Goal: Task Accomplishment & Management: Manage account settings

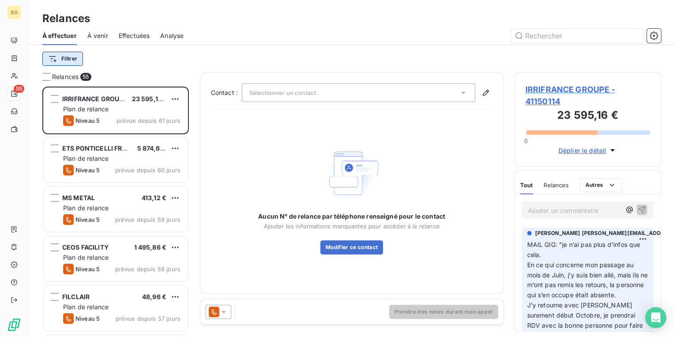
scroll to position [245, 141]
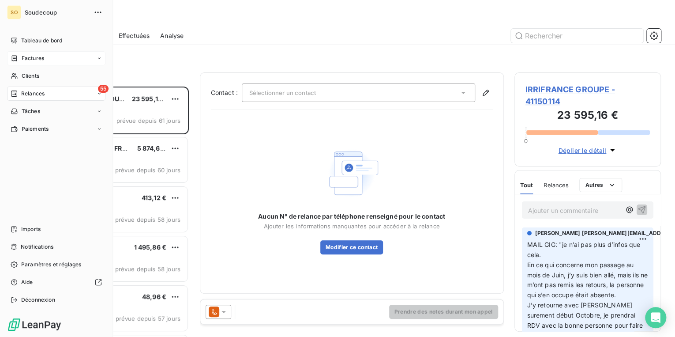
click at [31, 57] on span "Factures" at bounding box center [33, 58] width 22 height 8
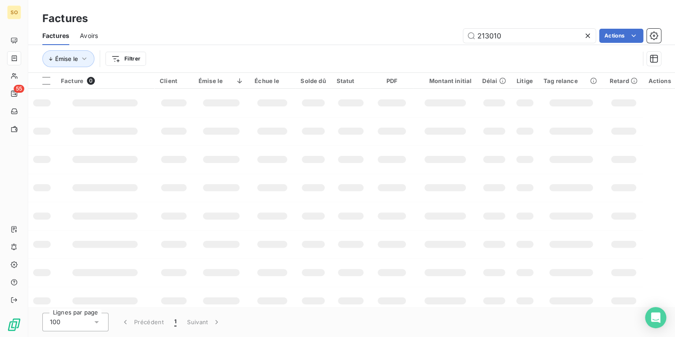
drag, startPoint x: 481, startPoint y: 34, endPoint x: 656, endPoint y: 21, distance: 175.2
click at [632, 25] on div "Factures Factures Avoirs 213010 Actions Émise le Filtrer" at bounding box center [351, 36] width 647 height 73
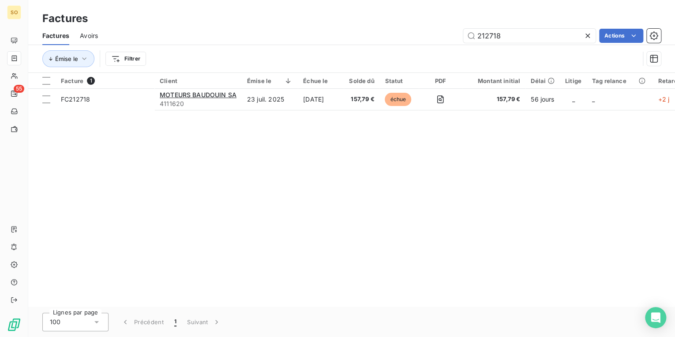
type input "212718"
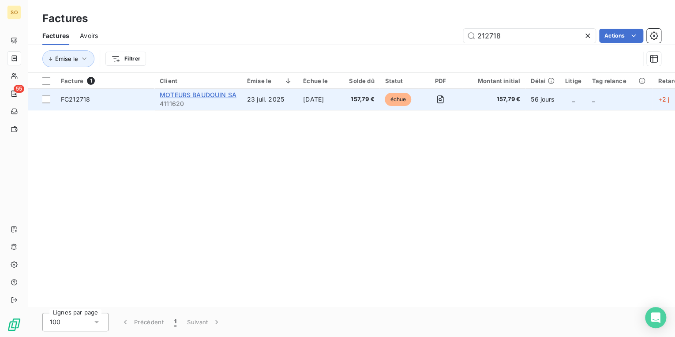
click at [234, 97] on span "MOTEURS BAUDOUIN SA" at bounding box center [198, 94] width 77 height 7
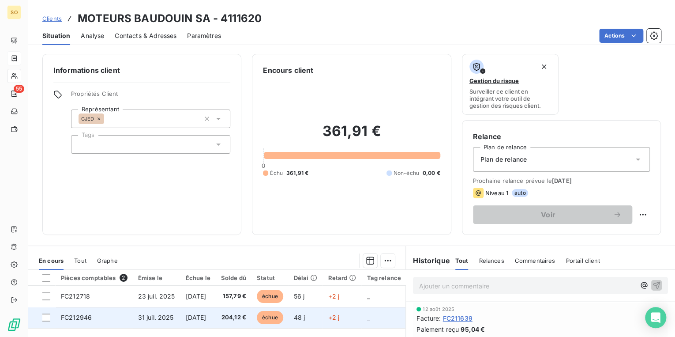
click at [278, 314] on span "échue" at bounding box center [270, 317] width 26 height 13
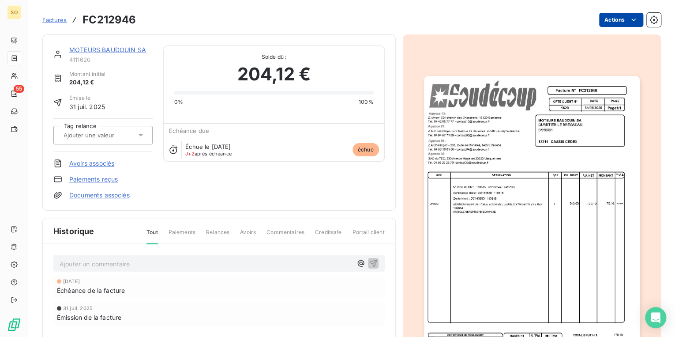
click at [598, 18] on html "SO 55 Factures FC212946 Actions MOTEURS BAUDOUIN SA 4111620 Montant initial 204…" at bounding box center [337, 168] width 675 height 337
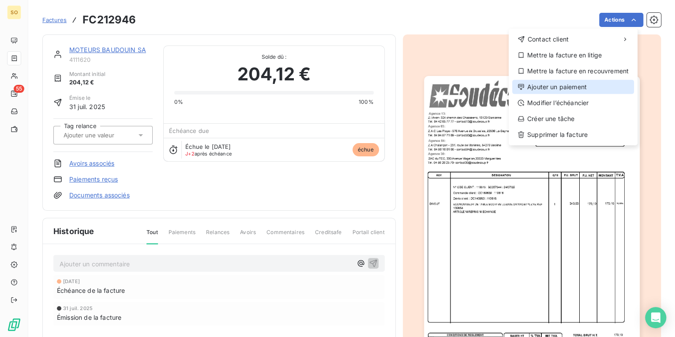
click at [562, 86] on div "Ajouter un paiement" at bounding box center [573, 87] width 122 height 14
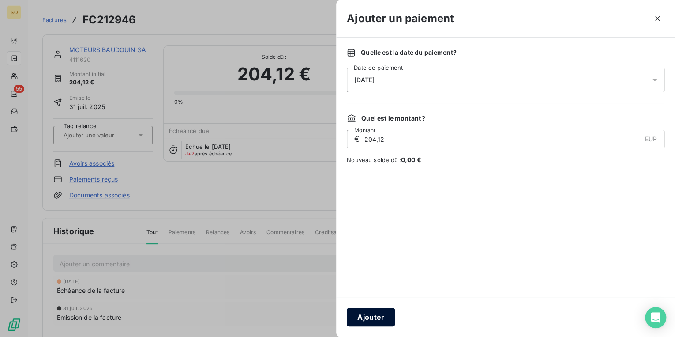
click at [369, 318] on button "Ajouter" at bounding box center [371, 316] width 48 height 19
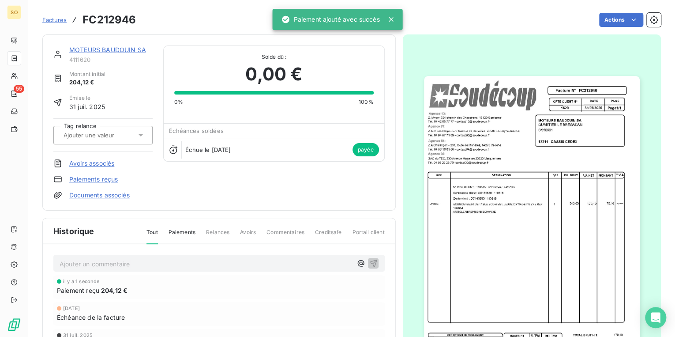
click at [95, 48] on link "MOTEURS BAUDOUIN SA" at bounding box center [107, 49] width 77 height 7
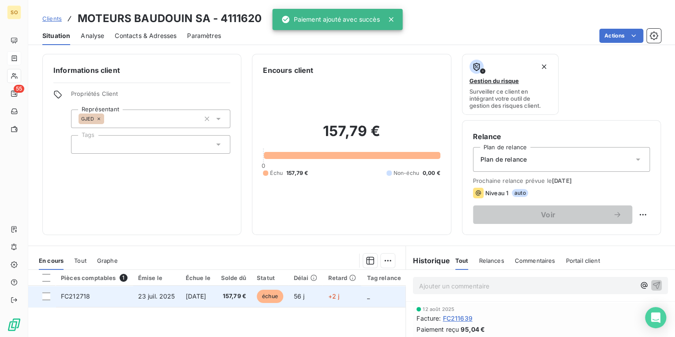
click at [283, 296] on span "échue" at bounding box center [270, 295] width 26 height 13
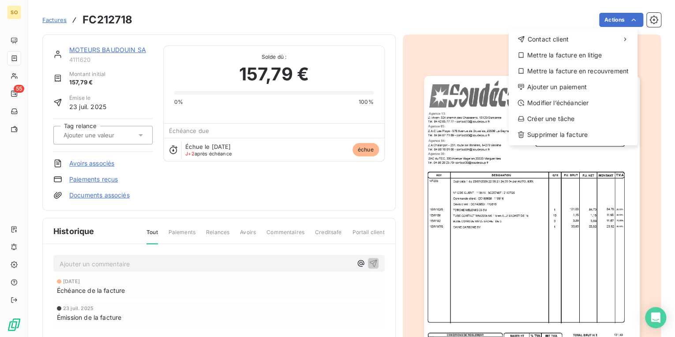
click at [604, 16] on html "SO 55 Factures FC212718 Actions Contact client Mettre la facture en litige Mett…" at bounding box center [337, 168] width 675 height 337
click at [543, 88] on div "Ajouter un paiement" at bounding box center [573, 87] width 122 height 14
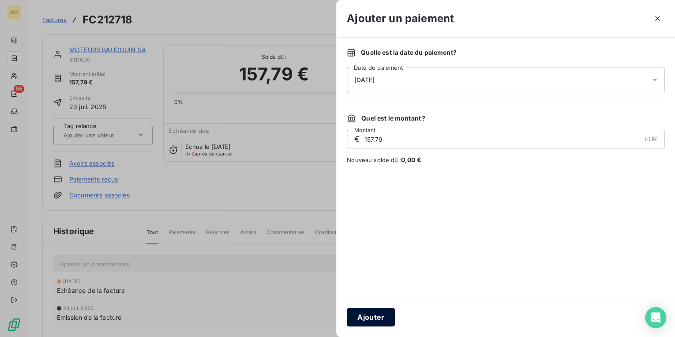
click at [389, 312] on button "Ajouter" at bounding box center [371, 316] width 48 height 19
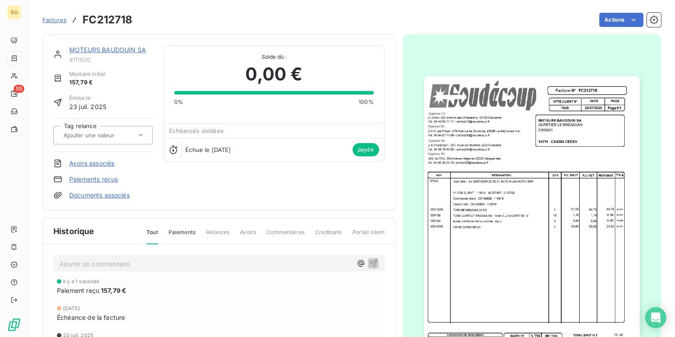
click at [81, 45] on div "MOTEURS BAUDOUIN SA 4111620 Montant initial 157,79 € Émise le [DATE] Tag relanc…" at bounding box center [218, 122] width 353 height 176
click at [82, 49] on link "MOTEURS BAUDOUIN SA" at bounding box center [107, 49] width 77 height 7
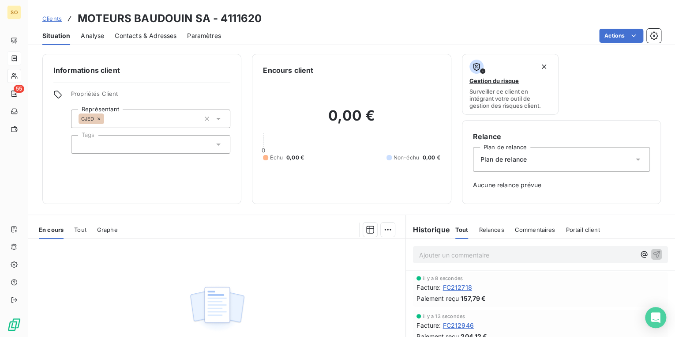
click at [53, 19] on span "Clients" at bounding box center [51, 18] width 19 height 7
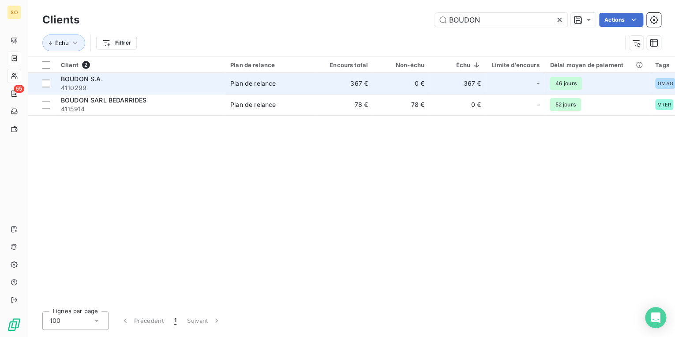
type input "BOUDON"
click at [361, 90] on td "367 €" at bounding box center [345, 83] width 56 height 21
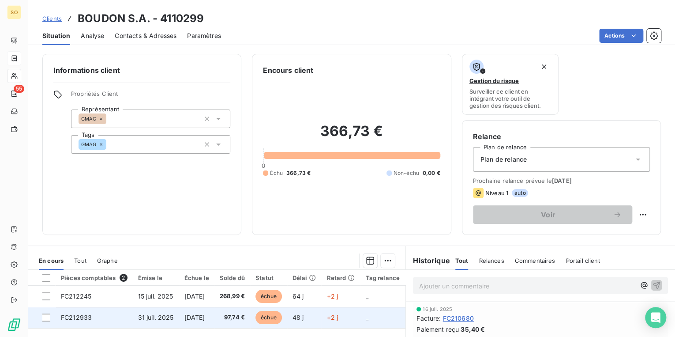
click at [282, 319] on span "échue" at bounding box center [268, 317] width 26 height 13
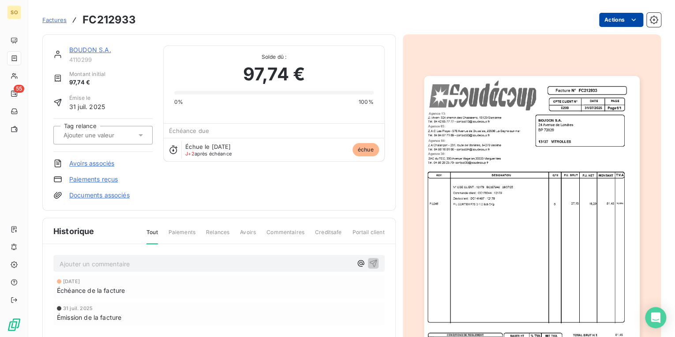
click at [605, 20] on html "SO 55 Factures FC212933 Actions BOUDON S.A. 4110299 Montant initial 97,74 € Émi…" at bounding box center [337, 168] width 675 height 337
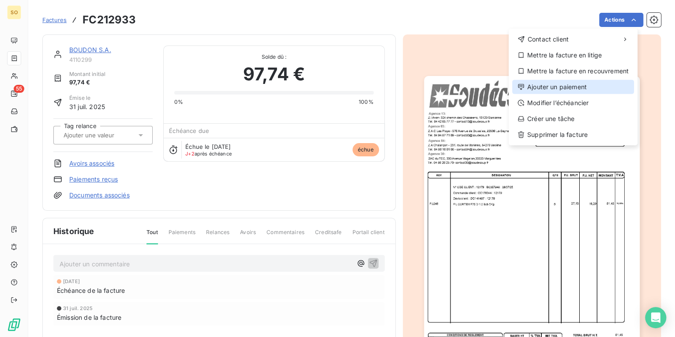
click at [544, 90] on div "Ajouter un paiement" at bounding box center [573, 87] width 122 height 14
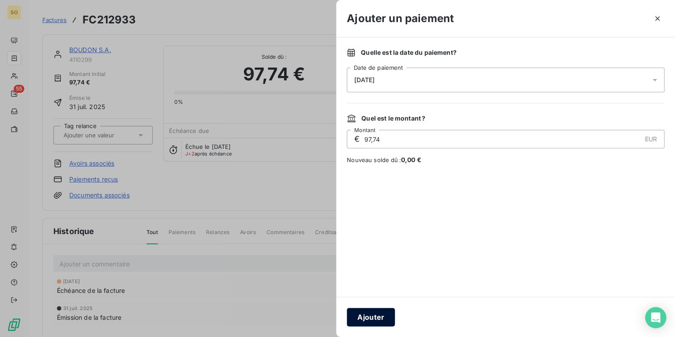
click at [379, 316] on button "Ajouter" at bounding box center [371, 316] width 48 height 19
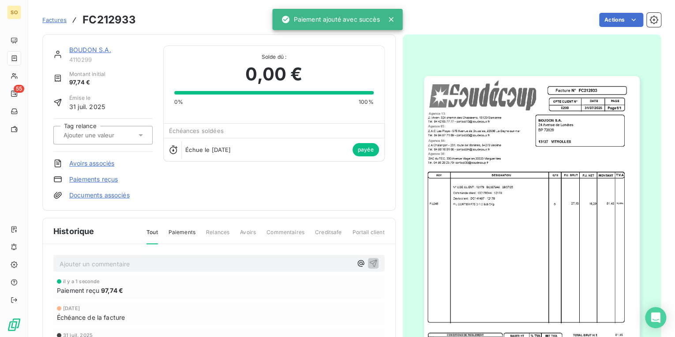
click at [93, 50] on link "BOUDON S.A." at bounding box center [90, 49] width 42 height 7
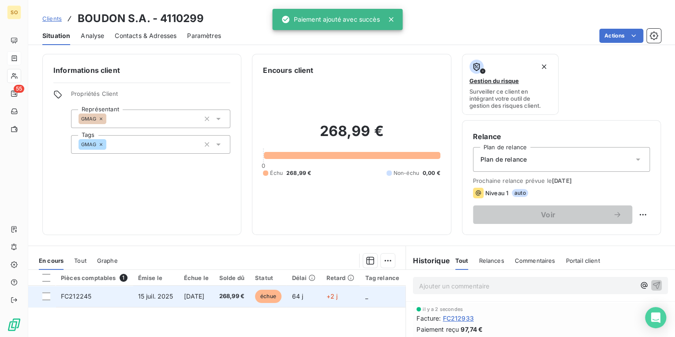
click at [281, 300] on span "échue" at bounding box center [268, 295] width 26 height 13
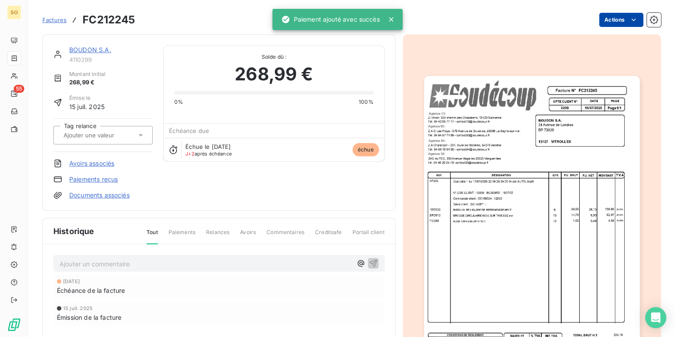
click at [616, 21] on html "SO 55 Factures FC212245 Actions BOUDON S.A. 4110299 Montant initial 268,99 € Ém…" at bounding box center [337, 168] width 675 height 337
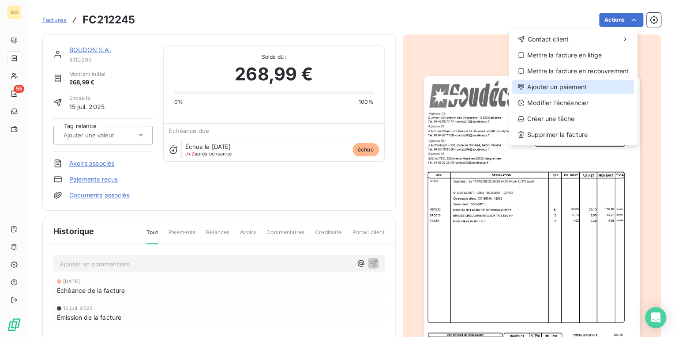
click at [549, 89] on div "Ajouter un paiement" at bounding box center [573, 87] width 122 height 14
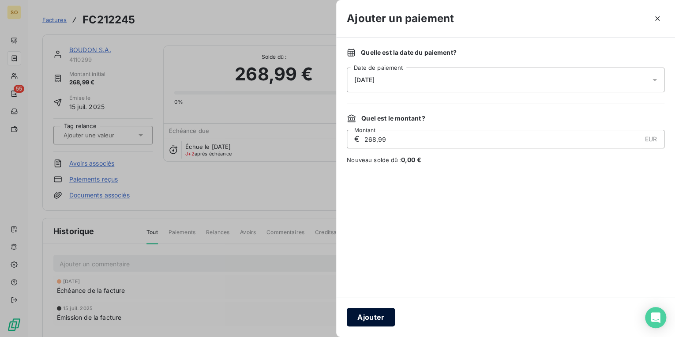
click at [382, 323] on button "Ajouter" at bounding box center [371, 316] width 48 height 19
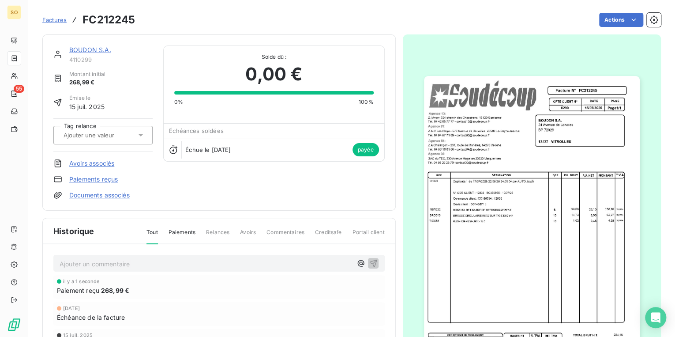
click at [76, 47] on link "BOUDON S.A." at bounding box center [90, 49] width 42 height 7
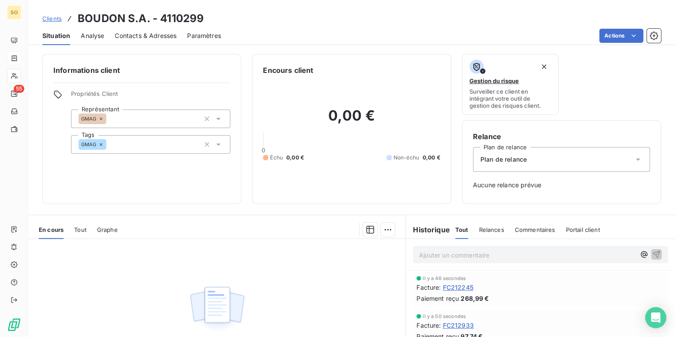
click at [53, 18] on span "Clients" at bounding box center [51, 18] width 19 height 7
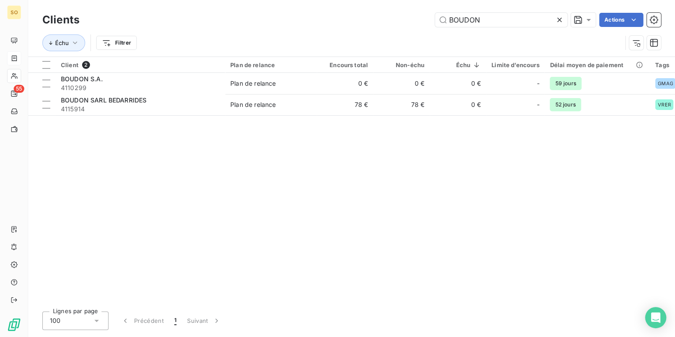
drag, startPoint x: 578, startPoint y: -9, endPoint x: 608, endPoint y: -14, distance: 30.9
click at [608, 0] on html "SO 55 Clients BOUDON Actions Échu Filtrer Client 2 Plan de relance Encours tota…" at bounding box center [337, 168] width 675 height 337
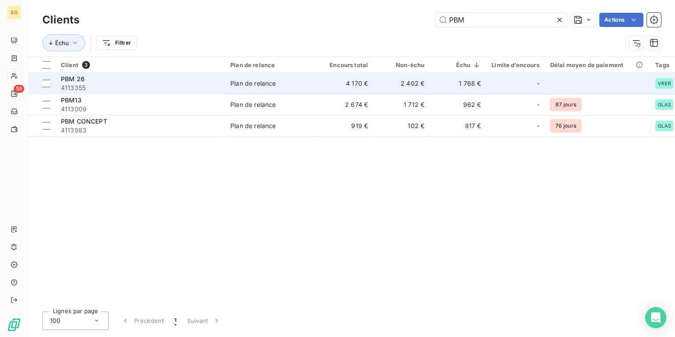
type input "PBM"
click at [285, 85] on span "Plan de relance" at bounding box center [270, 83] width 81 height 9
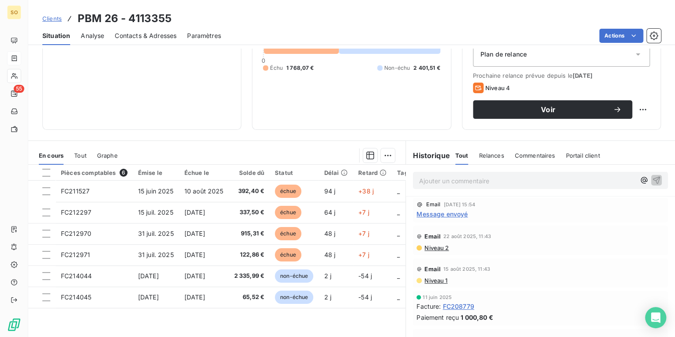
scroll to position [106, 0]
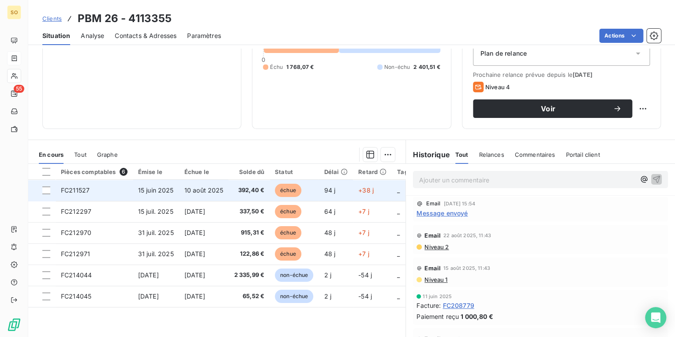
click at [292, 187] on span "échue" at bounding box center [288, 190] width 26 height 13
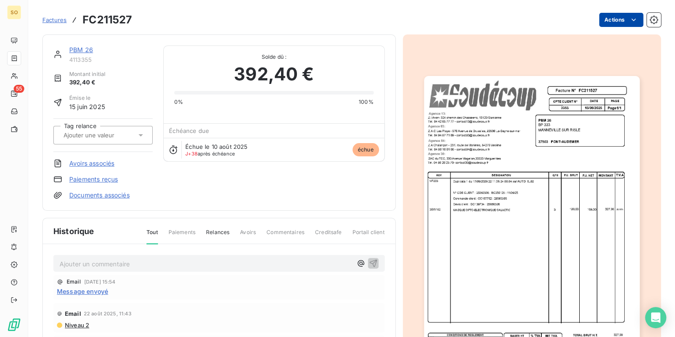
click at [602, 23] on html "SO 55 Factures FC211527 Actions PBM 26 4113355 Montant initial 392,40 € Émise l…" at bounding box center [337, 168] width 675 height 337
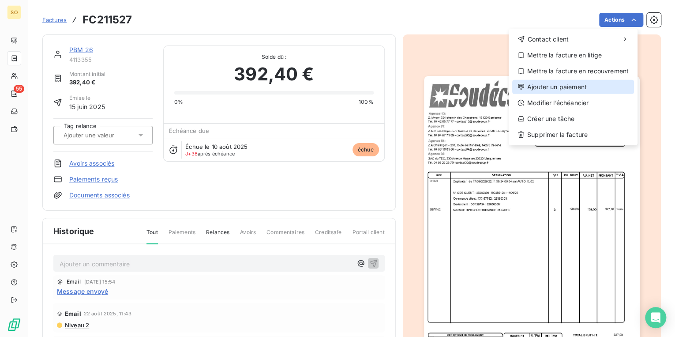
click at [562, 88] on div "Ajouter un paiement" at bounding box center [573, 87] width 122 height 14
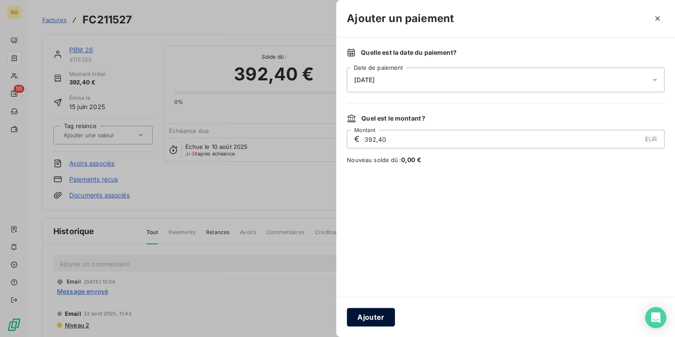
click at [372, 313] on button "Ajouter" at bounding box center [371, 316] width 48 height 19
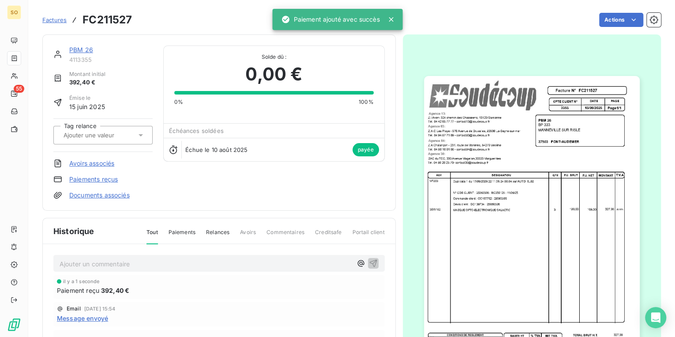
click at [73, 47] on link "PBM 26" at bounding box center [81, 49] width 24 height 7
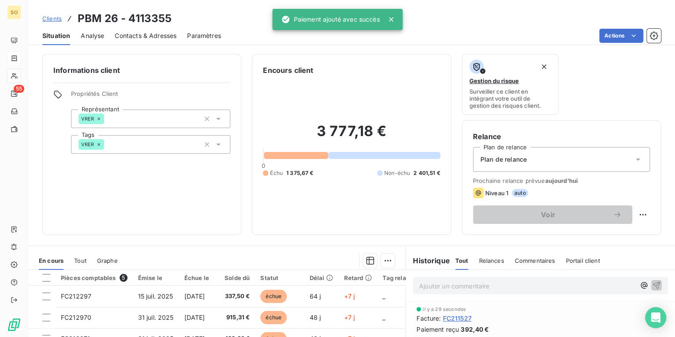
click at [55, 21] on span "Clients" at bounding box center [51, 18] width 19 height 7
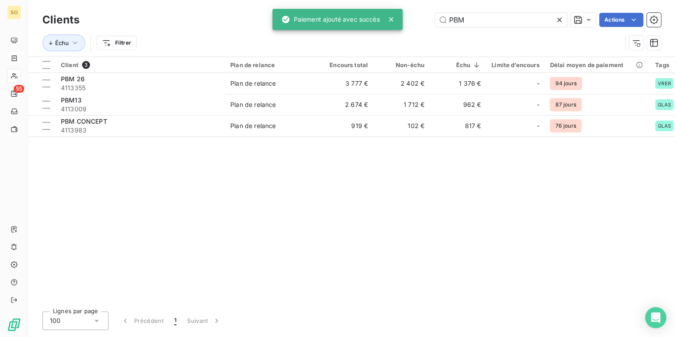
drag, startPoint x: 445, startPoint y: 12, endPoint x: 665, endPoint y: 21, distance: 220.3
click at [514, 19] on input "PBM" at bounding box center [501, 20] width 132 height 14
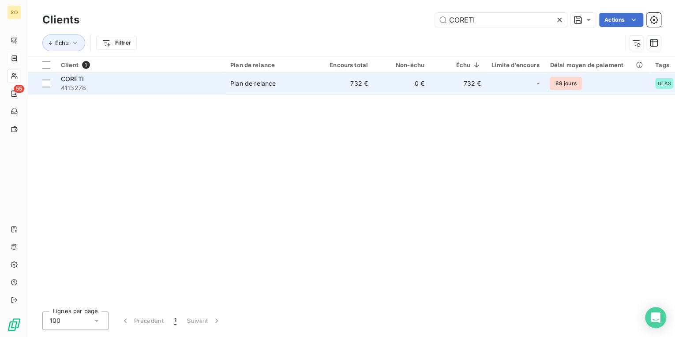
type input "CORETI"
click at [359, 83] on td "732 €" at bounding box center [345, 83] width 56 height 21
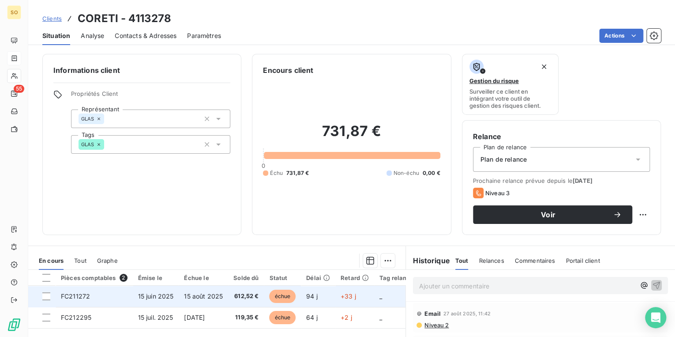
click at [281, 296] on span "échue" at bounding box center [282, 295] width 26 height 13
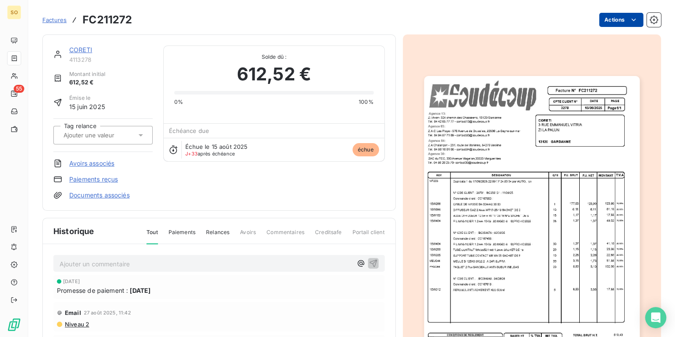
click at [605, 17] on html "SO 55 Factures FC211272 Actions CORETI 4113278 Montant initial 612,52 € Émise l…" at bounding box center [337, 168] width 675 height 337
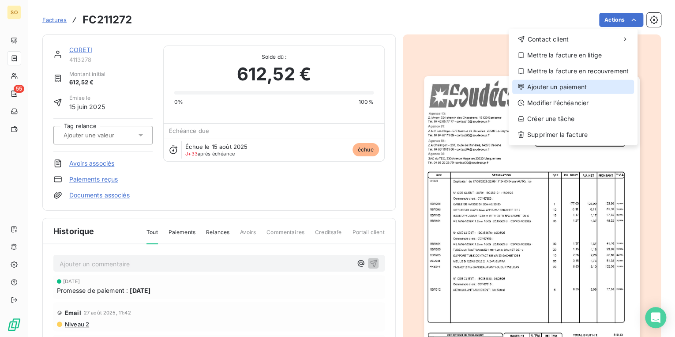
click at [564, 88] on div "Ajouter un paiement" at bounding box center [573, 87] width 122 height 14
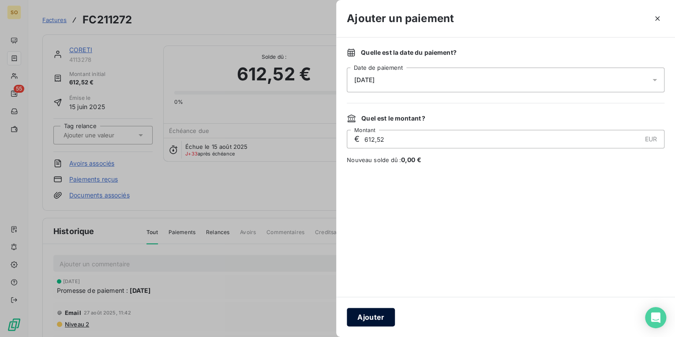
click at [372, 318] on button "Ajouter" at bounding box center [371, 316] width 48 height 19
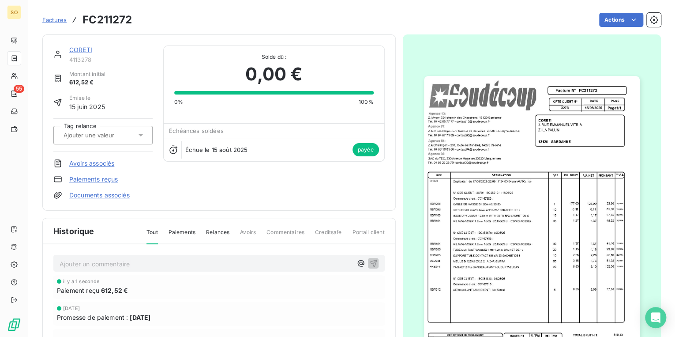
click at [79, 48] on link "CORETI" at bounding box center [80, 49] width 23 height 7
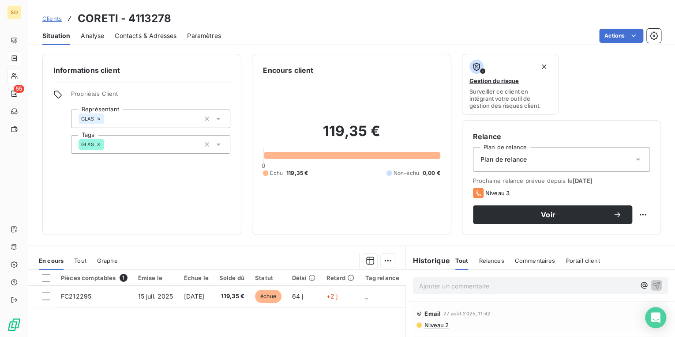
click at [54, 20] on span "Clients" at bounding box center [51, 18] width 19 height 7
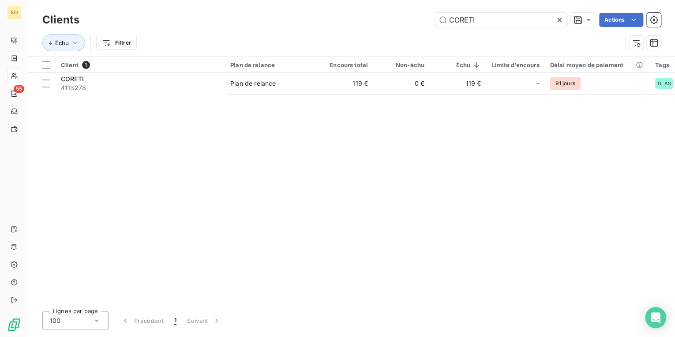
drag, startPoint x: 445, startPoint y: 19, endPoint x: 618, endPoint y: 27, distance: 173.6
click at [589, 27] on div "Clients CORETI Actions" at bounding box center [351, 20] width 619 height 19
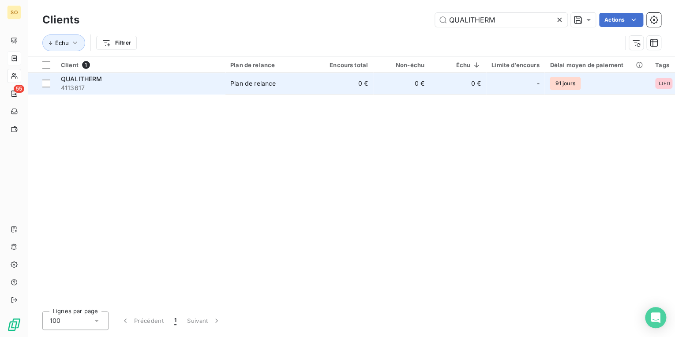
type input "QUALITHERM"
click at [358, 78] on td "0 €" at bounding box center [345, 83] width 56 height 21
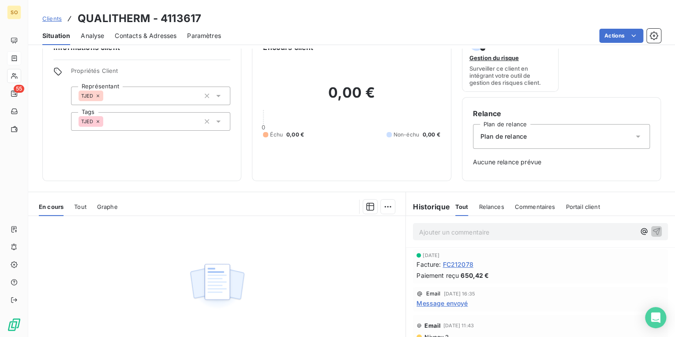
scroll to position [35, 0]
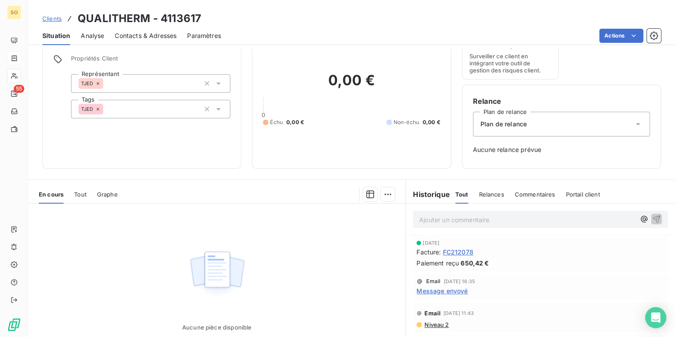
click at [55, 16] on span "Clients" at bounding box center [51, 18] width 19 height 7
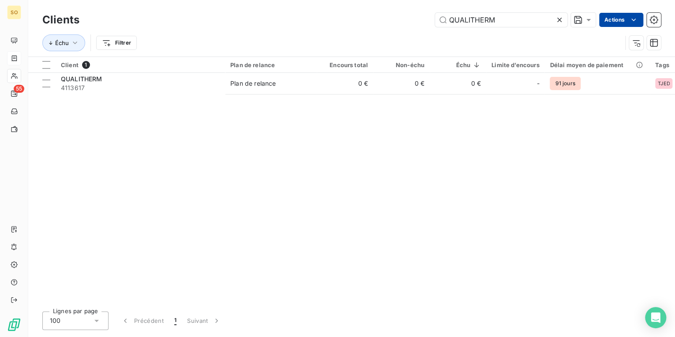
drag, startPoint x: 458, startPoint y: 19, endPoint x: 629, endPoint y: 14, distance: 171.3
click at [607, 17] on div "QUALITHERM Actions" at bounding box center [375, 20] width 571 height 14
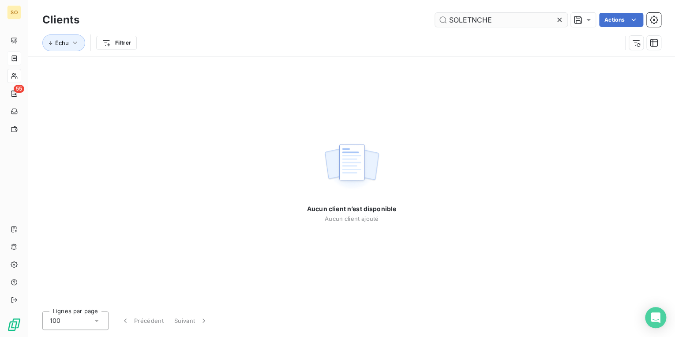
click at [471, 20] on input "SOLETNCHE" at bounding box center [501, 20] width 132 height 14
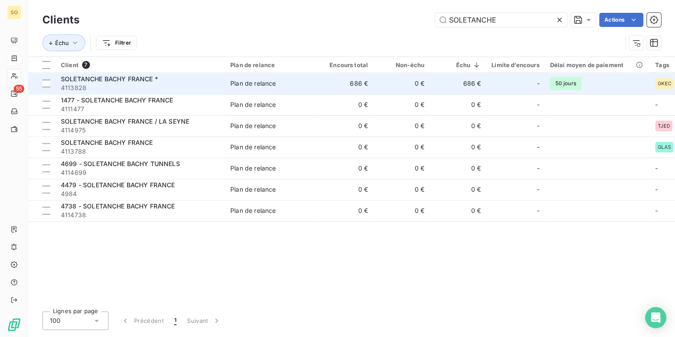
type input "SOLETANCHE"
click at [156, 87] on span "4113828" at bounding box center [140, 87] width 159 height 9
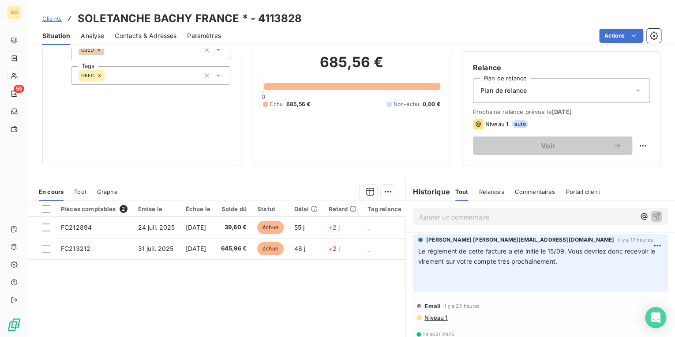
scroll to position [71, 0]
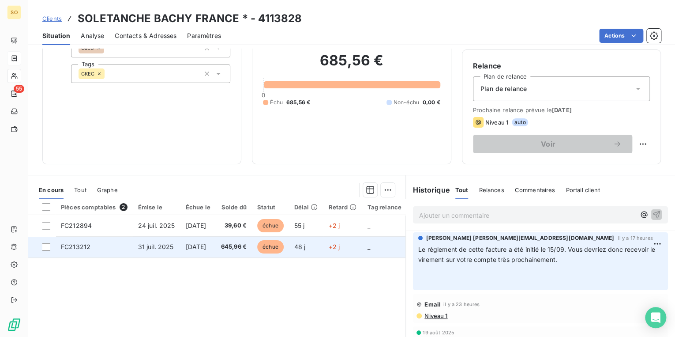
click at [281, 247] on span "échue" at bounding box center [270, 246] width 26 height 13
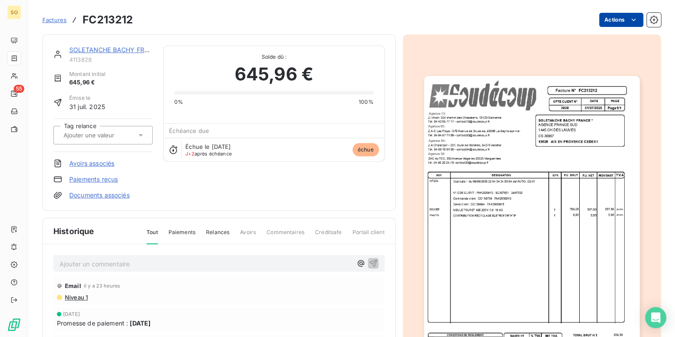
click at [595, 18] on html "SO 55 Factures FC213212 Actions SOLETANCHE BACHY FRANCE * 4113828 Montant initi…" at bounding box center [337, 168] width 675 height 337
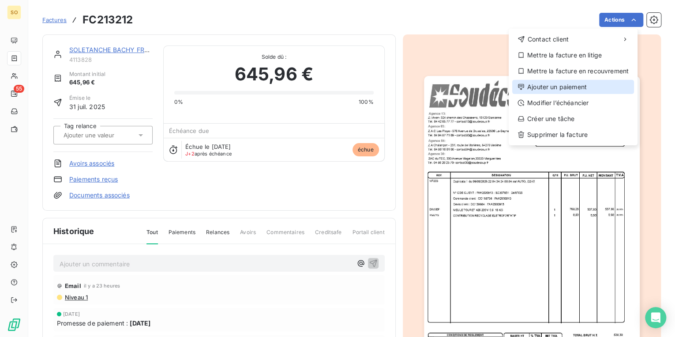
click at [545, 88] on div "Ajouter un paiement" at bounding box center [573, 87] width 122 height 14
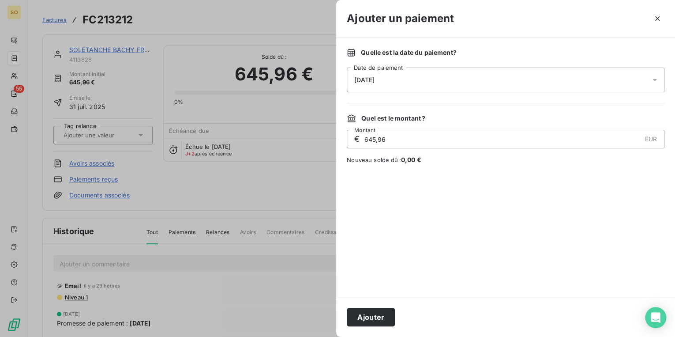
click at [371, 310] on button "Ajouter" at bounding box center [371, 316] width 48 height 19
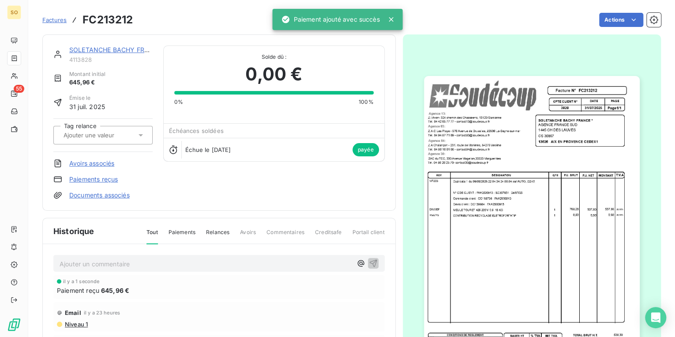
click at [125, 49] on link "SOLETANCHE BACHY FRANCE *" at bounding box center [117, 49] width 97 height 7
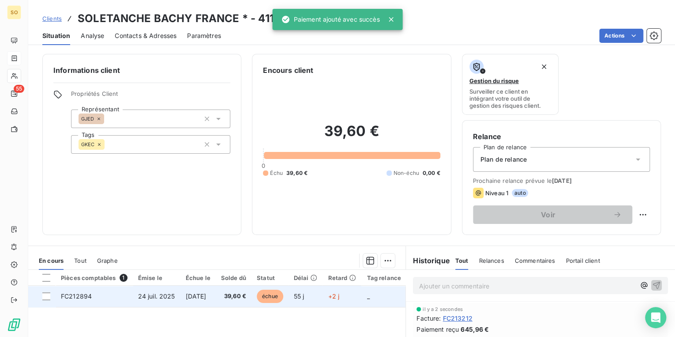
click at [281, 290] on span "échue" at bounding box center [270, 295] width 26 height 13
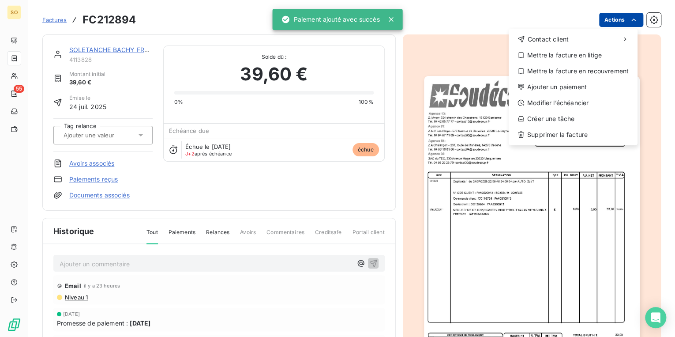
click at [602, 14] on html "SO 55 Factures FC212894 Actions Contact client Mettre la facture en litige Mett…" at bounding box center [337, 168] width 675 height 337
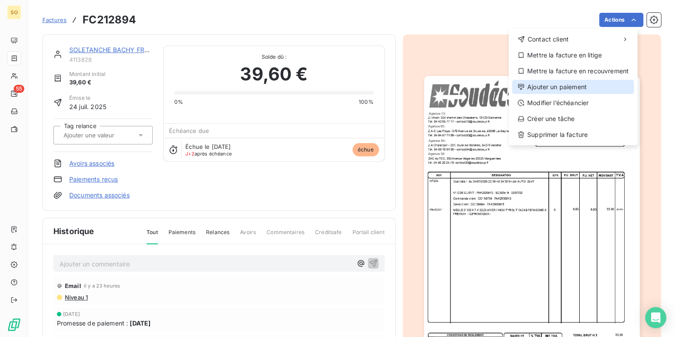
click at [535, 88] on div "Ajouter un paiement" at bounding box center [573, 87] width 122 height 14
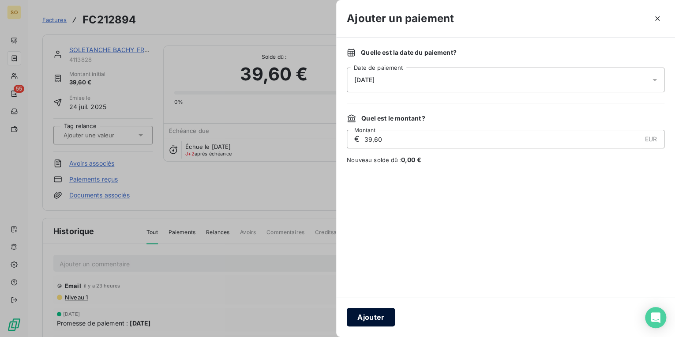
click at [373, 314] on button "Ajouter" at bounding box center [371, 316] width 48 height 19
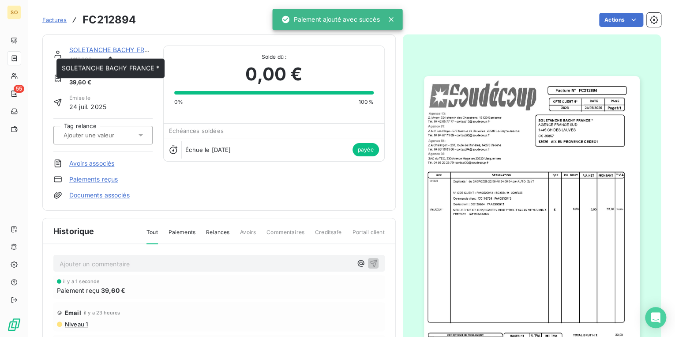
click at [110, 49] on link "SOLETANCHE BACHY FRANCE *" at bounding box center [117, 49] width 97 height 7
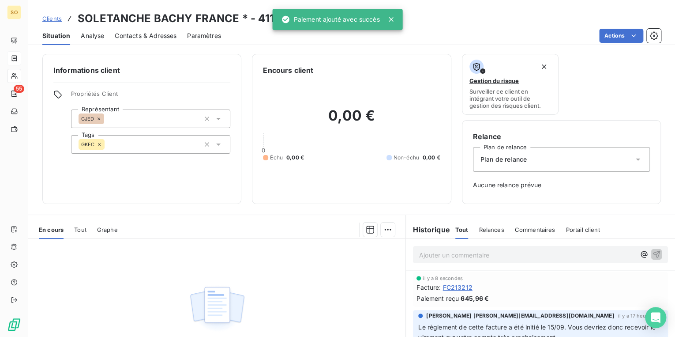
click at [392, 20] on icon at bounding box center [391, 19] width 4 height 4
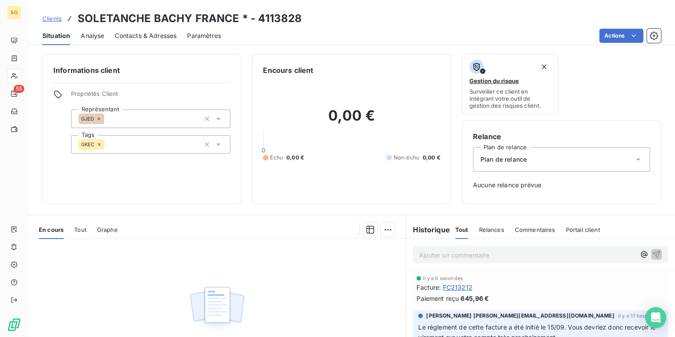
click at [51, 21] on span "Clients" at bounding box center [51, 18] width 19 height 7
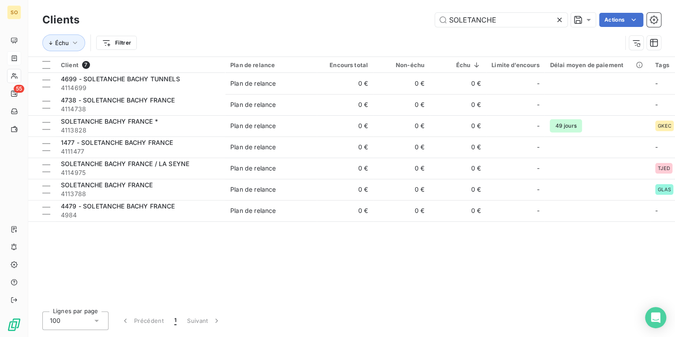
drag, startPoint x: 442, startPoint y: 18, endPoint x: 664, endPoint y: 22, distance: 221.1
click at [662, 22] on div "Clients SOLETANCHE Actions Échu Filtrer" at bounding box center [351, 28] width 647 height 56
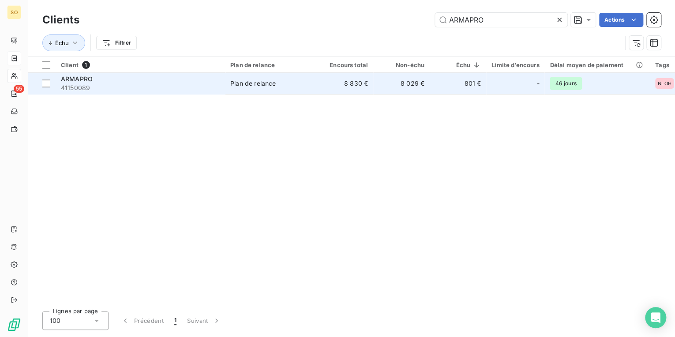
type input "ARMAPRO"
click at [341, 86] on td "8 830 €" at bounding box center [345, 83] width 56 height 21
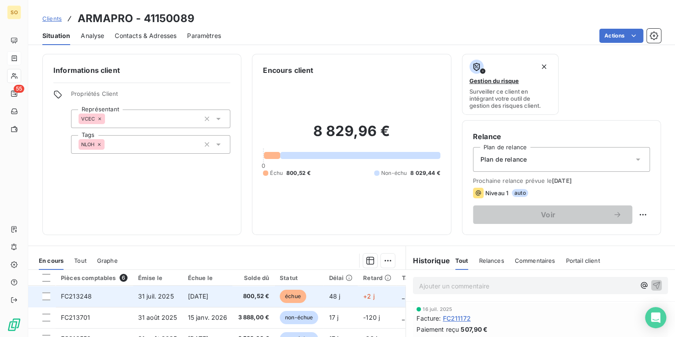
click at [293, 296] on span "échue" at bounding box center [293, 295] width 26 height 13
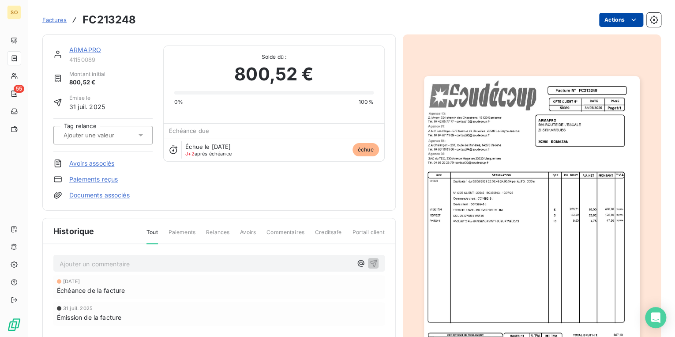
click at [606, 21] on html "SO 55 Factures FC213248 Actions ARMAPRO 41150089 Montant initial 800,52 € Émise…" at bounding box center [337, 168] width 675 height 337
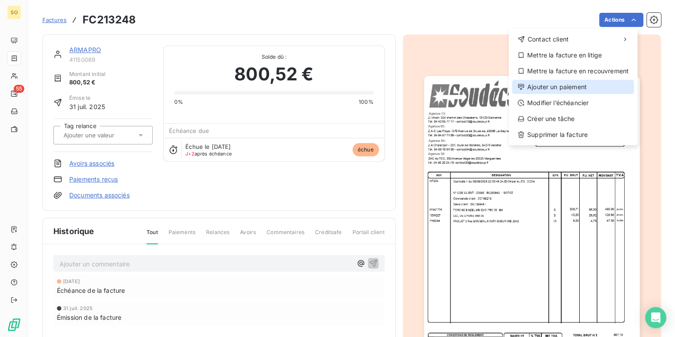
click at [554, 90] on div "Ajouter un paiement" at bounding box center [573, 87] width 122 height 14
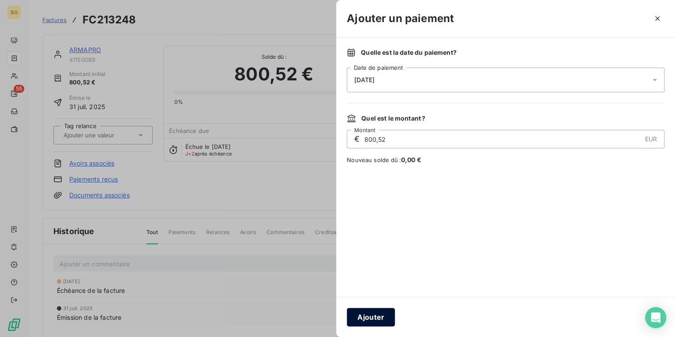
click at [390, 312] on button "Ajouter" at bounding box center [371, 316] width 48 height 19
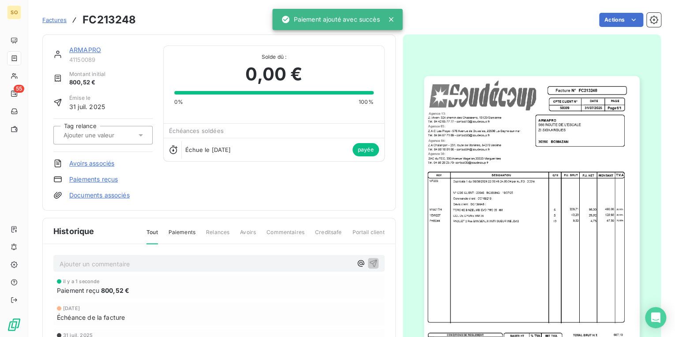
click at [75, 49] on link "ARMAPRO" at bounding box center [85, 49] width 32 height 7
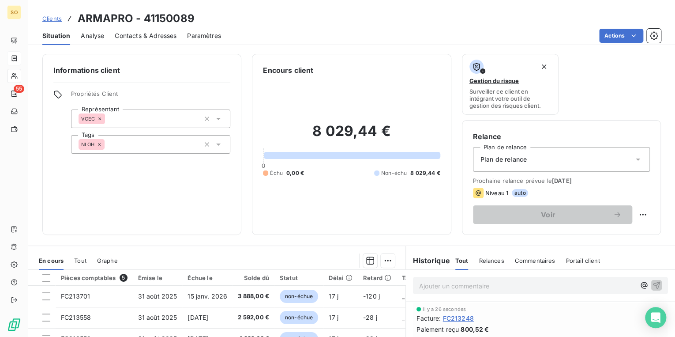
click at [55, 16] on span "Clients" at bounding box center [51, 18] width 19 height 7
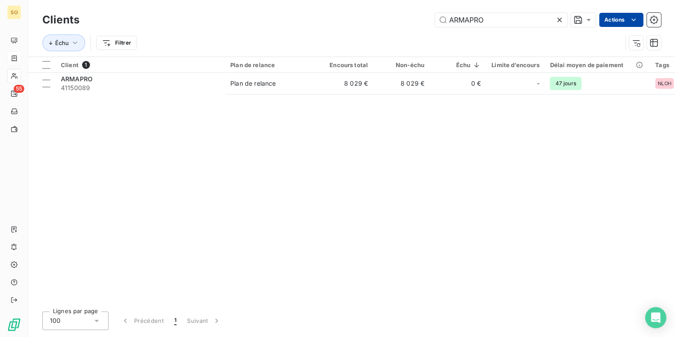
drag, startPoint x: 446, startPoint y: 19, endPoint x: 636, endPoint y: 18, distance: 189.7
click at [618, 20] on div "ARMAPRO Actions" at bounding box center [375, 20] width 571 height 14
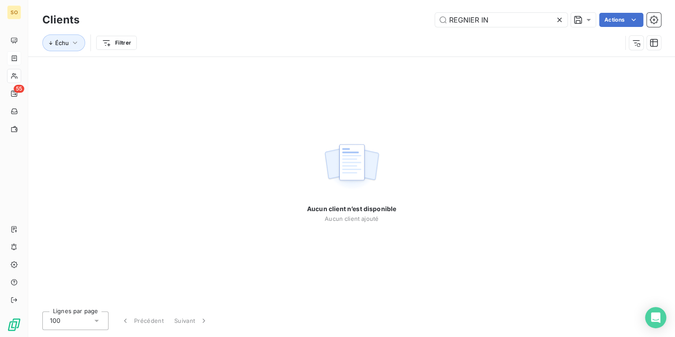
drag, startPoint x: 494, startPoint y: 19, endPoint x: 416, endPoint y: 18, distance: 77.7
click at [416, 18] on div "REGNIER IN Actions" at bounding box center [375, 20] width 571 height 14
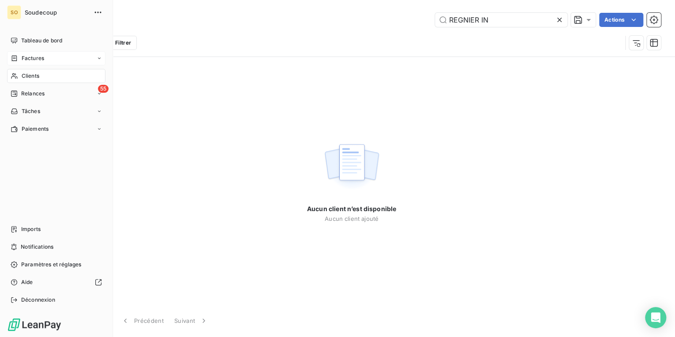
type input "REGNIER IN"
click at [29, 57] on span "Factures" at bounding box center [33, 58] width 22 height 8
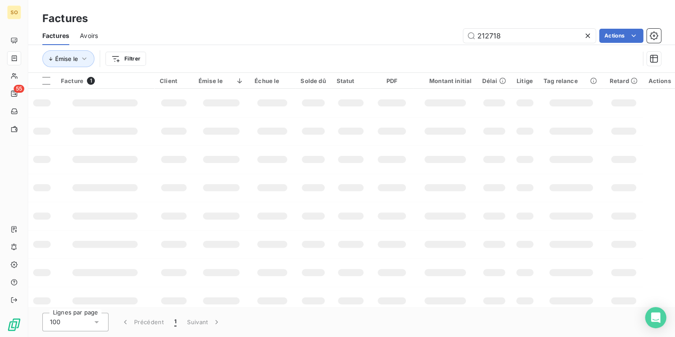
drag, startPoint x: 484, startPoint y: 36, endPoint x: 585, endPoint y: 37, distance: 100.2
click at [575, 37] on input "212718" at bounding box center [529, 36] width 132 height 14
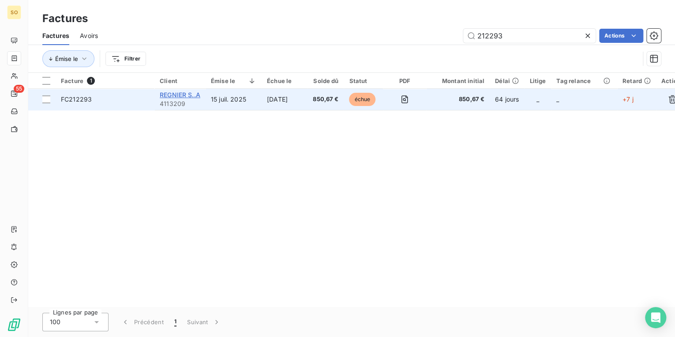
type input "212293"
click at [187, 94] on span "REGNIER S..A" at bounding box center [180, 94] width 41 height 7
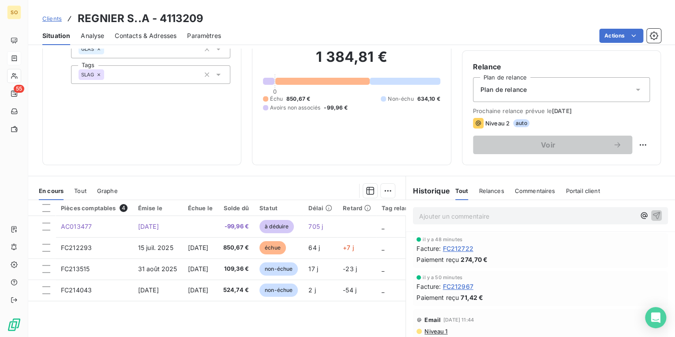
scroll to position [106, 0]
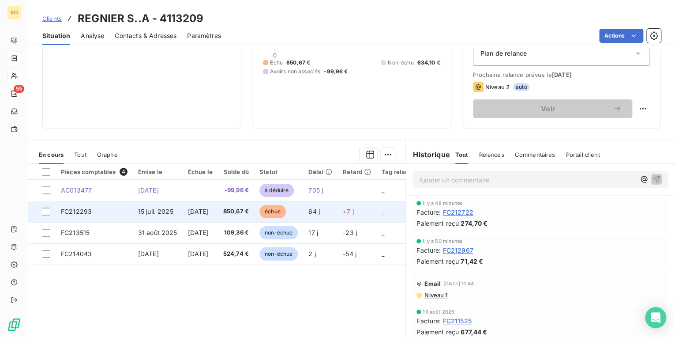
click at [286, 214] on span "échue" at bounding box center [272, 211] width 26 height 13
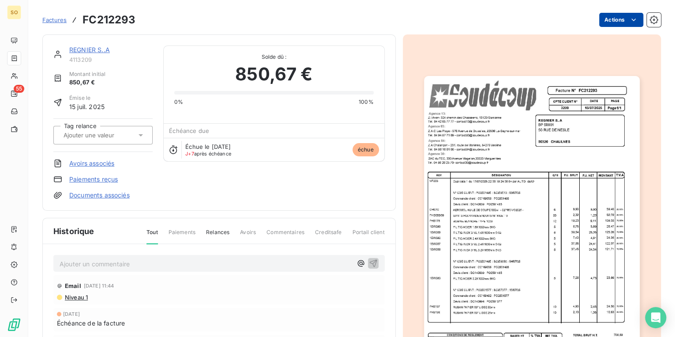
click at [605, 19] on html "SO 55 Factures FC212293 Actions REGNIER S..A 4113209 Montant initial 850,67 € É…" at bounding box center [337, 168] width 675 height 337
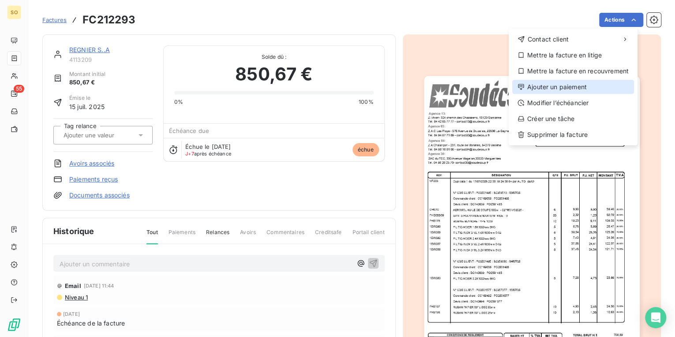
click at [568, 85] on div "Ajouter un paiement" at bounding box center [573, 87] width 122 height 14
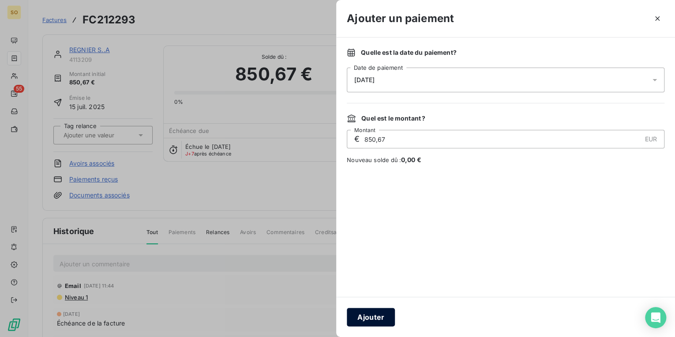
click at [378, 312] on button "Ajouter" at bounding box center [371, 316] width 48 height 19
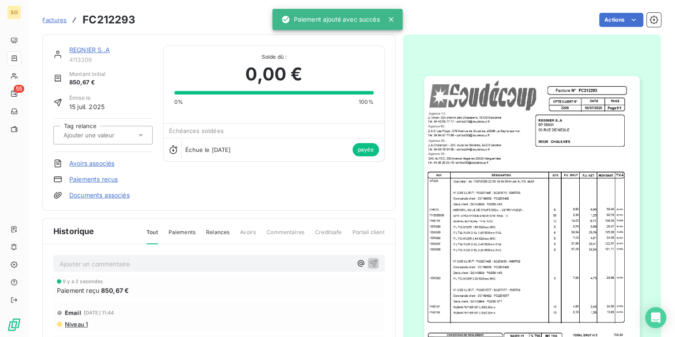
click at [90, 49] on link "REGNIER S..A" at bounding box center [89, 49] width 41 height 7
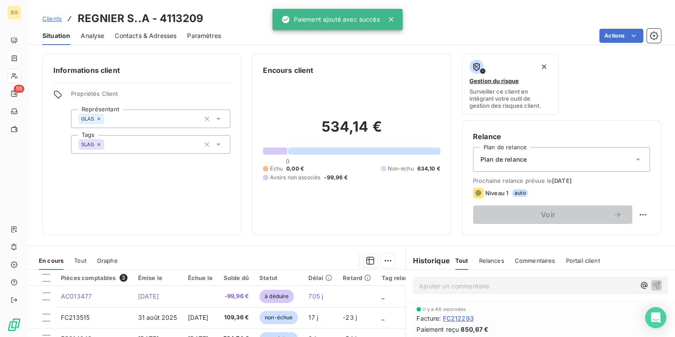
click at [52, 15] on span "Clients" at bounding box center [51, 18] width 19 height 7
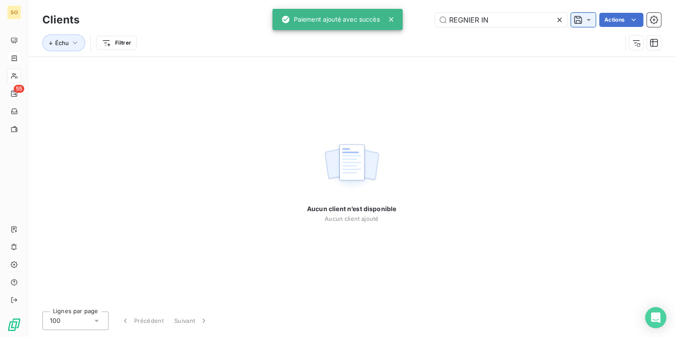
drag, startPoint x: 445, startPoint y: 20, endPoint x: 588, endPoint y: 19, distance: 142.5
click at [569, 19] on div "REGNIER IN Actions" at bounding box center [375, 20] width 571 height 14
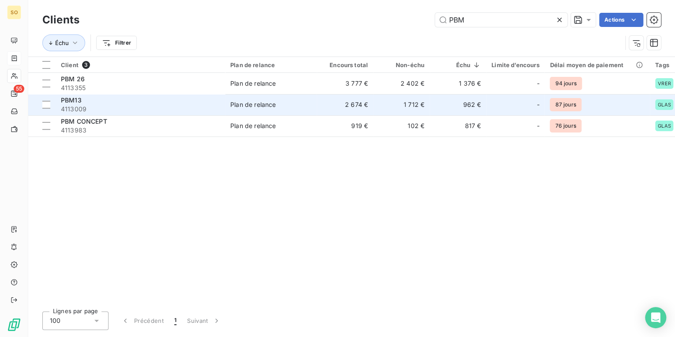
type input "PBM"
click at [124, 94] on td "PBM13 4113009" at bounding box center [140, 104] width 169 height 21
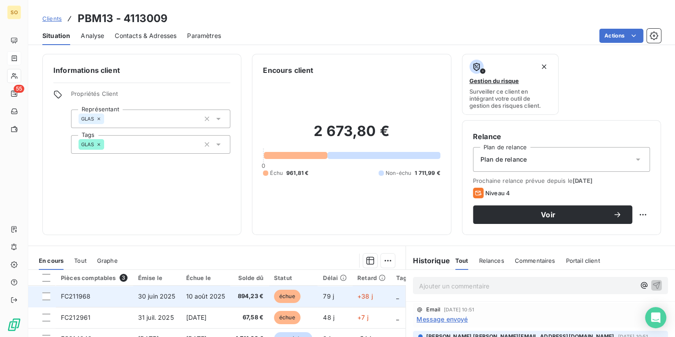
click at [292, 300] on span "échue" at bounding box center [287, 295] width 26 height 13
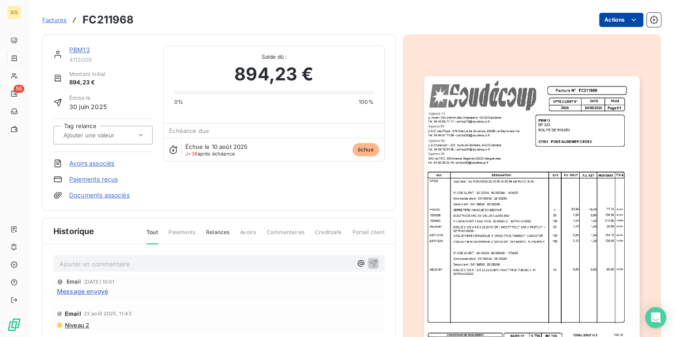
click at [611, 24] on html "SO 55 Factures FC211968 Actions PBM13 4113009 Montant initial 894,23 € Émise le…" at bounding box center [337, 168] width 675 height 337
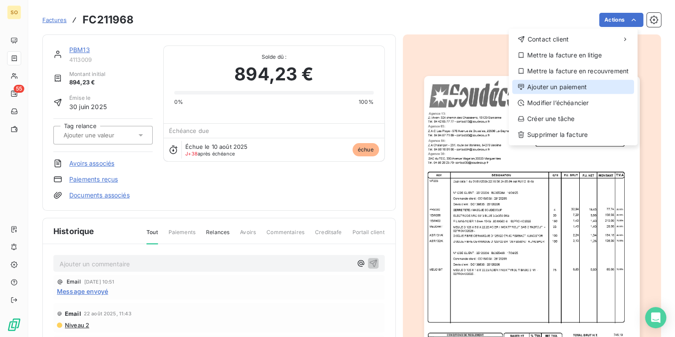
click at [558, 82] on div "Ajouter un paiement" at bounding box center [573, 87] width 122 height 14
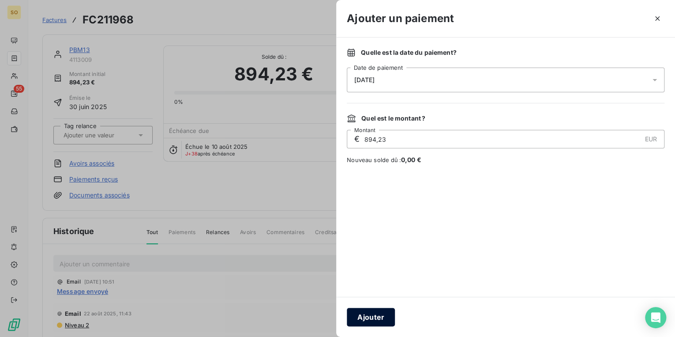
click at [372, 314] on button "Ajouter" at bounding box center [371, 316] width 48 height 19
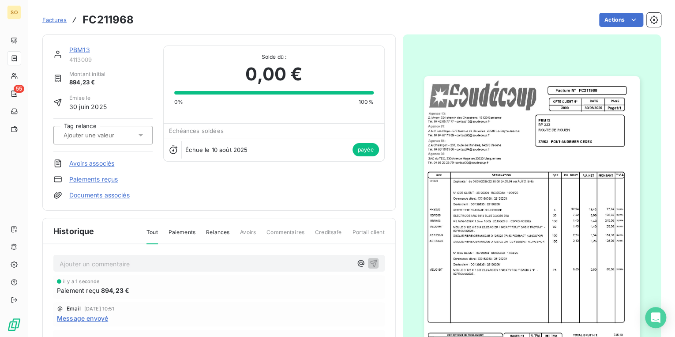
click at [82, 50] on link "PBM13" at bounding box center [79, 49] width 21 height 7
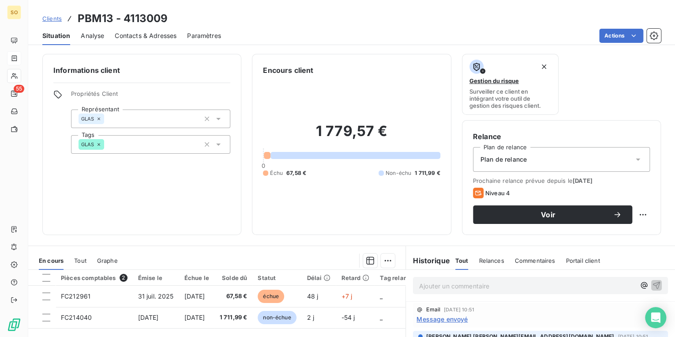
click at [52, 19] on span "Clients" at bounding box center [51, 18] width 19 height 7
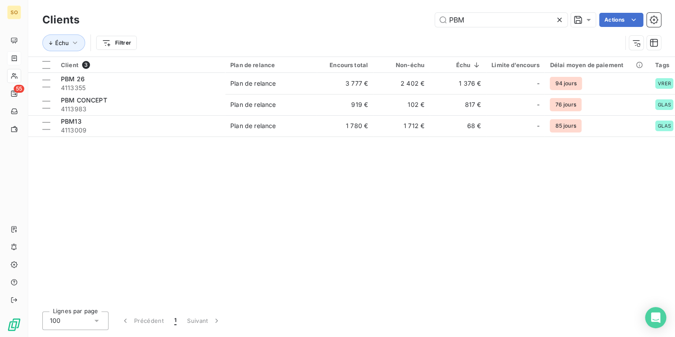
drag, startPoint x: 439, startPoint y: 19, endPoint x: 674, endPoint y: 18, distance: 235.1
click at [570, 19] on div "PBM Actions" at bounding box center [375, 20] width 571 height 14
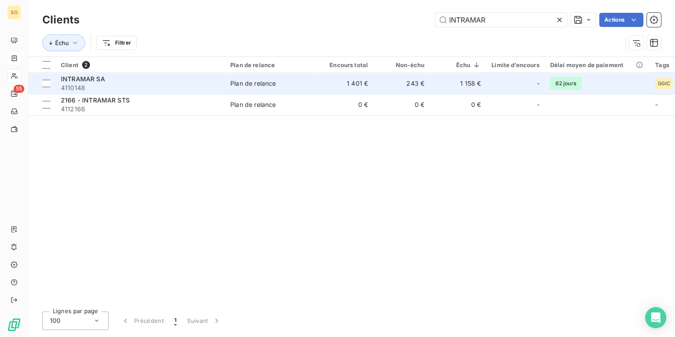
type input "INTRAMAR"
click at [242, 88] on td "Plan de relance" at bounding box center [271, 83] width 92 height 21
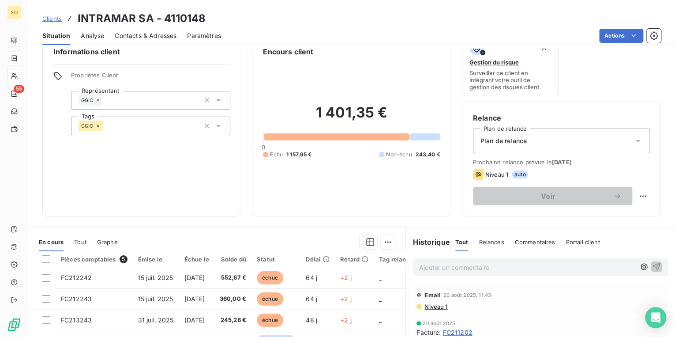
scroll to position [35, 0]
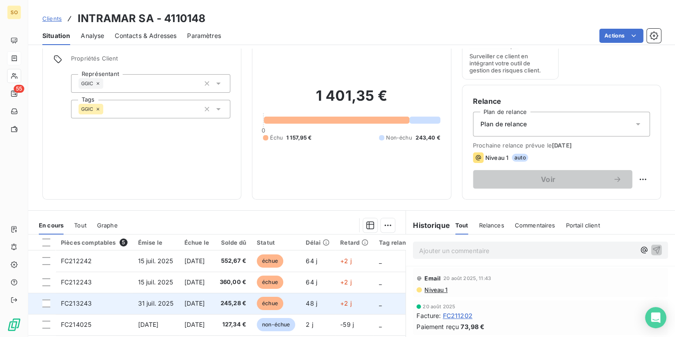
click at [281, 303] on span "échue" at bounding box center [270, 302] width 26 height 13
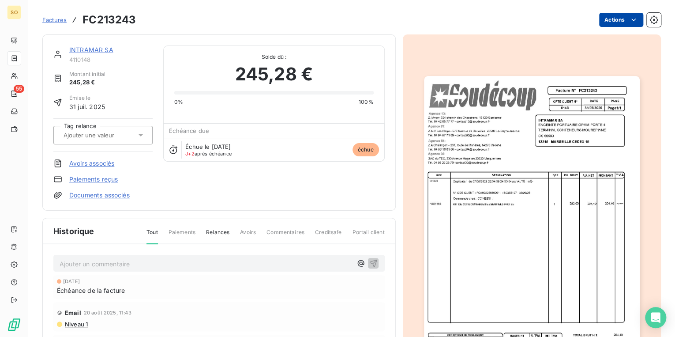
click at [618, 16] on html "SO 55 Factures FC213243 Actions INTRAMAR SA 4110148 Montant initial 245,28 € Ém…" at bounding box center [337, 168] width 675 height 337
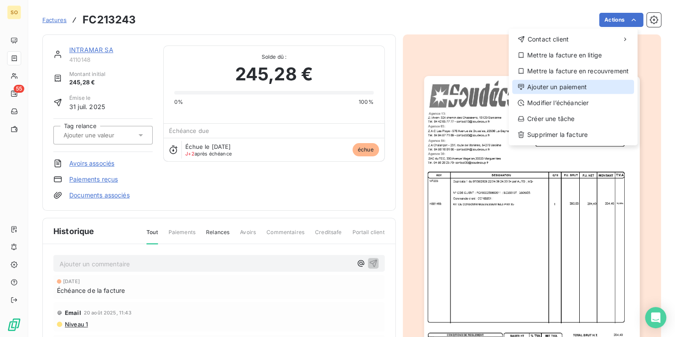
click at [545, 86] on div "Ajouter un paiement" at bounding box center [573, 87] width 122 height 14
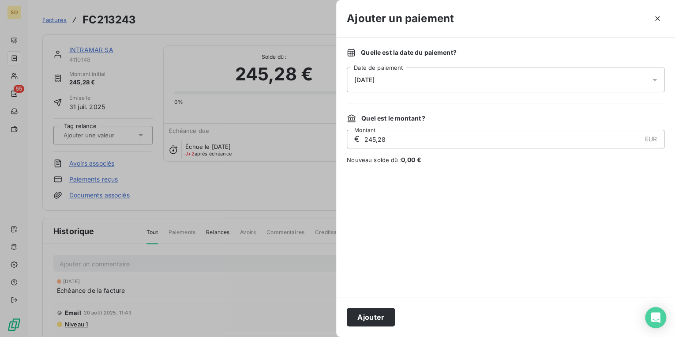
click at [371, 316] on button "Ajouter" at bounding box center [371, 316] width 48 height 19
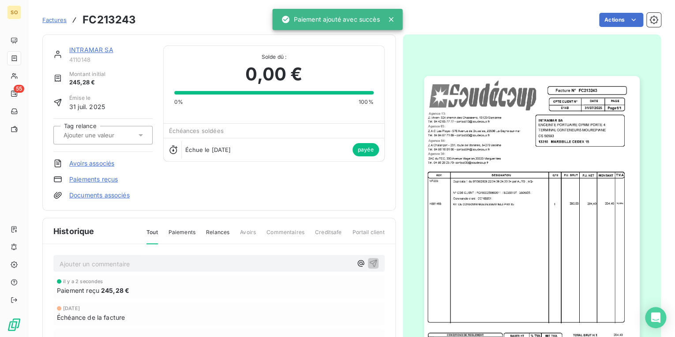
click at [104, 48] on link "INTRAMAR SA" at bounding box center [91, 49] width 44 height 7
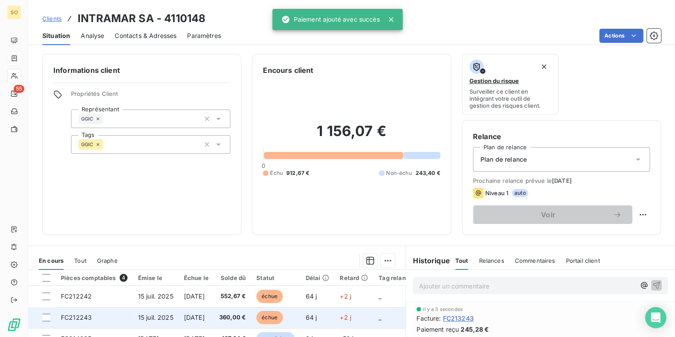
click at [283, 319] on span "échue" at bounding box center [269, 317] width 26 height 13
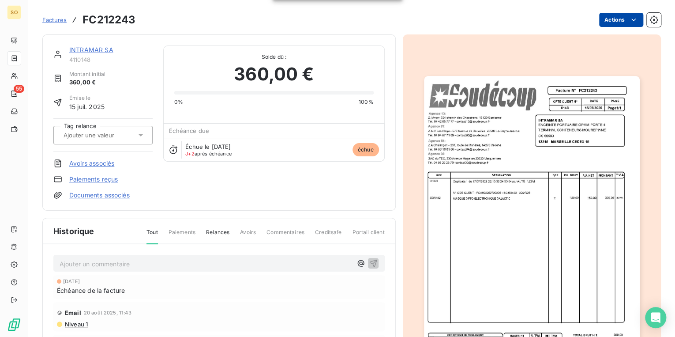
click at [611, 20] on html "SO 55 Factures FC212243 Actions INTRAMAR SA 4110148 Montant initial 360,00 € Ém…" at bounding box center [337, 168] width 675 height 337
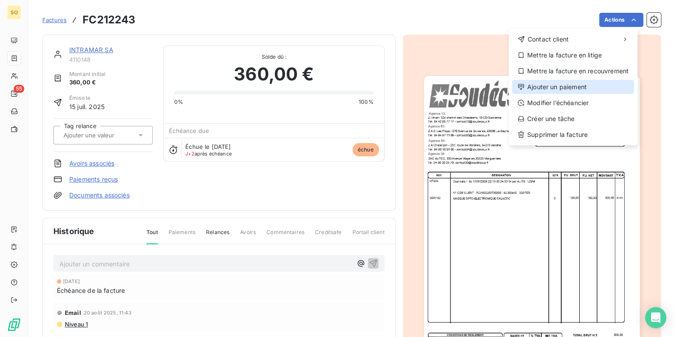
click at [552, 88] on div "Ajouter un paiement" at bounding box center [573, 87] width 122 height 14
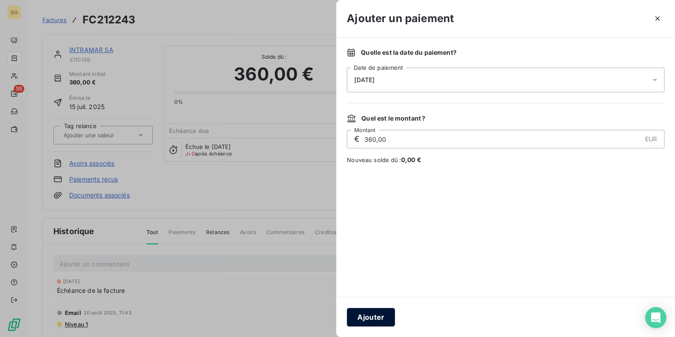
click at [356, 321] on button "Ajouter" at bounding box center [371, 316] width 48 height 19
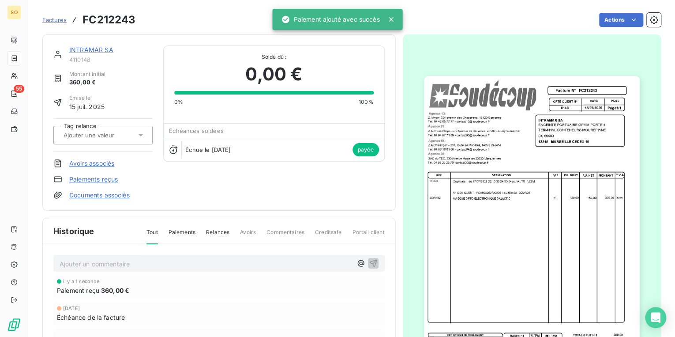
click at [97, 53] on link "INTRAMAR SA" at bounding box center [91, 49] width 44 height 7
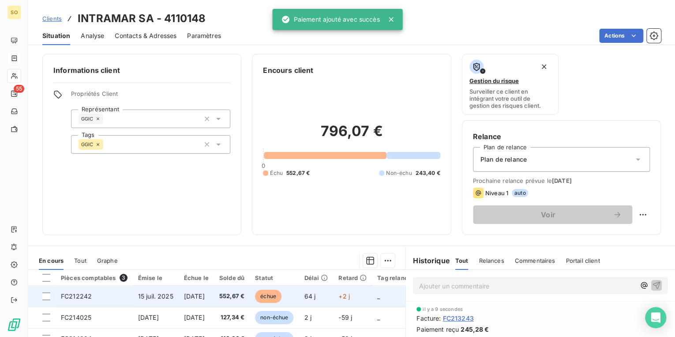
click at [281, 294] on span "échue" at bounding box center [268, 295] width 26 height 13
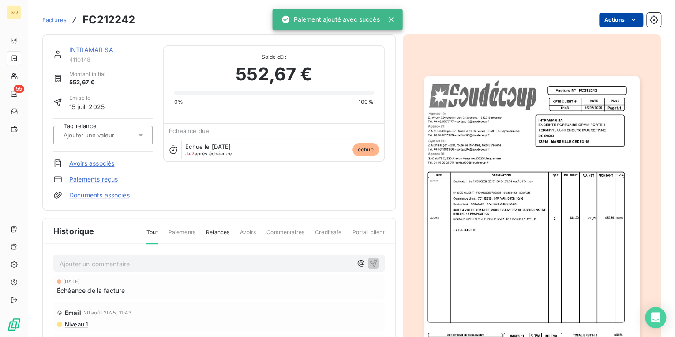
click at [615, 18] on html "SO 55 Factures FC212242 Actions INTRAMAR SA 4110148 Montant initial 552,67 € Ém…" at bounding box center [337, 168] width 675 height 337
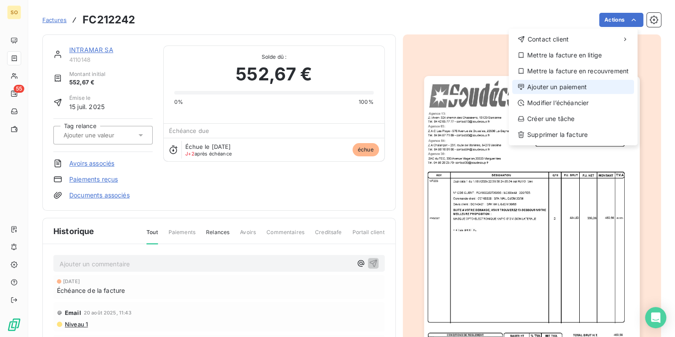
drag, startPoint x: 571, startPoint y: 78, endPoint x: 570, endPoint y: 85, distance: 6.7
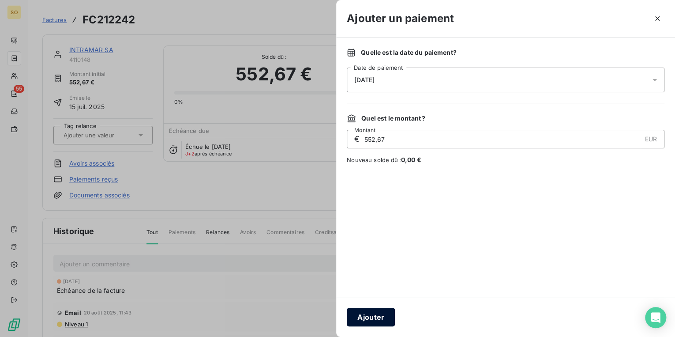
click at [365, 316] on button "Ajouter" at bounding box center [371, 316] width 48 height 19
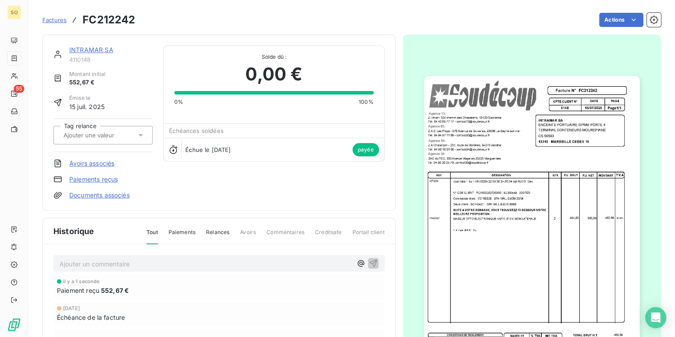
click at [97, 44] on div "INTRAMAR SA 4110148 Montant initial 552,67 € Émise le [DATE] Tag relance Avoirs…" at bounding box center [218, 122] width 353 height 176
drag, startPoint x: 97, startPoint y: 44, endPoint x: 94, endPoint y: 51, distance: 7.8
click at [96, 45] on div "INTRAMAR SA 4110148 Montant initial 552,67 € Émise le [DATE] Tag relance Avoirs…" at bounding box center [218, 122] width 353 height 176
click at [94, 52] on link "INTRAMAR SA" at bounding box center [91, 49] width 44 height 7
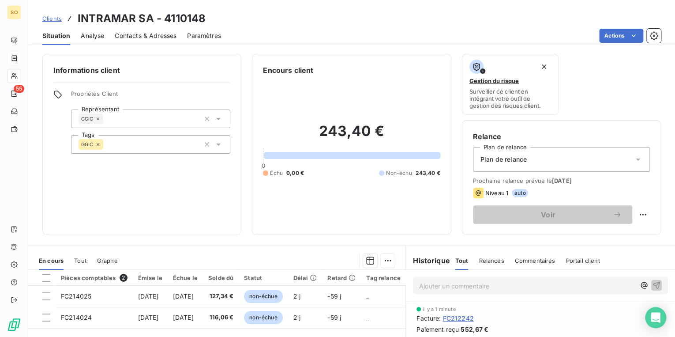
click at [47, 21] on span "Clients" at bounding box center [51, 18] width 19 height 7
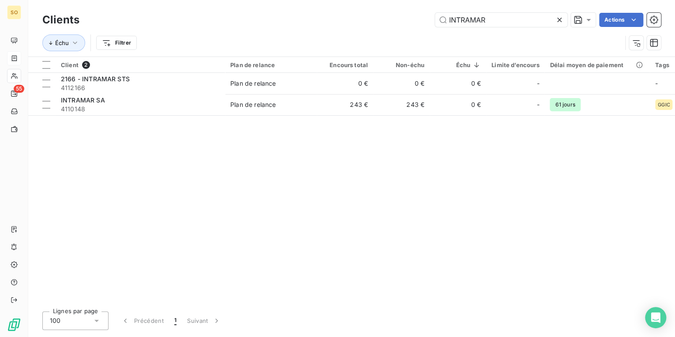
drag, startPoint x: 522, startPoint y: 19, endPoint x: 644, endPoint y: 8, distance: 122.3
click at [602, 19] on div "INTRAMAR Actions" at bounding box center [375, 20] width 571 height 14
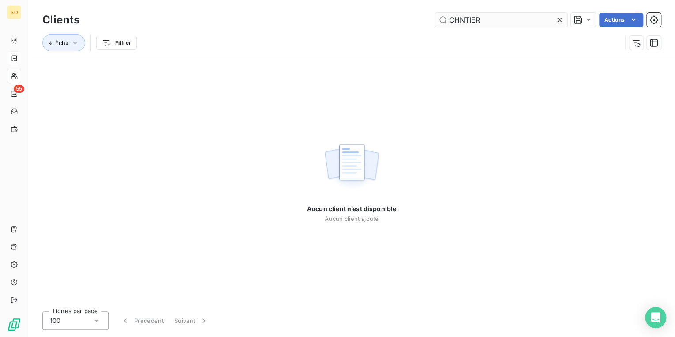
click at [460, 22] on input "CHNTIER" at bounding box center [501, 20] width 132 height 14
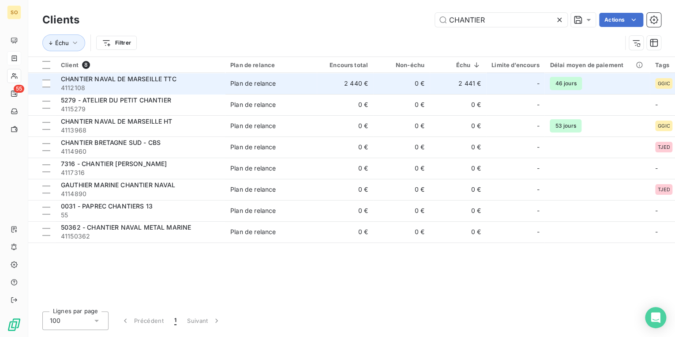
type input "CHANTIER"
click at [263, 85] on div "Plan de relance" at bounding box center [252, 83] width 45 height 9
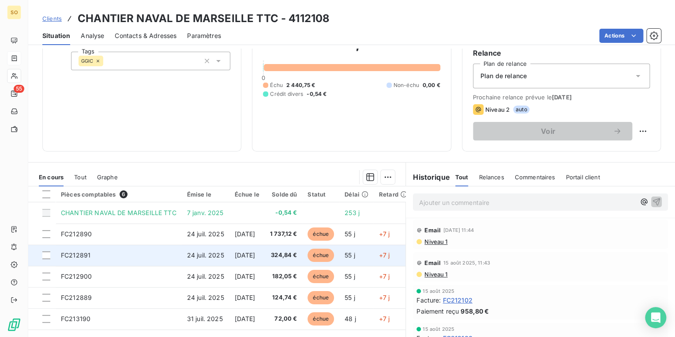
scroll to position [94, 0]
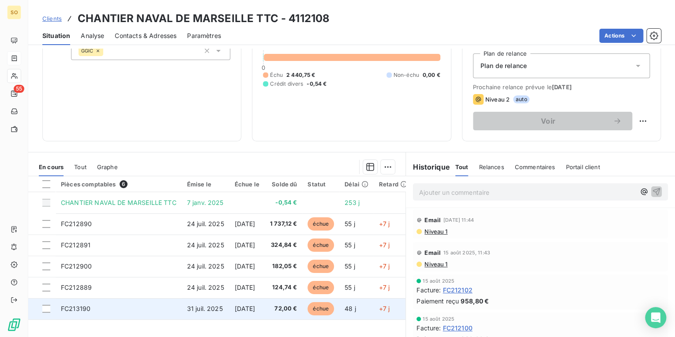
click at [328, 308] on span "échue" at bounding box center [320, 308] width 26 height 13
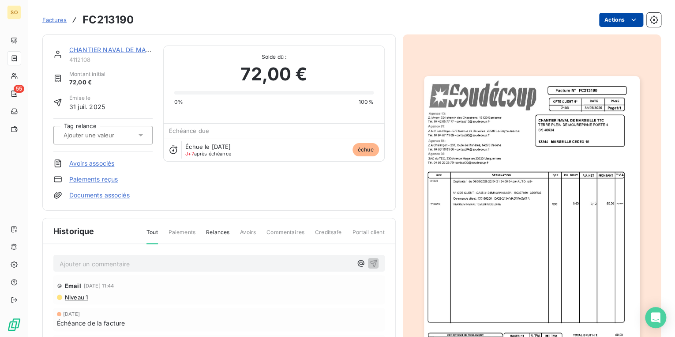
click at [613, 19] on html "SO 55 Factures FC213190 Actions CHANTIER NAVAL DE MARSEILLE TTC 4112108 Montant…" at bounding box center [337, 168] width 675 height 337
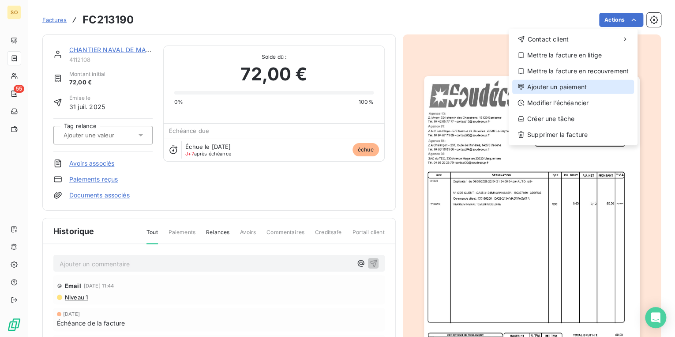
click at [569, 90] on div "Ajouter un paiement" at bounding box center [573, 87] width 122 height 14
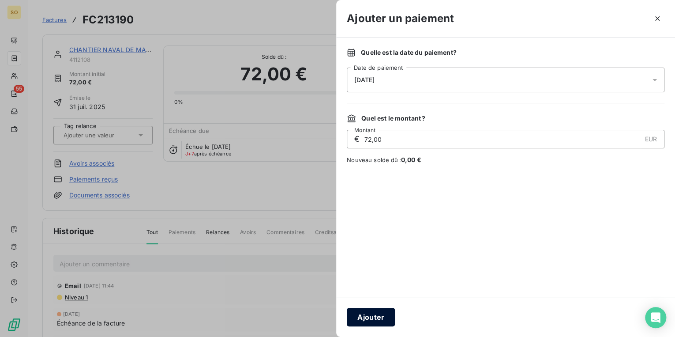
click at [366, 314] on button "Ajouter" at bounding box center [371, 316] width 48 height 19
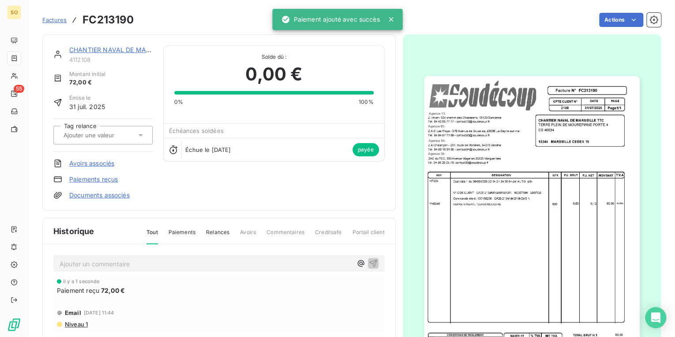
click at [124, 49] on link "CHANTIER NAVAL DE MARSEILLE TTC" at bounding box center [127, 49] width 116 height 7
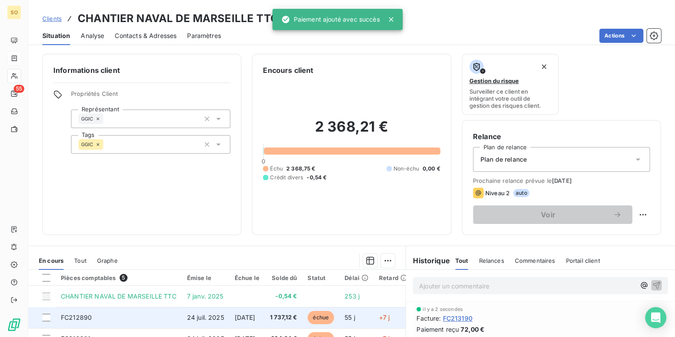
click at [332, 311] on span "échue" at bounding box center [320, 317] width 26 height 13
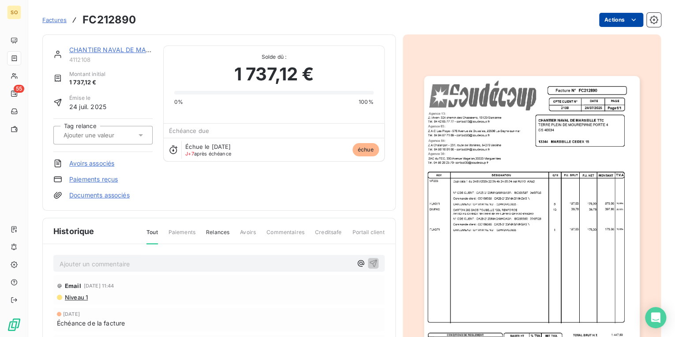
click at [596, 20] on html "SO 55 Factures FC212890 Actions CHANTIER NAVAL DE MARSEILLE TTC 4112108 Montant…" at bounding box center [337, 168] width 675 height 337
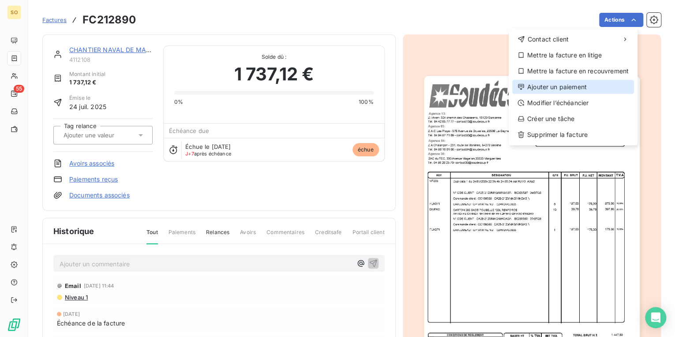
click at [531, 84] on div "Ajouter un paiement" at bounding box center [573, 87] width 122 height 14
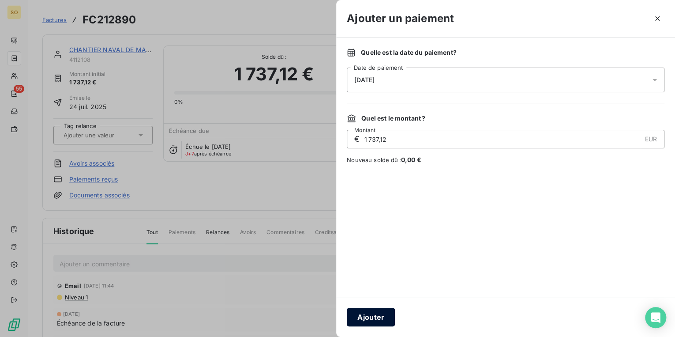
click at [358, 321] on button "Ajouter" at bounding box center [371, 316] width 48 height 19
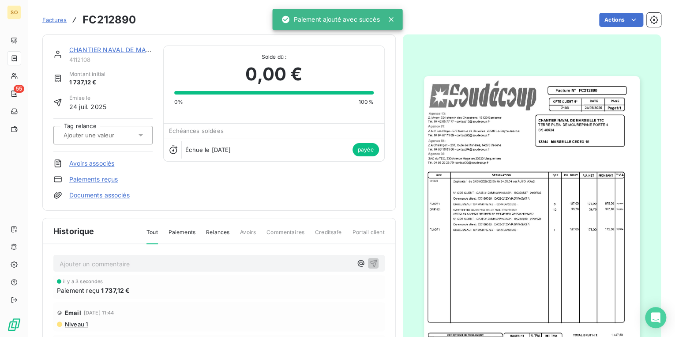
click at [111, 49] on link "CHANTIER NAVAL DE MARSEILLE TTC" at bounding box center [127, 49] width 116 height 7
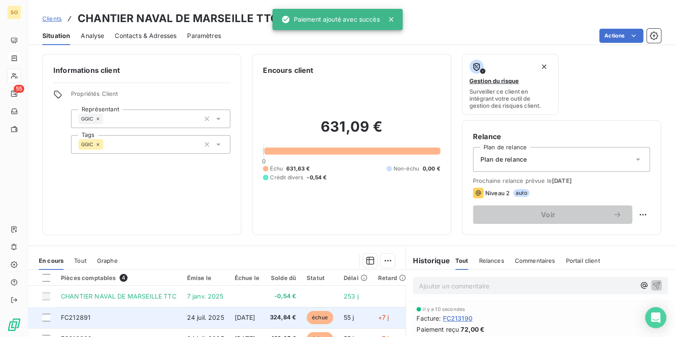
click at [333, 317] on span "échue" at bounding box center [320, 317] width 26 height 13
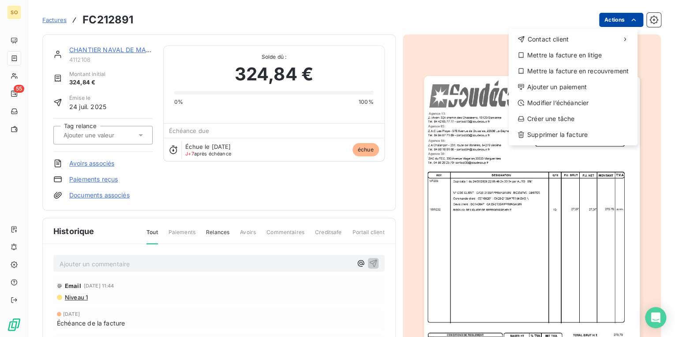
click at [604, 24] on html "SO 55 Factures FC212891 Actions Contact client Mettre la facture en litige Mett…" at bounding box center [337, 168] width 675 height 337
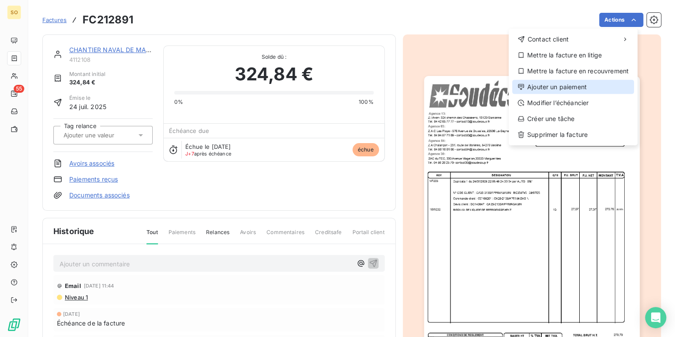
click at [548, 82] on div "Ajouter un paiement" at bounding box center [573, 87] width 122 height 14
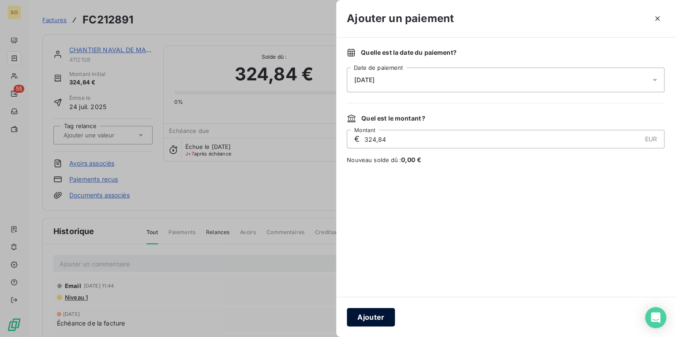
click at [367, 320] on button "Ajouter" at bounding box center [371, 316] width 48 height 19
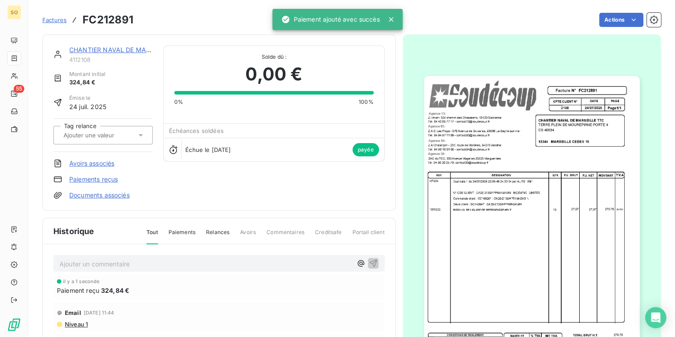
click at [99, 48] on link "CHANTIER NAVAL DE MARSEILLE TTC" at bounding box center [127, 49] width 116 height 7
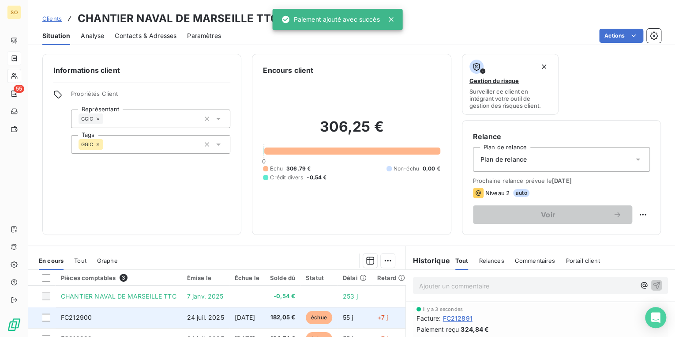
click at [332, 319] on span "échue" at bounding box center [319, 317] width 26 height 13
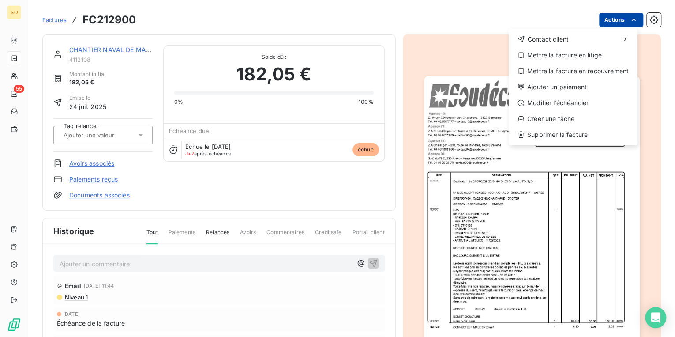
click at [616, 21] on html "SO 55 Factures FC212900 Actions Contact client Mettre la facture en litige Mett…" at bounding box center [337, 168] width 675 height 337
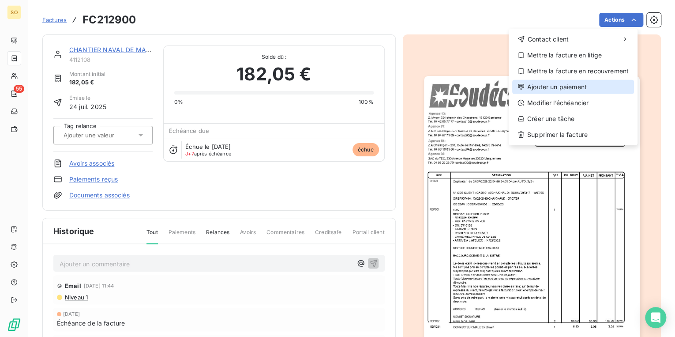
click at [556, 85] on div "Ajouter un paiement" at bounding box center [573, 87] width 122 height 14
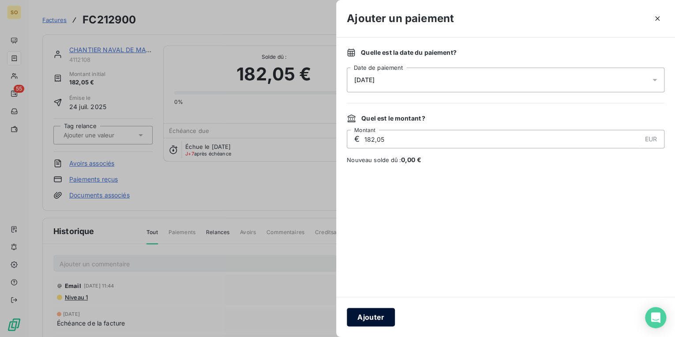
click at [358, 317] on button "Ajouter" at bounding box center [371, 316] width 48 height 19
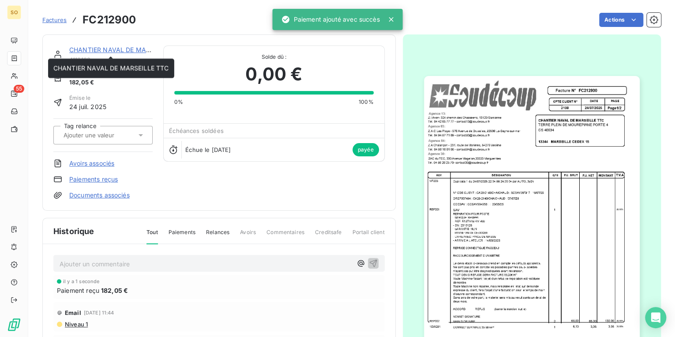
click at [112, 48] on link "CHANTIER NAVAL DE MARSEILLE TTC" at bounding box center [127, 49] width 116 height 7
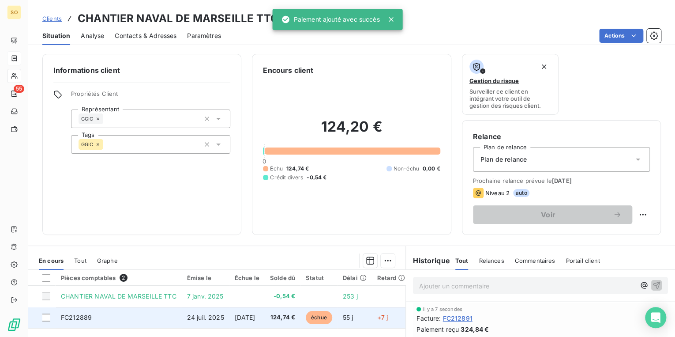
click at [332, 319] on span "échue" at bounding box center [319, 317] width 26 height 13
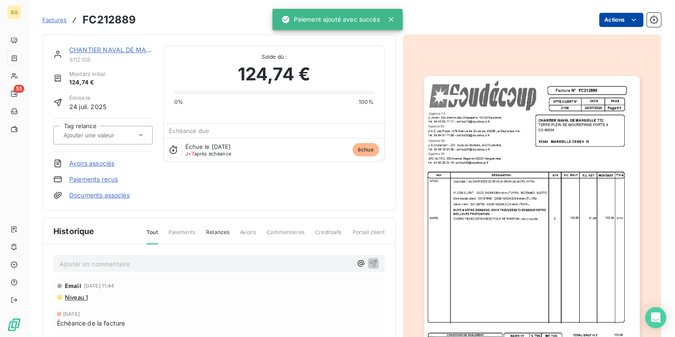
click at [613, 21] on html "SO 55 Factures FC212889 Actions CHANTIER NAVAL DE MARSEILLE TTC 4112108 Montant…" at bounding box center [337, 168] width 675 height 337
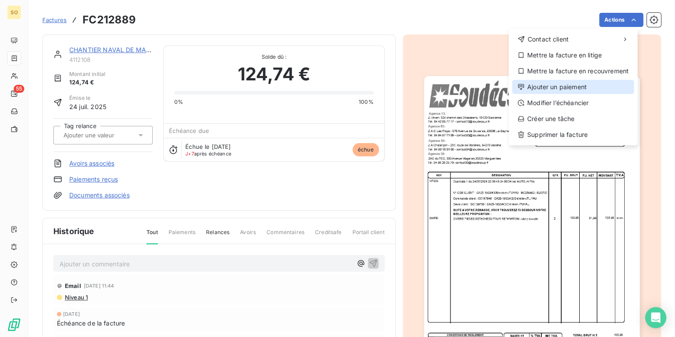
click at [560, 85] on div "Ajouter un paiement" at bounding box center [573, 87] width 122 height 14
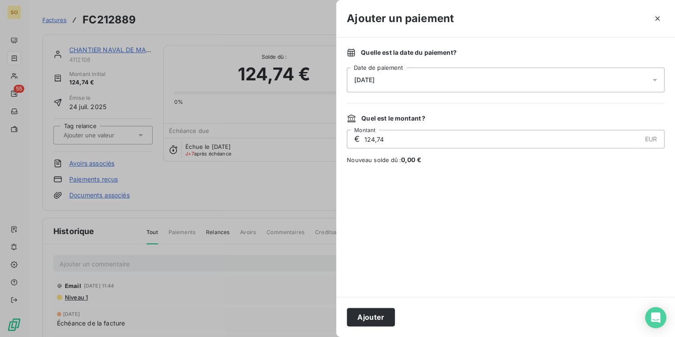
click at [373, 326] on div "Ajouter" at bounding box center [505, 316] width 339 height 40
click at [373, 319] on button "Ajouter" at bounding box center [371, 316] width 48 height 19
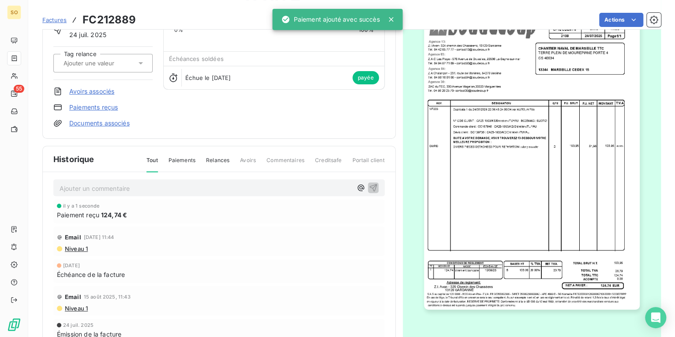
scroll to position [5, 0]
click at [60, 20] on span "Factures" at bounding box center [54, 19] width 24 height 7
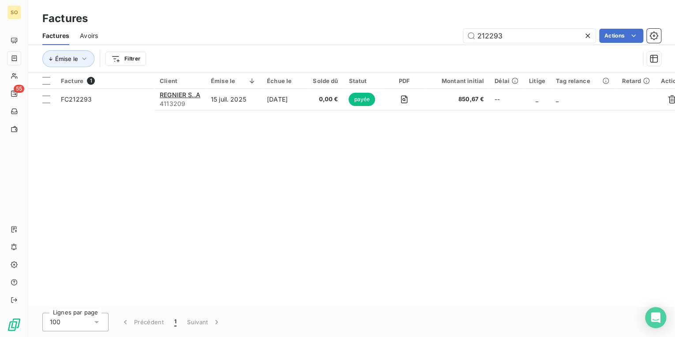
click at [588, 35] on icon at bounding box center [587, 35] width 9 height 9
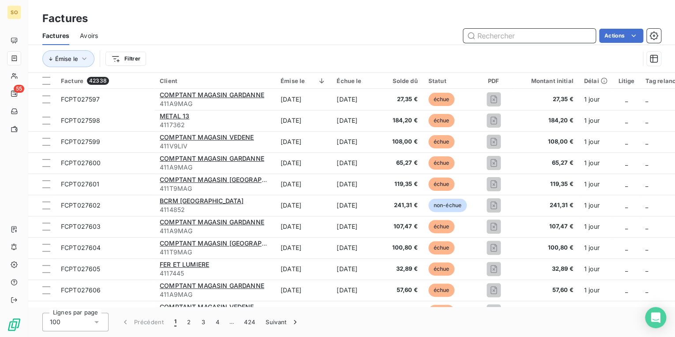
click at [492, 31] on input "text" at bounding box center [529, 36] width 132 height 14
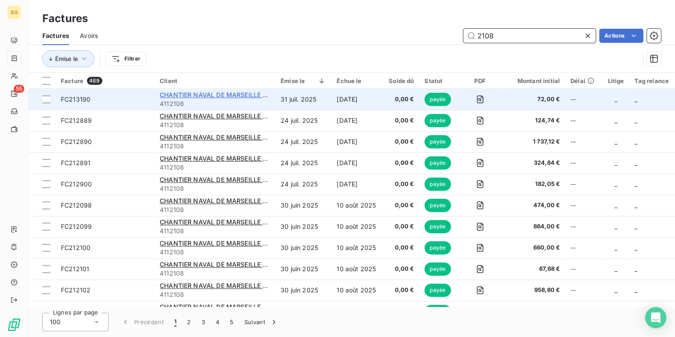
type input "2108"
click at [226, 94] on span "CHANTIER NAVAL DE MARSEILLE TTC" at bounding box center [218, 94] width 116 height 7
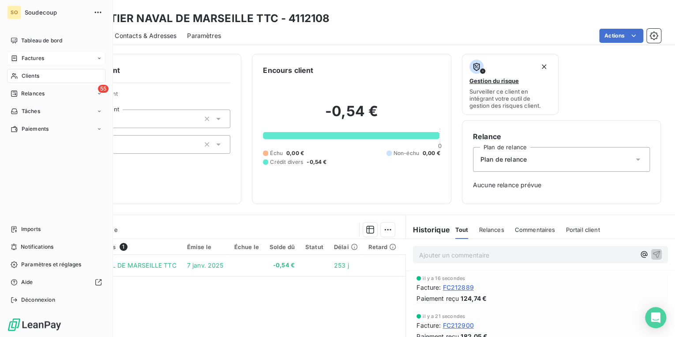
click at [36, 57] on span "Factures" at bounding box center [33, 58] width 22 height 8
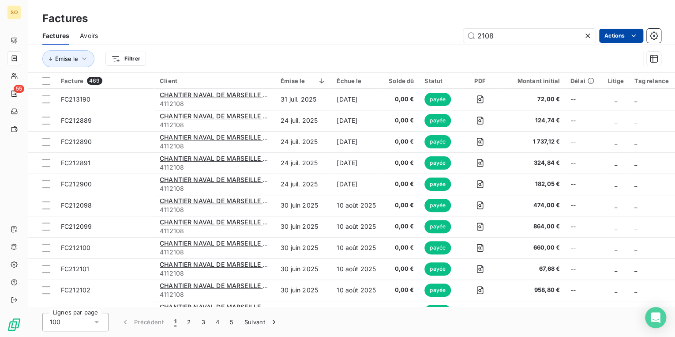
drag, startPoint x: 482, startPoint y: 35, endPoint x: 634, endPoint y: 38, distance: 151.3
click at [628, 38] on div "2108 Actions" at bounding box center [385, 36] width 552 height 14
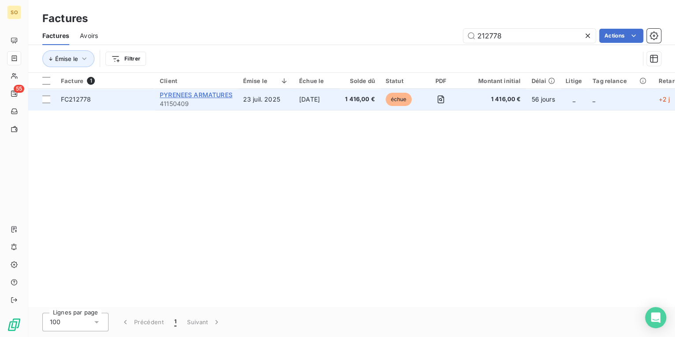
type input "212778"
click at [218, 94] on span "PYRENEES ARMATURES" at bounding box center [196, 94] width 73 height 7
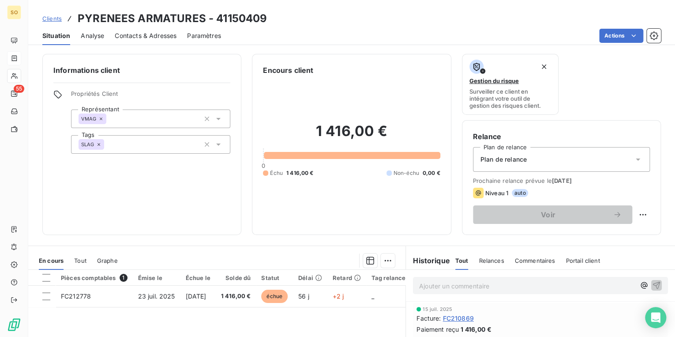
click at [56, 18] on span "Clients" at bounding box center [51, 18] width 19 height 7
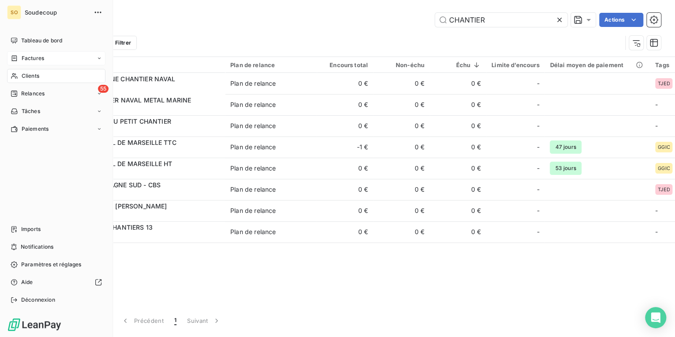
click at [34, 75] on span "Clients" at bounding box center [31, 76] width 18 height 8
click at [43, 57] on span "Factures" at bounding box center [33, 58] width 22 height 8
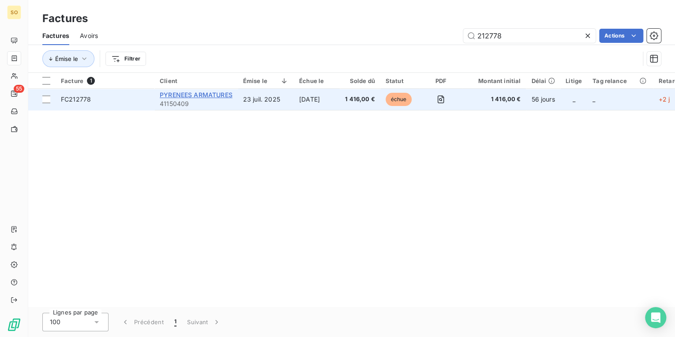
click at [206, 97] on span "PYRENEES ARMATURES" at bounding box center [196, 94] width 73 height 7
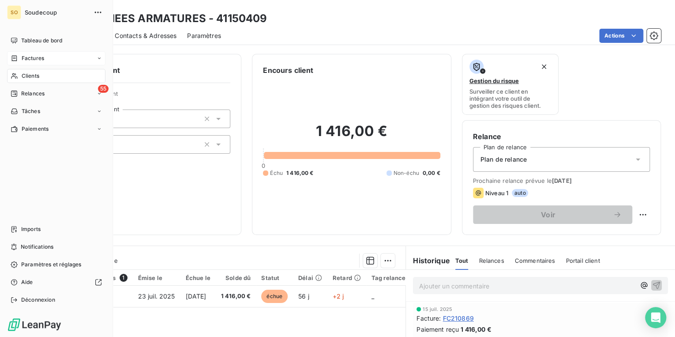
drag, startPoint x: 35, startPoint y: 60, endPoint x: 41, endPoint y: 58, distance: 6.0
click at [35, 60] on span "Factures" at bounding box center [33, 58] width 22 height 8
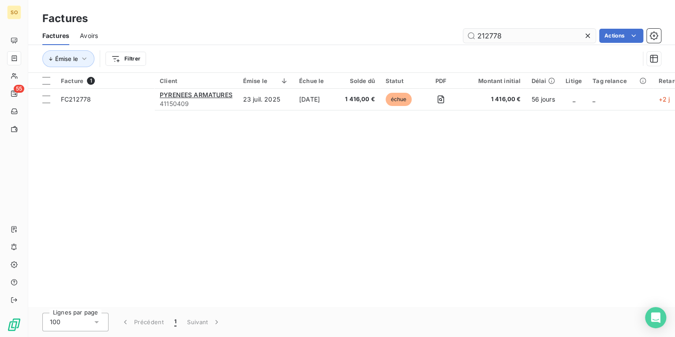
drag, startPoint x: 488, startPoint y: 37, endPoint x: 537, endPoint y: 37, distance: 49.0
click at [537, 37] on input "212778" at bounding box center [529, 36] width 132 height 14
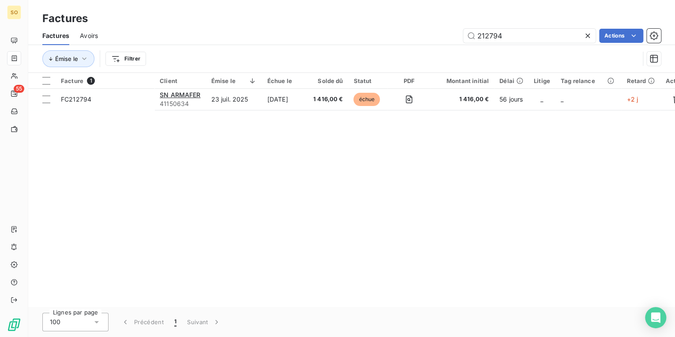
type input "212794"
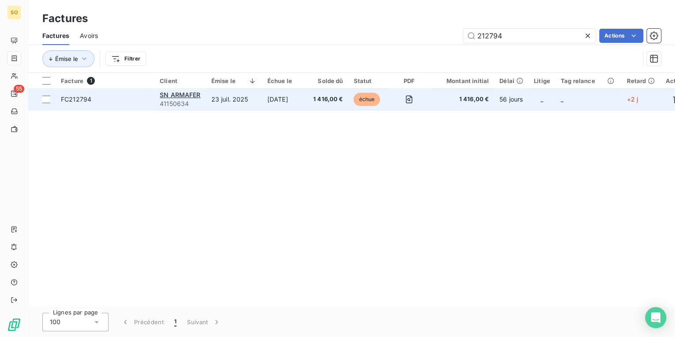
click at [370, 97] on span "échue" at bounding box center [366, 99] width 26 height 13
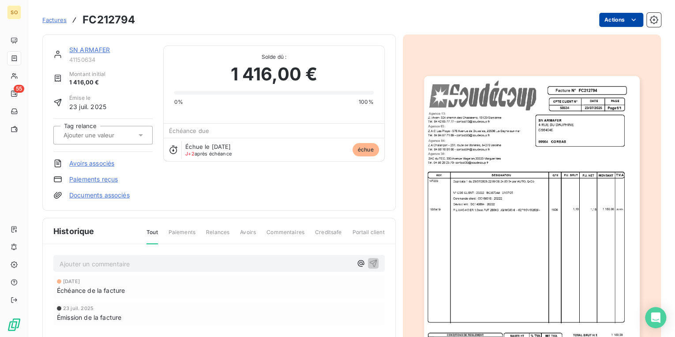
click at [613, 21] on html "SO 55 Factures FC212794 Actions SN ARMAFER 41150634 Montant initial 1 416,00 € …" at bounding box center [337, 168] width 675 height 337
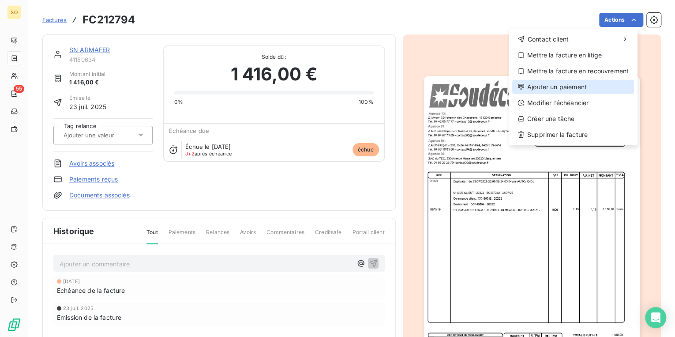
click at [556, 87] on div "Ajouter un paiement" at bounding box center [573, 87] width 122 height 14
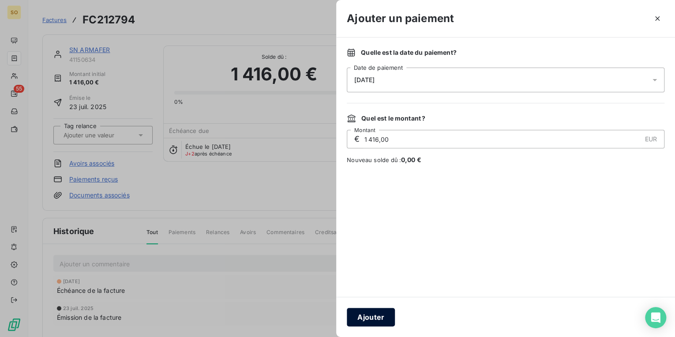
click at [377, 314] on button "Ajouter" at bounding box center [371, 316] width 48 height 19
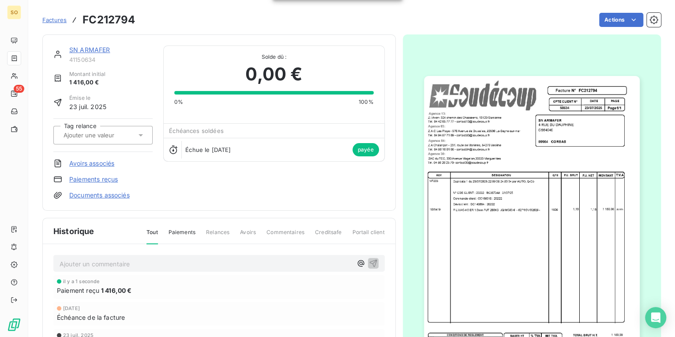
click at [83, 49] on link "SN ARMAFER" at bounding box center [89, 49] width 41 height 7
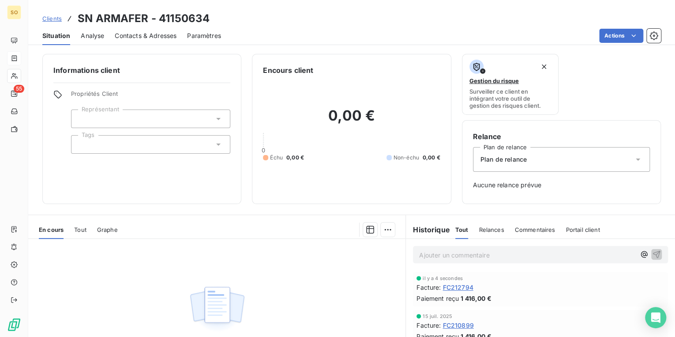
click at [57, 18] on span "Clients" at bounding box center [51, 18] width 19 height 7
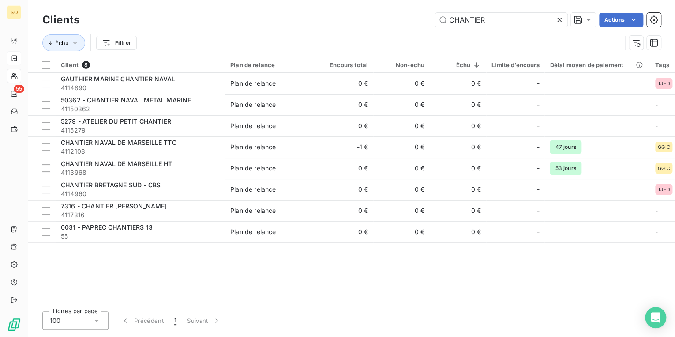
drag, startPoint x: 438, startPoint y: 18, endPoint x: 663, endPoint y: 25, distance: 225.1
click at [643, 25] on div "CHANTIER Actions" at bounding box center [375, 20] width 571 height 14
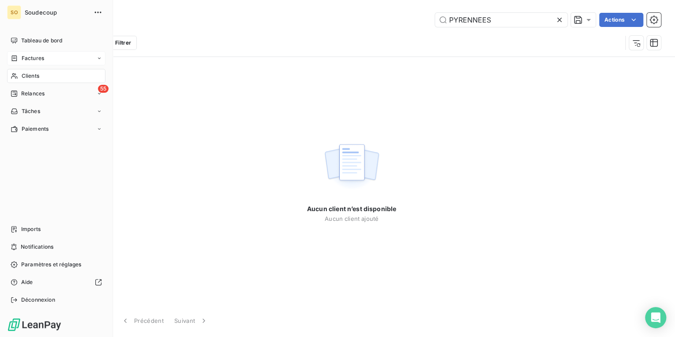
type input "PYRENNEES"
click at [37, 58] on span "Factures" at bounding box center [33, 58] width 22 height 8
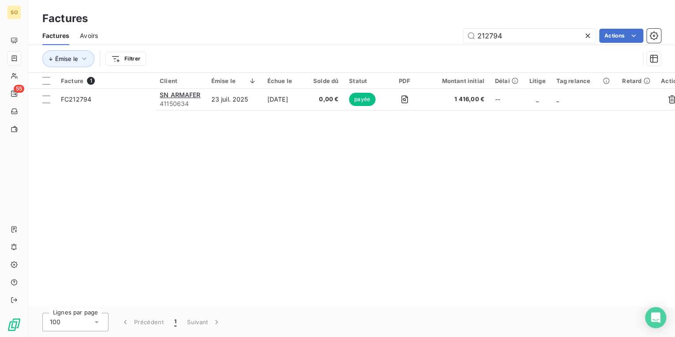
drag, startPoint x: 494, startPoint y: 35, endPoint x: 643, endPoint y: 35, distance: 149.6
click at [632, 35] on div "212794 Actions" at bounding box center [385, 36] width 552 height 14
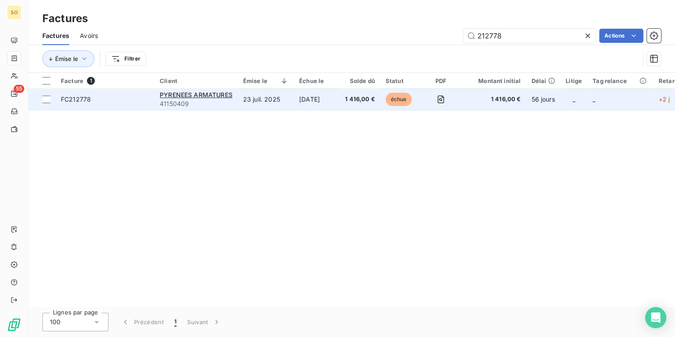
type input "212778"
click at [408, 104] on span "échue" at bounding box center [399, 99] width 26 height 13
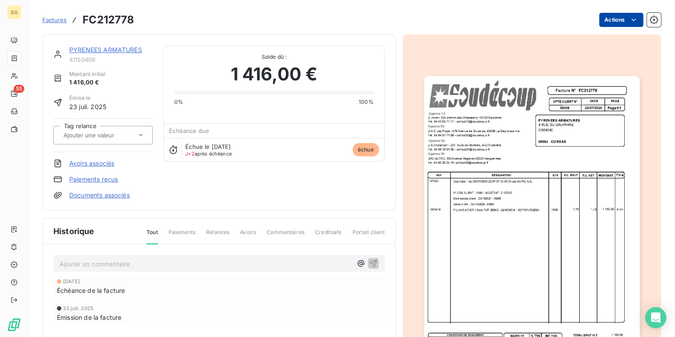
click at [618, 14] on html "SO 55 Factures FC212778 Actions PYRENEES ARMATURES 41150409 Montant initial 1 4…" at bounding box center [337, 168] width 675 height 337
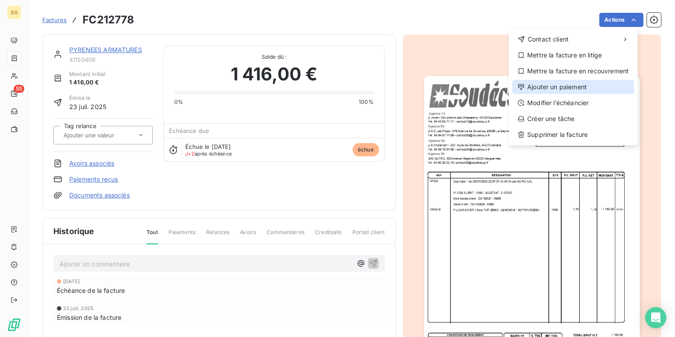
click at [569, 85] on div "Ajouter un paiement" at bounding box center [573, 87] width 122 height 14
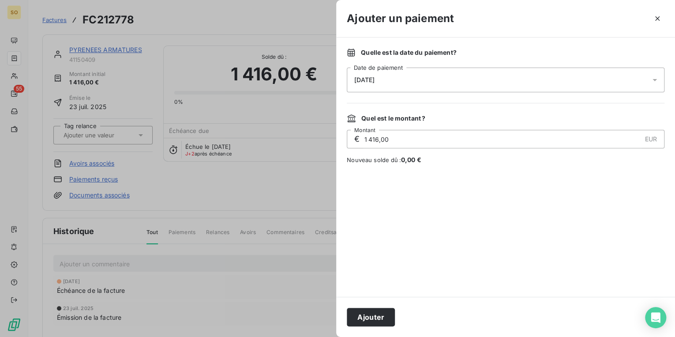
click at [362, 326] on div "Ajouter" at bounding box center [505, 316] width 339 height 40
click at [365, 319] on button "Ajouter" at bounding box center [371, 316] width 48 height 19
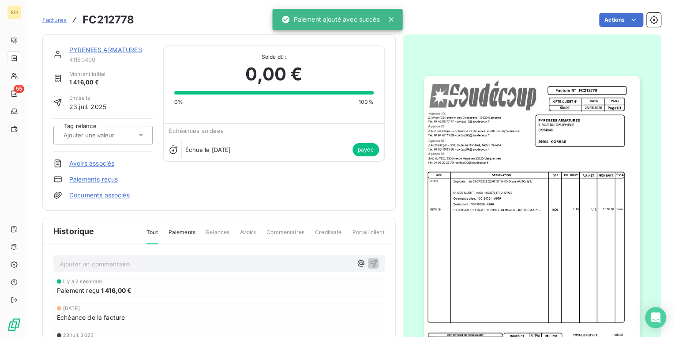
click at [95, 53] on link "PYRENEES ARMATURES" at bounding box center [105, 49] width 73 height 7
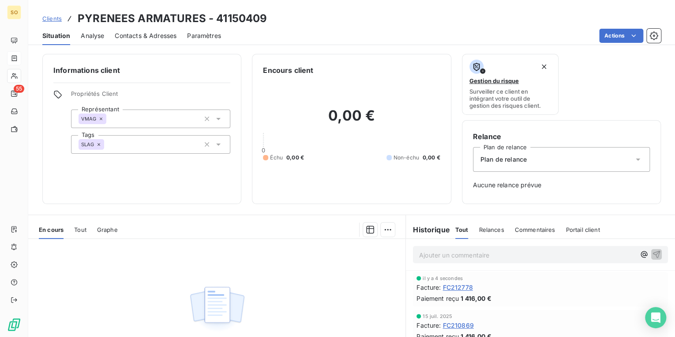
click at [55, 21] on span "Clients" at bounding box center [51, 18] width 19 height 7
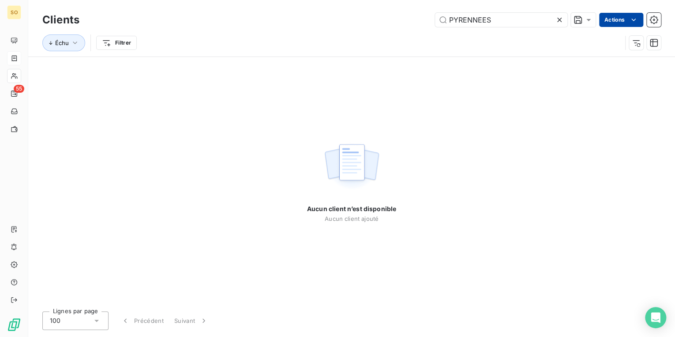
drag, startPoint x: 446, startPoint y: 18, endPoint x: 598, endPoint y: 16, distance: 152.2
click at [595, 16] on div "PYRENNEES Actions" at bounding box center [375, 20] width 571 height 14
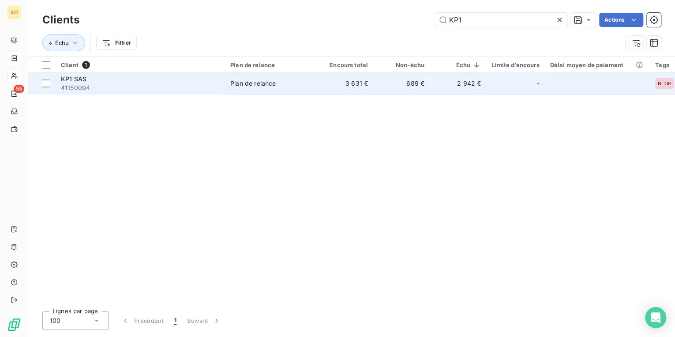
type input "KP1"
click at [245, 86] on div "Plan de relance" at bounding box center [252, 83] width 45 height 9
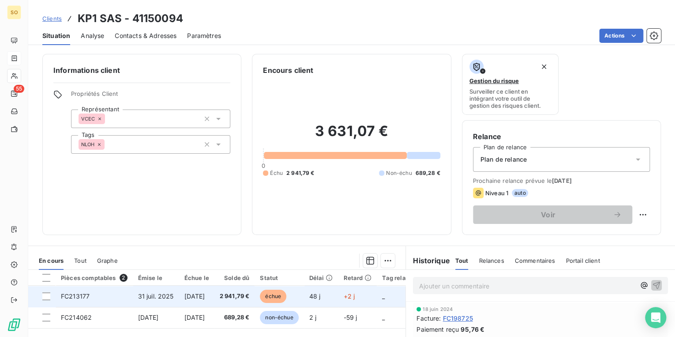
click at [286, 294] on span "échue" at bounding box center [273, 295] width 26 height 13
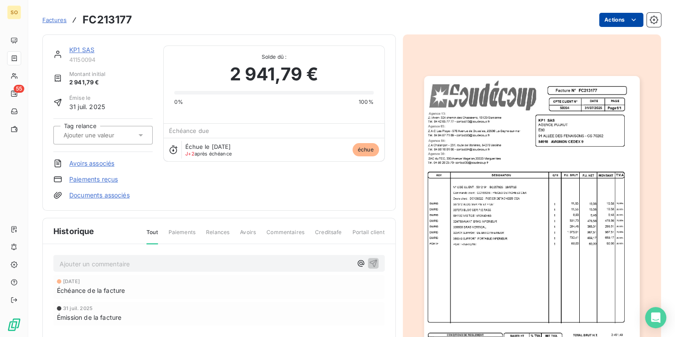
click at [607, 18] on html "SO 55 Factures FC213177 Actions KP1 SAS 41150094 Montant initial 2 941,79 € Émi…" at bounding box center [337, 168] width 675 height 337
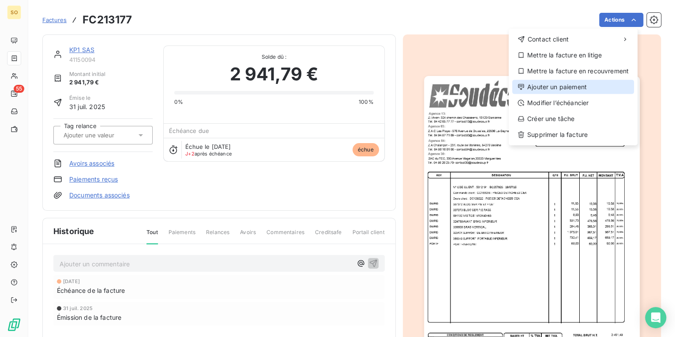
click at [566, 87] on div "Ajouter un paiement" at bounding box center [573, 87] width 122 height 14
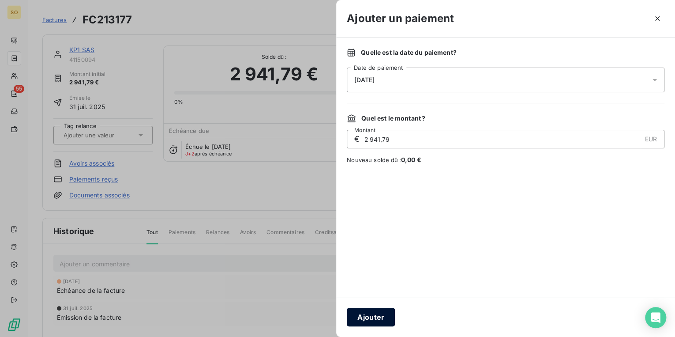
click at [386, 318] on button "Ajouter" at bounding box center [371, 316] width 48 height 19
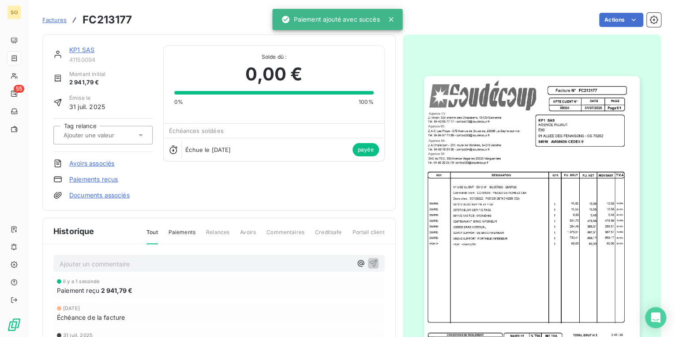
click at [89, 47] on link "KP1 SAS" at bounding box center [81, 49] width 25 height 7
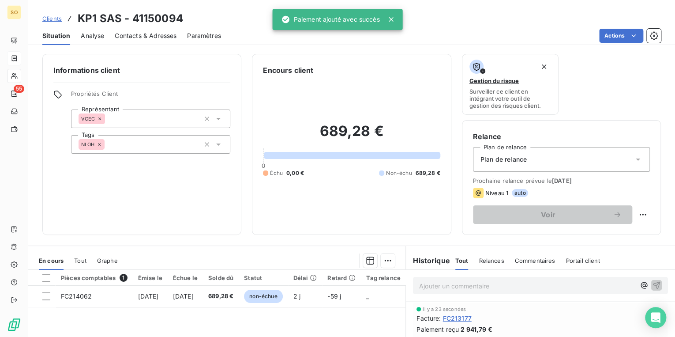
click at [49, 15] on span "Clients" at bounding box center [51, 18] width 19 height 7
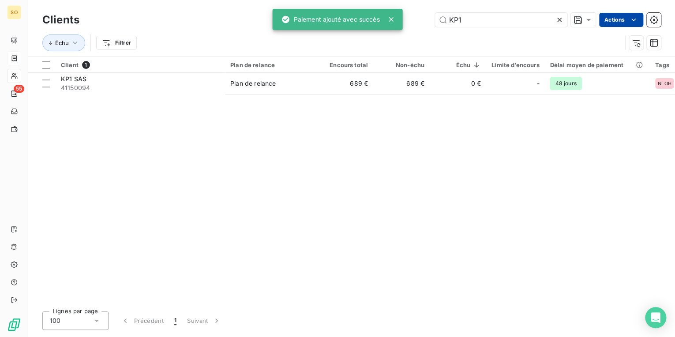
drag, startPoint x: 445, startPoint y: 19, endPoint x: 619, endPoint y: 15, distance: 174.8
click at [585, 19] on div "KP1 Actions" at bounding box center [375, 20] width 571 height 14
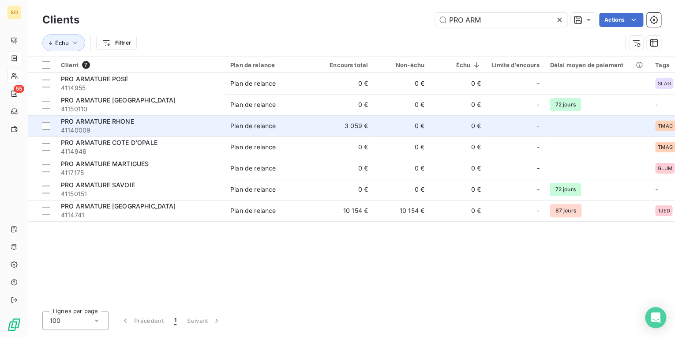
type input "PRO ARM"
click at [255, 123] on div "Plan de relance" at bounding box center [252, 125] width 45 height 9
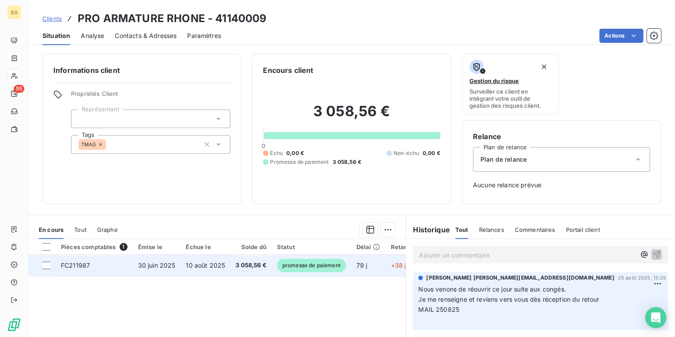
click at [319, 263] on span "promesse de paiement" at bounding box center [311, 265] width 69 height 13
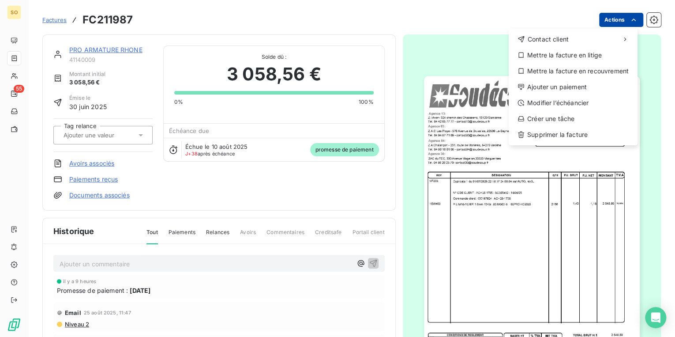
click at [616, 18] on html "SO 55 Factures FC211987 Actions Contact client Mettre la facture en litige Mett…" at bounding box center [337, 168] width 675 height 337
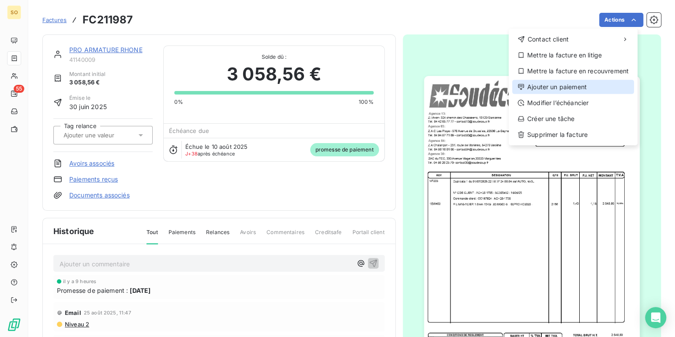
click at [551, 83] on div "Ajouter un paiement" at bounding box center [573, 87] width 122 height 14
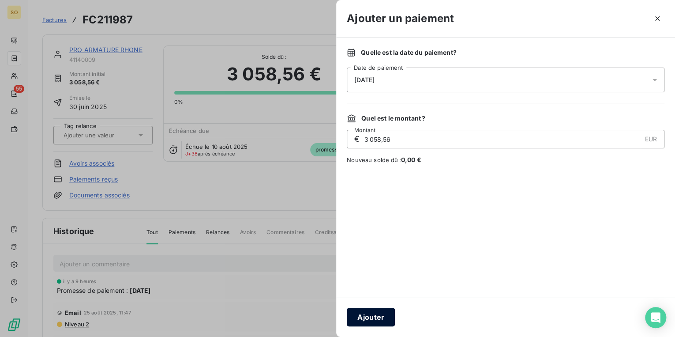
click at [382, 307] on button "Ajouter" at bounding box center [371, 316] width 48 height 19
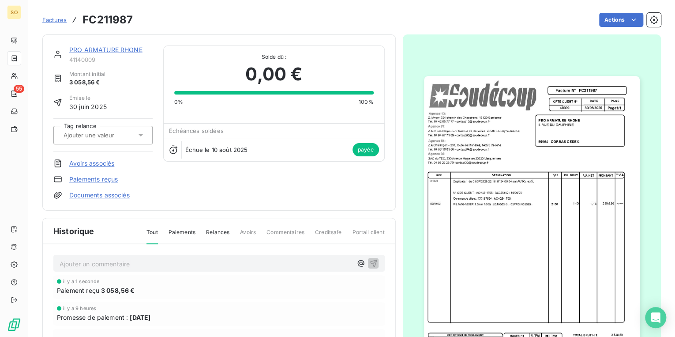
click at [110, 49] on link "PRO ARMATURE RHONE" at bounding box center [105, 49] width 73 height 7
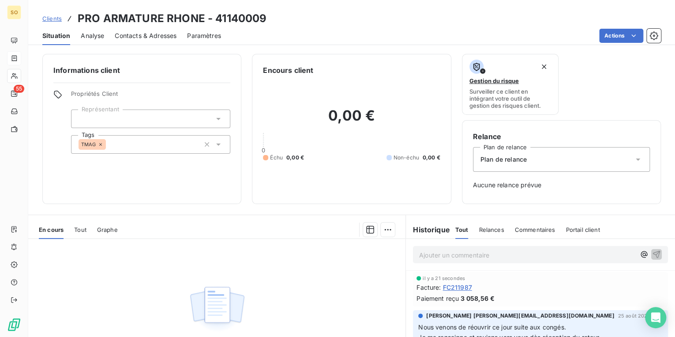
scroll to position [35, 0]
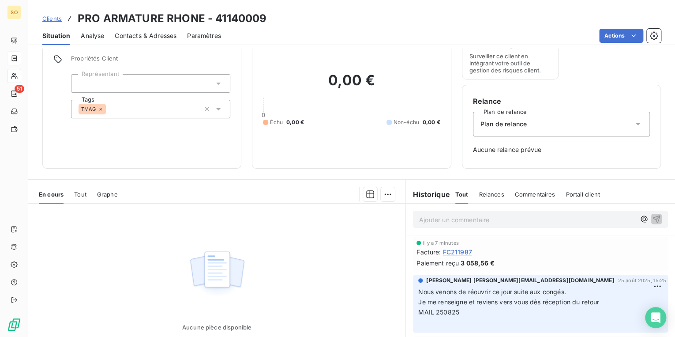
click at [52, 16] on span "Clients" at bounding box center [51, 18] width 19 height 7
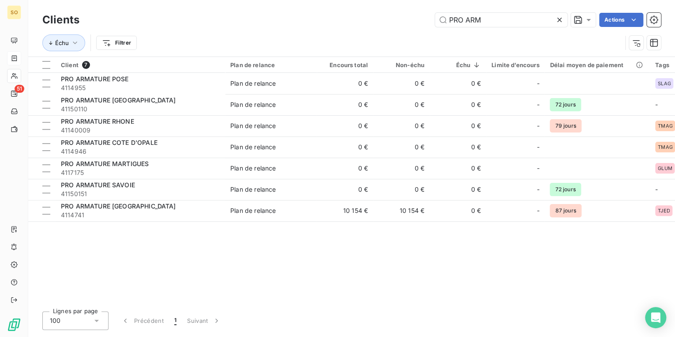
drag, startPoint x: 441, startPoint y: 21, endPoint x: 601, endPoint y: -7, distance: 162.5
click at [601, 0] on html "SO 51 Clients PRO ARM Actions Échu Filtrer Client 7 Plan de relance Encours tot…" at bounding box center [337, 168] width 675 height 337
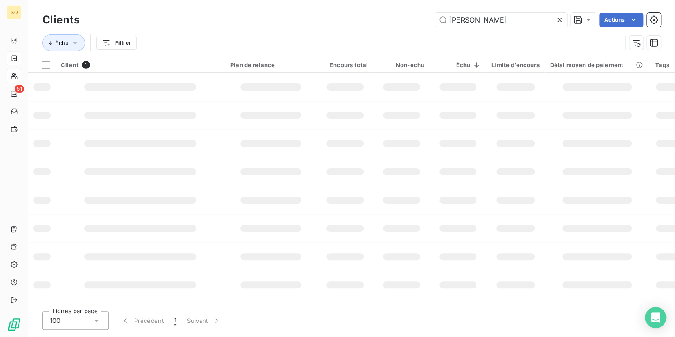
type input "[PERSON_NAME]"
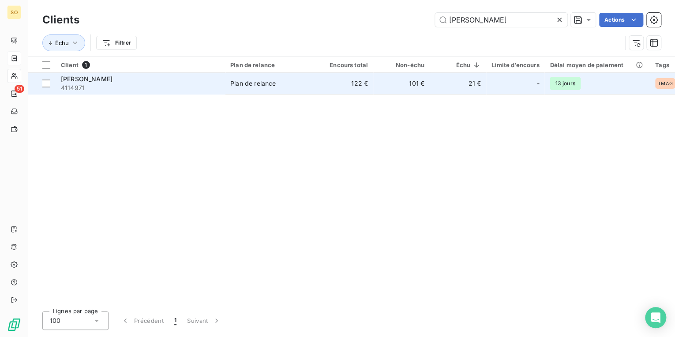
click at [341, 83] on td "122 €" at bounding box center [345, 83] width 56 height 21
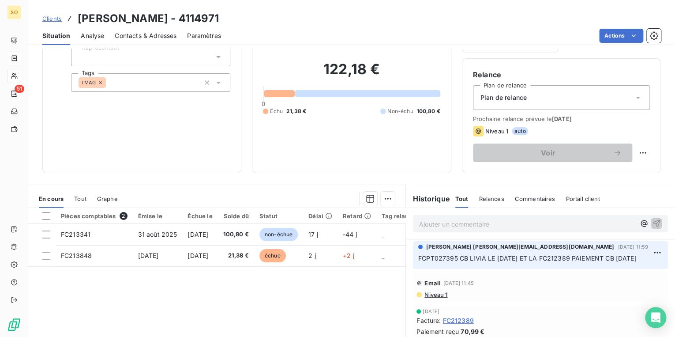
scroll to position [58, 0]
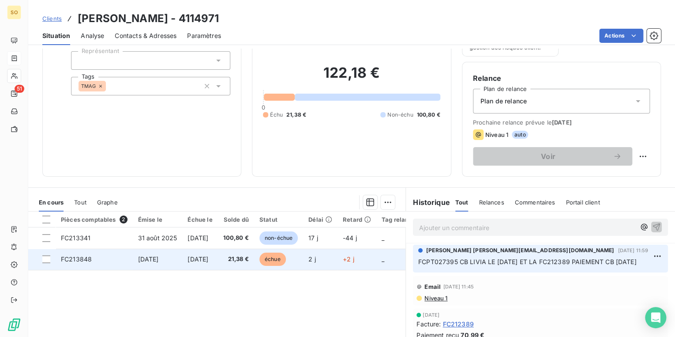
click at [280, 259] on span "échue" at bounding box center [272, 258] width 26 height 13
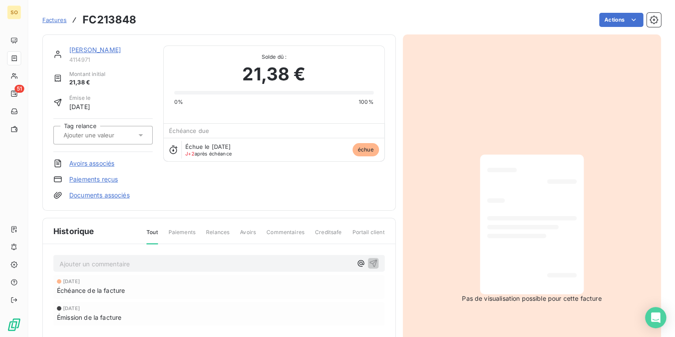
click at [111, 49] on link "[PERSON_NAME]" at bounding box center [95, 49] width 52 height 7
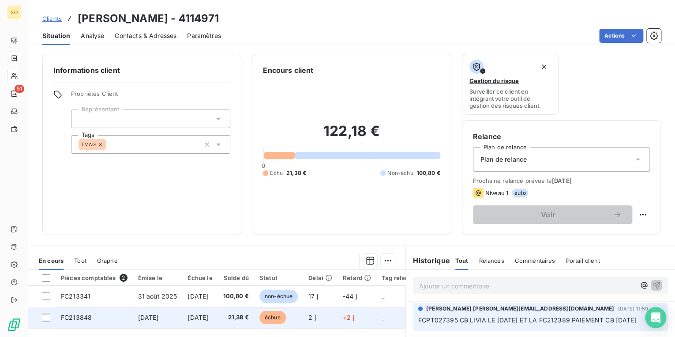
click at [282, 315] on span "échue" at bounding box center [272, 317] width 26 height 13
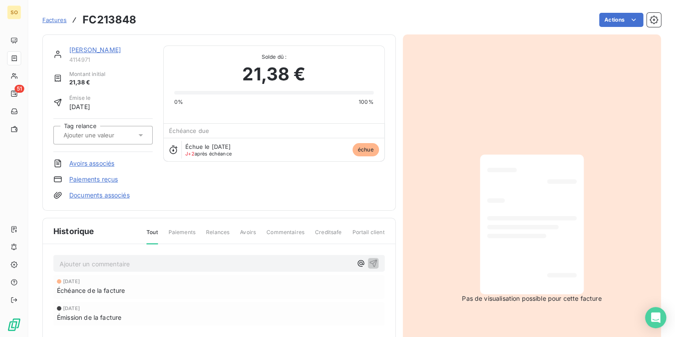
click at [95, 48] on link "[PERSON_NAME]" at bounding box center [95, 49] width 52 height 7
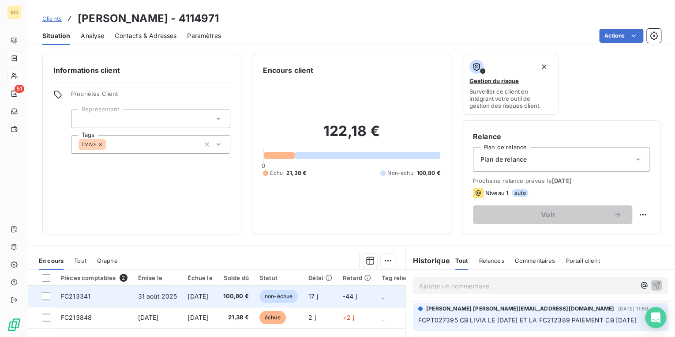
click at [282, 292] on span "non-échue" at bounding box center [278, 295] width 38 height 13
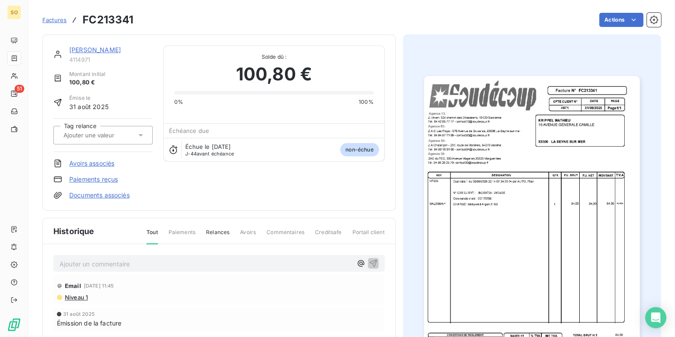
click at [482, 205] on img "button" at bounding box center [532, 228] width 216 height 305
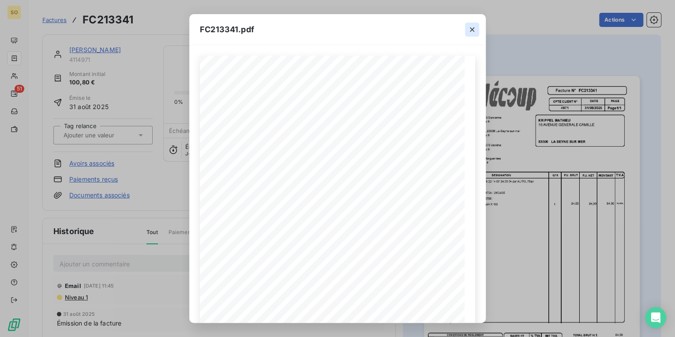
click at [474, 32] on icon "button" at bounding box center [472, 29] width 9 height 9
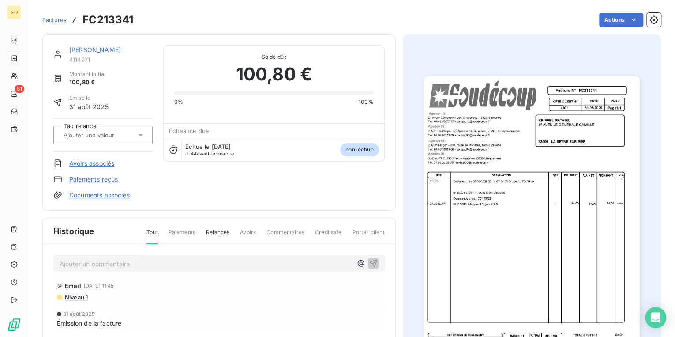
click at [112, 50] on link "[PERSON_NAME]" at bounding box center [95, 49] width 52 height 7
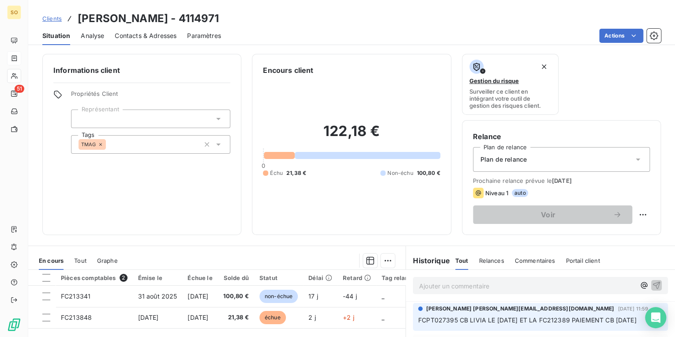
click at [428, 288] on p "Ajouter un commentaire ﻿" at bounding box center [527, 285] width 216 height 11
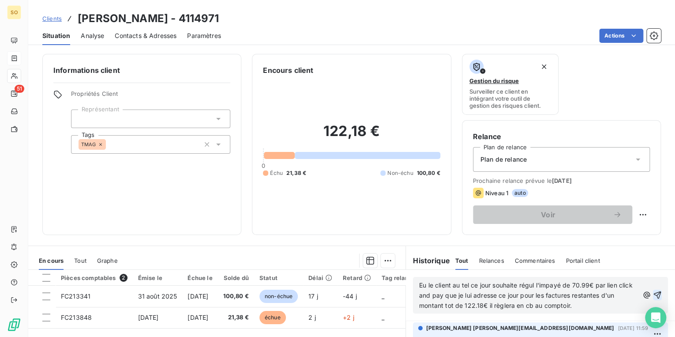
click at [653, 295] on icon "button" at bounding box center [657, 294] width 9 height 9
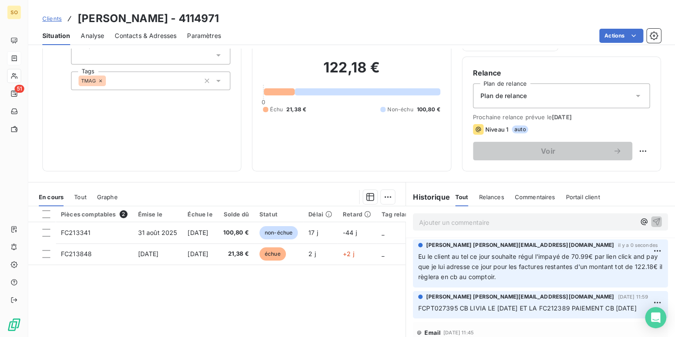
scroll to position [129, 0]
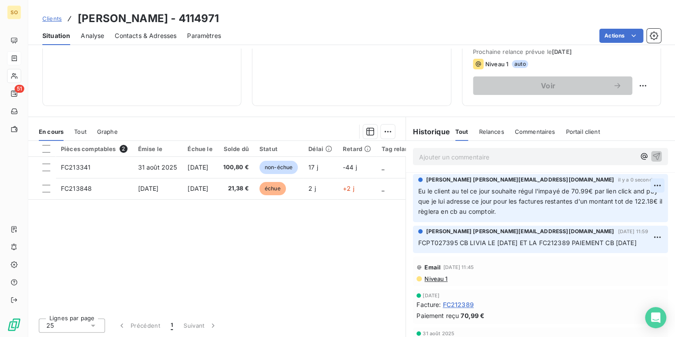
click at [643, 180] on html "SO 51 Clients [PERSON_NAME] - 4114971 Situation Analyse Contacts & Adresses Par…" at bounding box center [337, 168] width 675 height 337
click at [616, 201] on div "Editer" at bounding box center [625, 204] width 49 height 14
click at [542, 212] on span "Eu le client au tel ce jour souhaite régul l'impayé de 70.99€ par lien click an…" at bounding box center [532, 201] width 229 height 28
click at [654, 204] on icon "button" at bounding box center [658, 200] width 9 height 9
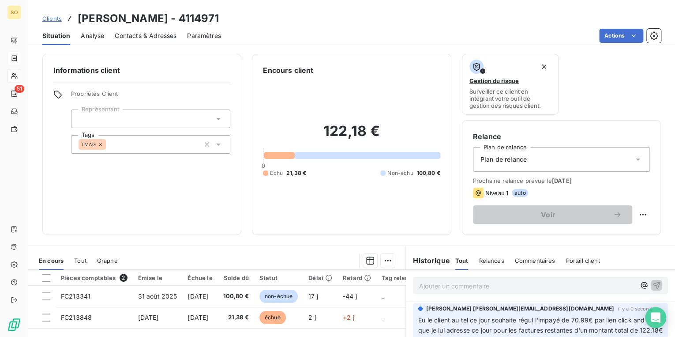
click at [517, 158] on span "Plan de relance" at bounding box center [503, 159] width 46 height 9
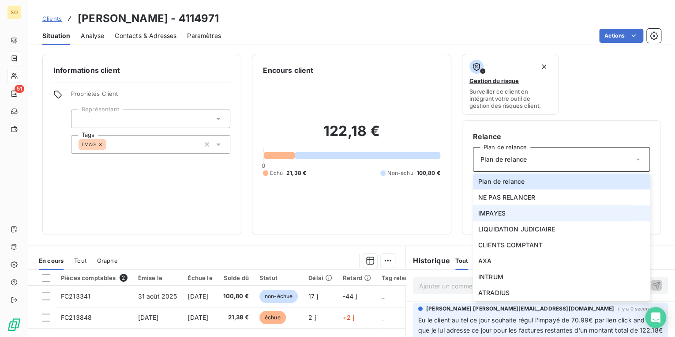
click at [501, 210] on span "IMPAYES" at bounding box center [491, 213] width 27 height 9
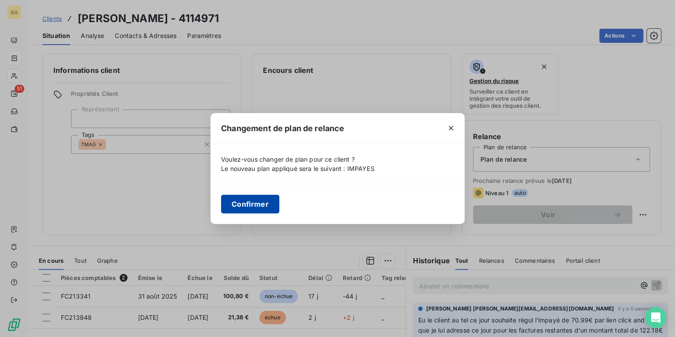
click at [262, 206] on button "Confirmer" at bounding box center [250, 204] width 58 height 19
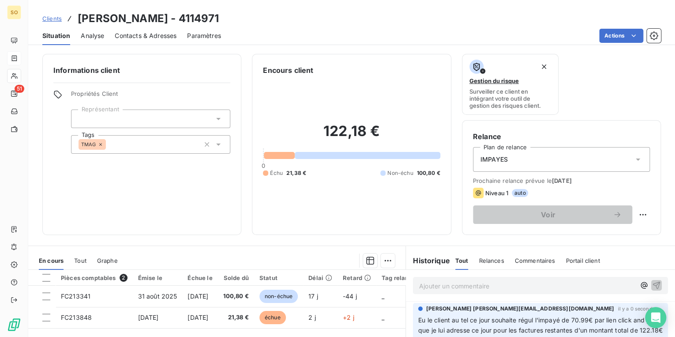
click at [59, 20] on span "Clients" at bounding box center [51, 18] width 19 height 7
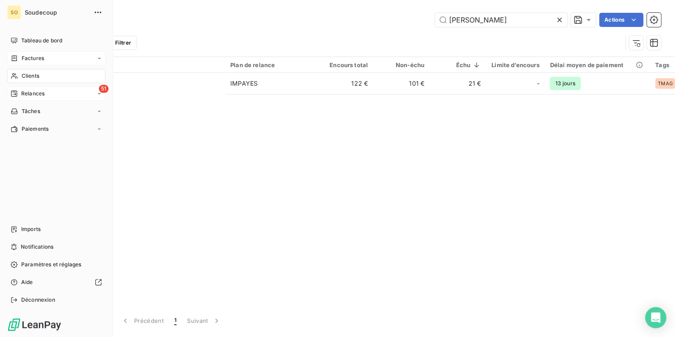
drag, startPoint x: 23, startPoint y: 85, endPoint x: 22, endPoint y: 92, distance: 7.1
click at [22, 85] on nav "Tableau de bord Factures Clients 51 Relances Tâches Paiements" at bounding box center [56, 85] width 98 height 102
click at [22, 92] on span "Relances" at bounding box center [32, 94] width 23 height 8
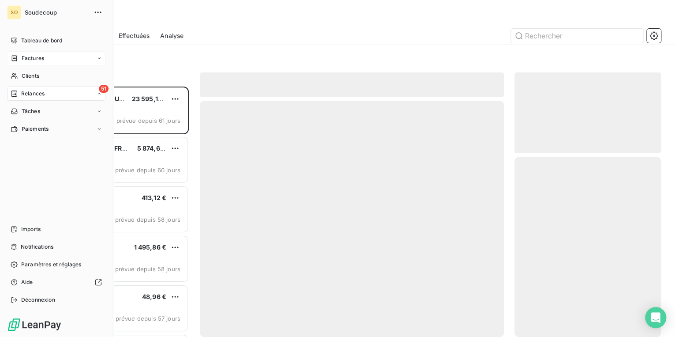
scroll to position [245, 141]
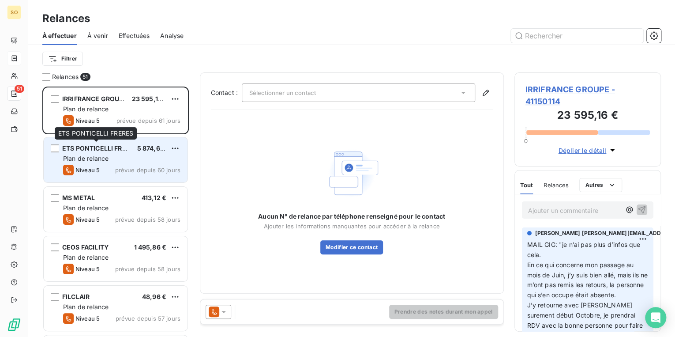
click at [120, 151] on span "ETS PONTICELLI FRERES" at bounding box center [100, 147] width 76 height 7
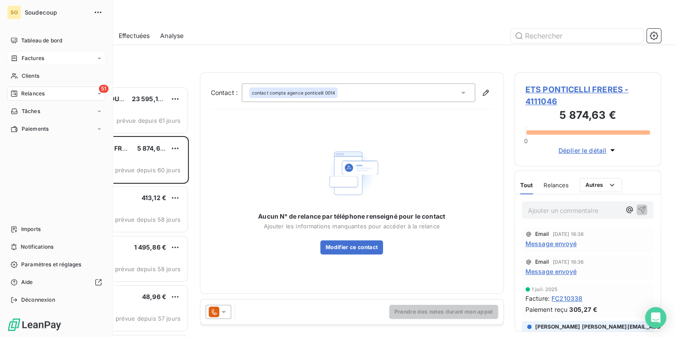
click at [22, 94] on span "Relances" at bounding box center [32, 94] width 23 height 8
click at [35, 74] on span "Clients" at bounding box center [31, 76] width 18 height 8
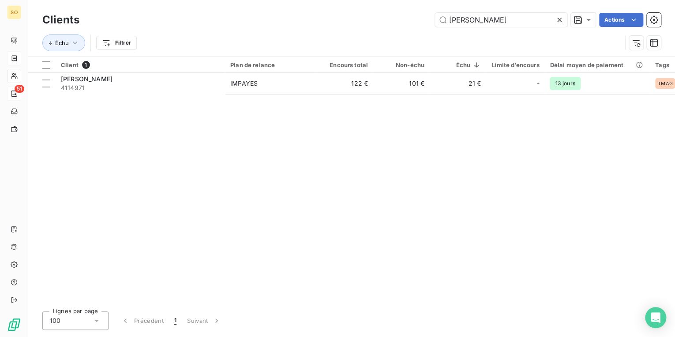
click at [563, 19] on icon at bounding box center [559, 19] width 9 height 9
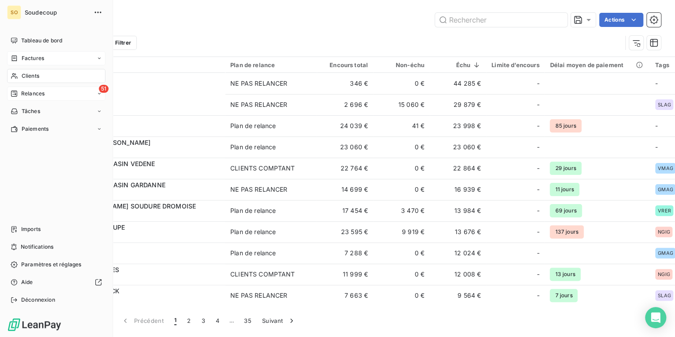
click at [33, 94] on span "Relances" at bounding box center [32, 94] width 23 height 8
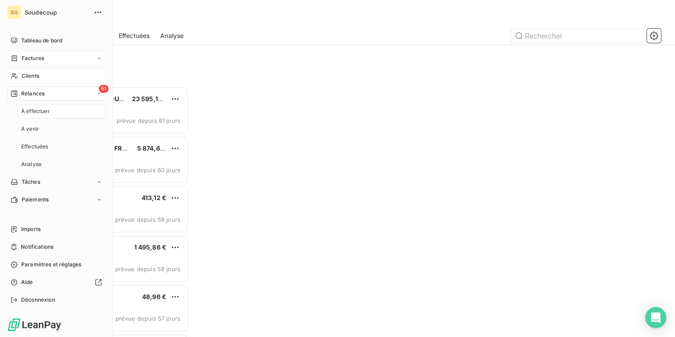
scroll to position [245, 141]
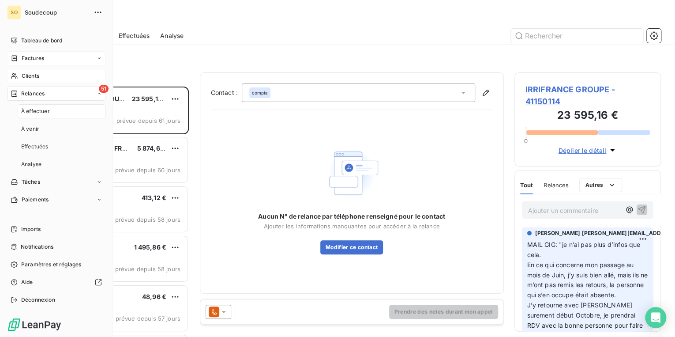
click at [113, 82] on div "Relances 51 IRRIFRANCE GROUPE 23 595,16 € Plan de relance Niveau 5 prévue depui…" at bounding box center [115, 204] width 147 height 264
click at [21, 93] on span "Relances" at bounding box center [32, 94] width 23 height 8
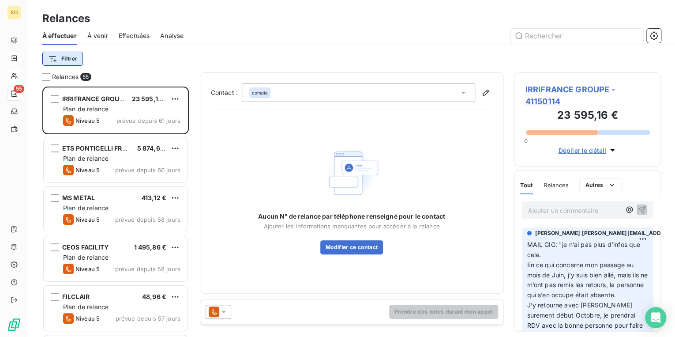
click at [72, 56] on html "SO 55 Relances À effectuer À venir Effectuées Analyse Filtrer Relances 55 IRRIF…" at bounding box center [337, 168] width 675 height 337
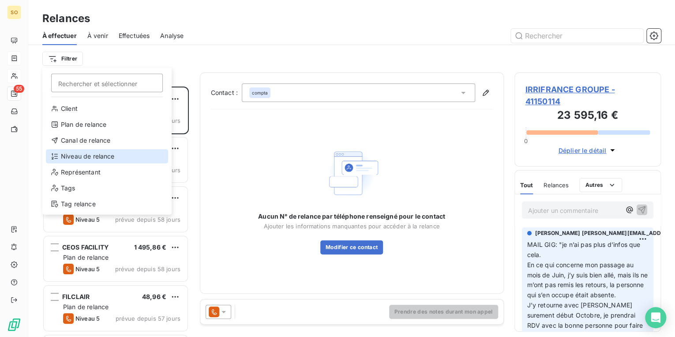
click at [81, 156] on div "Niveau de relance" at bounding box center [107, 156] width 122 height 14
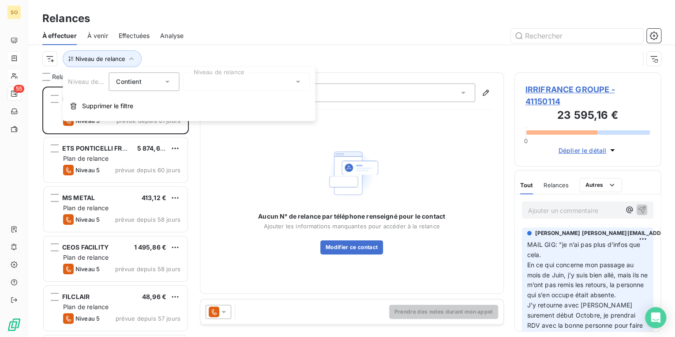
click at [225, 79] on div at bounding box center [246, 81] width 127 height 19
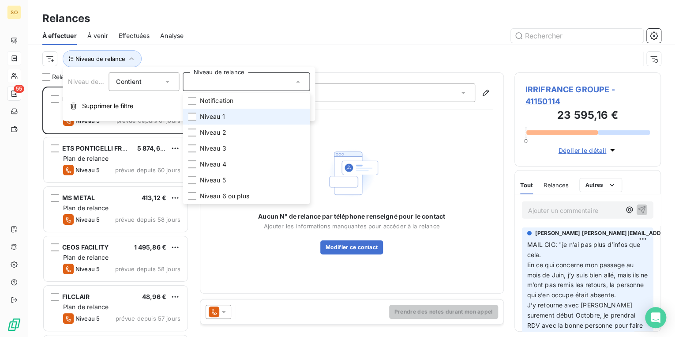
click at [210, 116] on span "Niveau 1" at bounding box center [211, 116] width 25 height 9
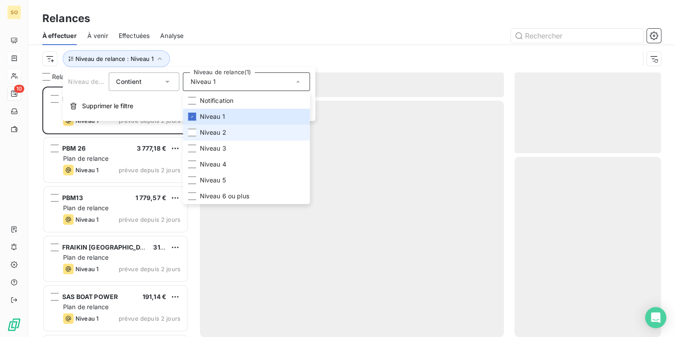
scroll to position [245, 141]
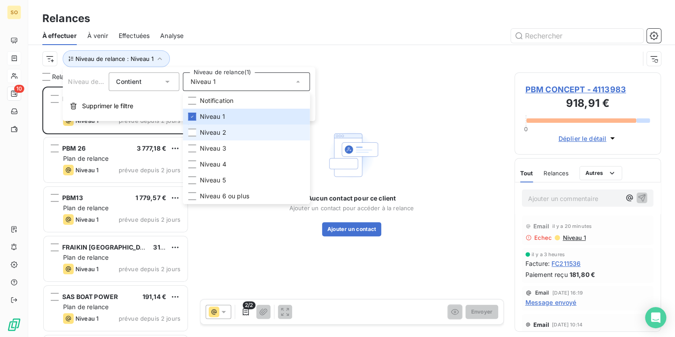
click at [201, 131] on span "Niveau 2" at bounding box center [212, 132] width 26 height 9
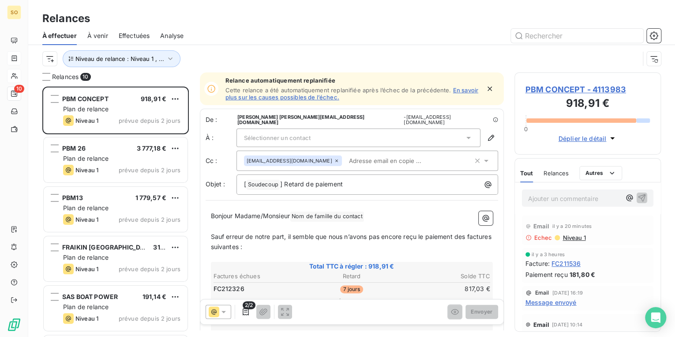
click at [391, 58] on div "Niveau de relance : Niveau 1 , ..." at bounding box center [340, 58] width 597 height 17
click at [574, 94] on span "PBM CONCEPT - 4113983" at bounding box center [587, 89] width 125 height 12
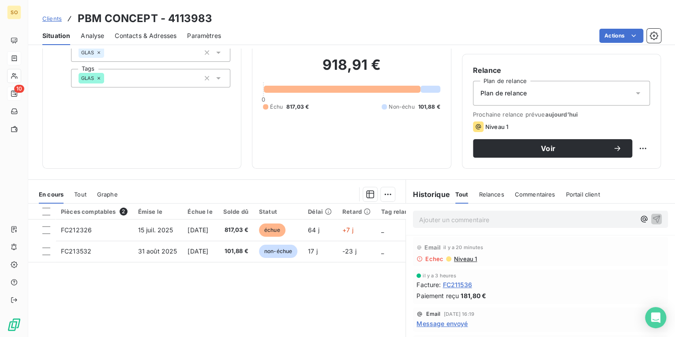
scroll to position [106, 0]
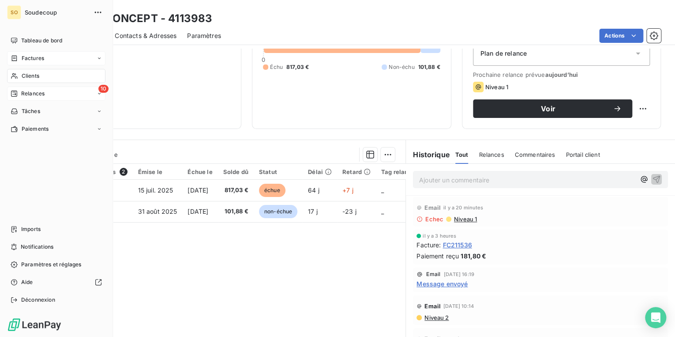
click at [48, 94] on div "10 Relances" at bounding box center [56, 93] width 98 height 14
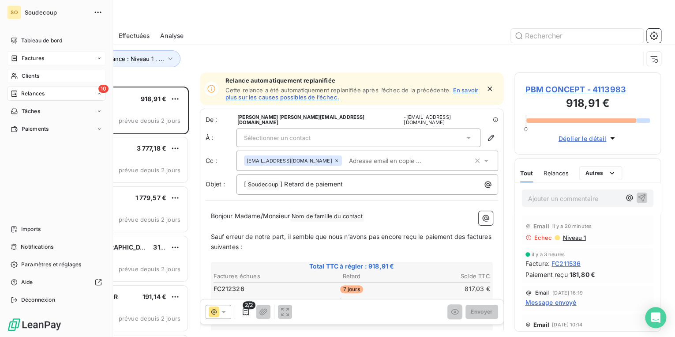
scroll to position [245, 141]
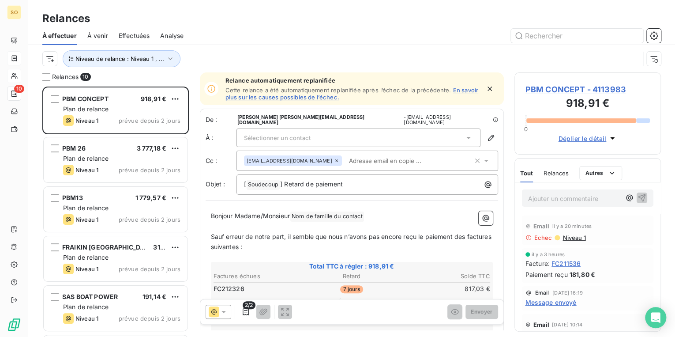
click at [579, 236] on span "Niveau 1" at bounding box center [574, 237] width 24 height 7
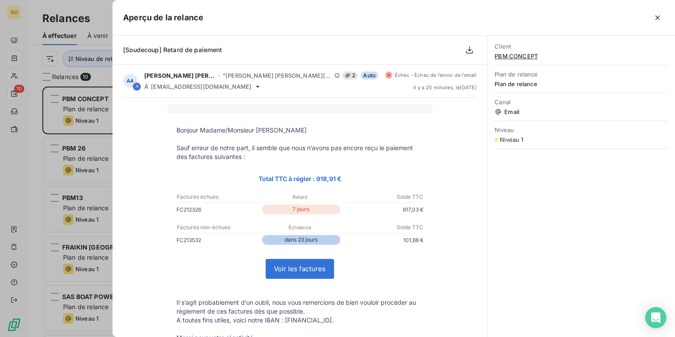
click at [95, 115] on div at bounding box center [337, 168] width 675 height 337
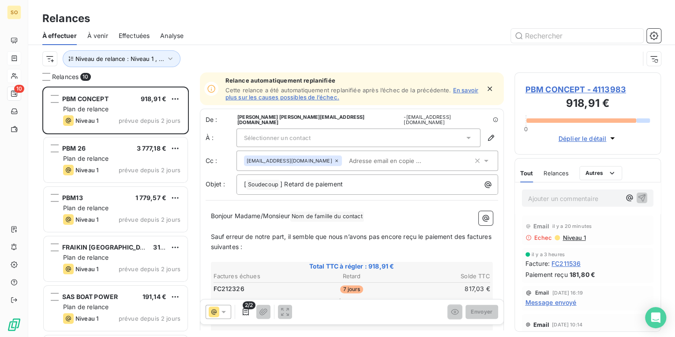
click at [591, 91] on span "PBM CONCEPT - 4113983" at bounding box center [587, 89] width 125 height 12
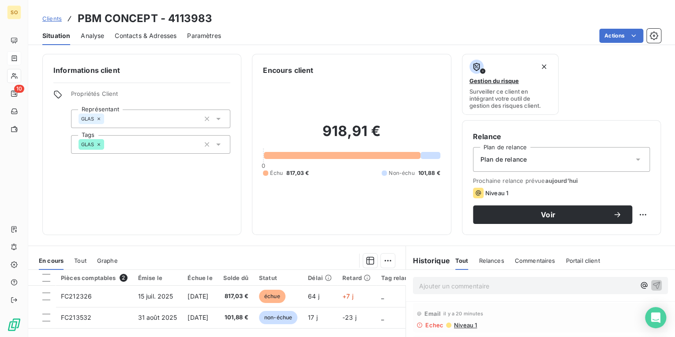
click at [142, 37] on span "Contacts & Adresses" at bounding box center [146, 35] width 62 height 9
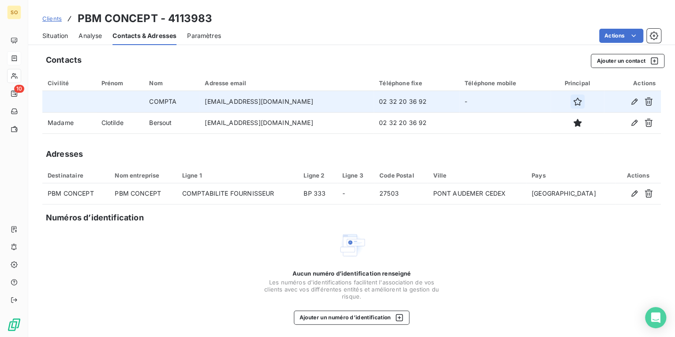
click at [573, 101] on icon "button" at bounding box center [577, 101] width 9 height 9
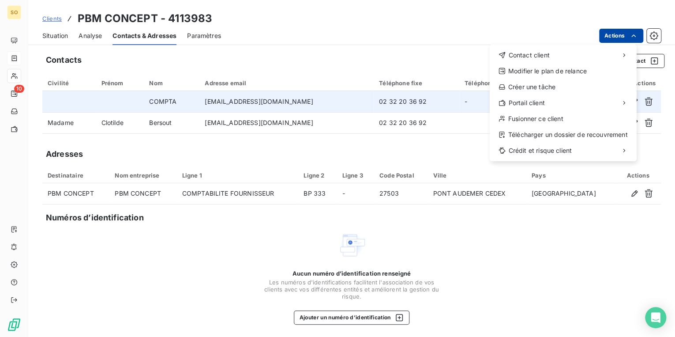
click at [608, 39] on html "SO 10 Clients PBM CONCEPT - 4113983 Situation Analyse Contacts & Adresses Param…" at bounding box center [337, 168] width 675 height 337
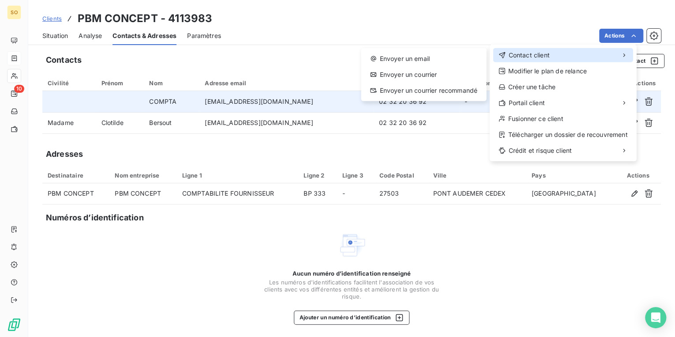
click at [545, 56] on span "Contact client" at bounding box center [528, 55] width 41 height 9
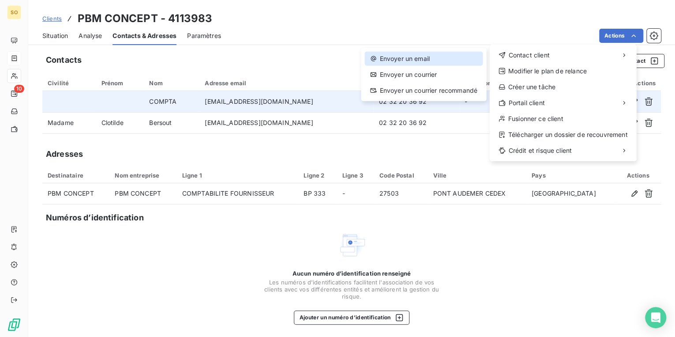
click at [463, 53] on div "Envoyer un email" at bounding box center [423, 59] width 118 height 14
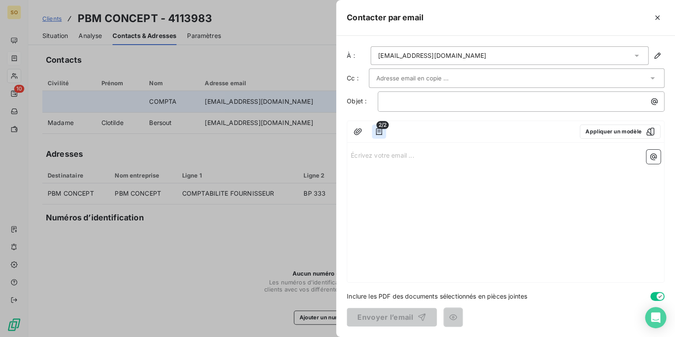
click at [383, 130] on button "button" at bounding box center [379, 131] width 14 height 14
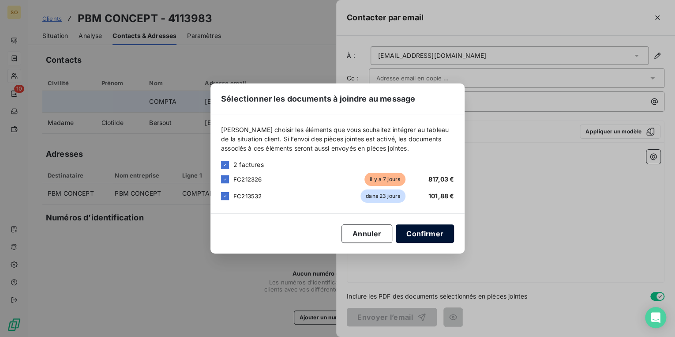
click at [418, 237] on button "Confirmer" at bounding box center [425, 233] width 58 height 19
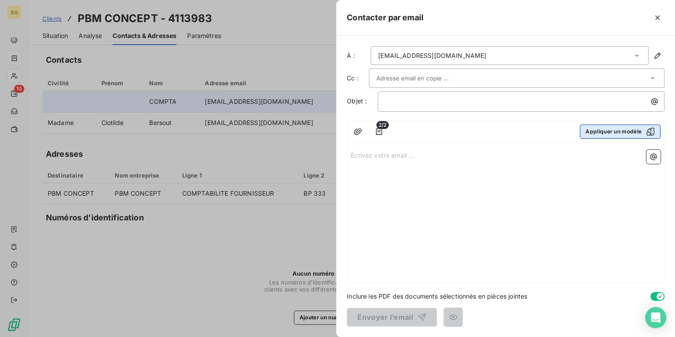
click at [604, 127] on button "Appliquer un modèle" at bounding box center [620, 131] width 81 height 14
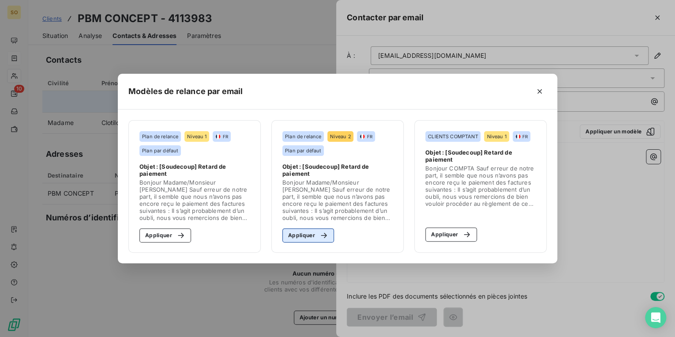
click at [314, 236] on button "Appliquer" at bounding box center [308, 235] width 52 height 14
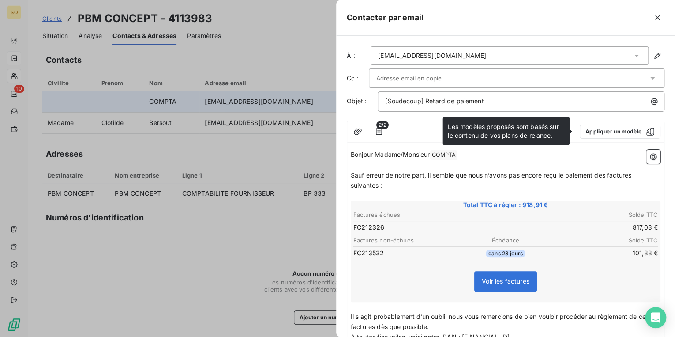
click at [455, 155] on span "COMPTA ﻿" at bounding box center [443, 155] width 27 height 10
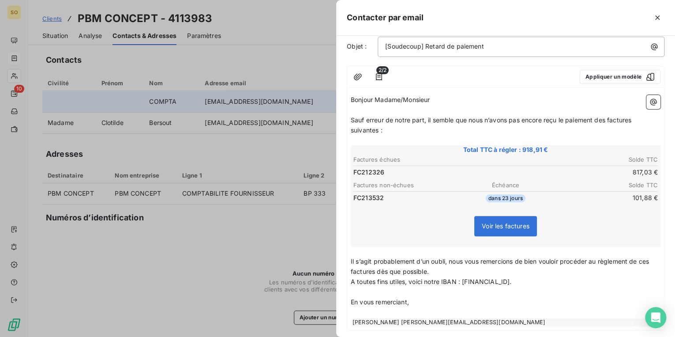
scroll to position [100, 0]
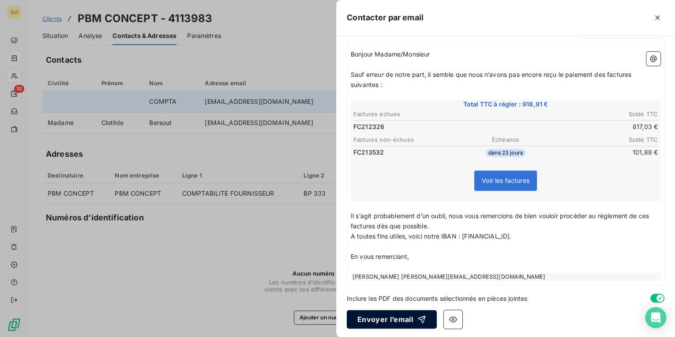
click at [403, 319] on button "Envoyer l’email" at bounding box center [392, 319] width 90 height 19
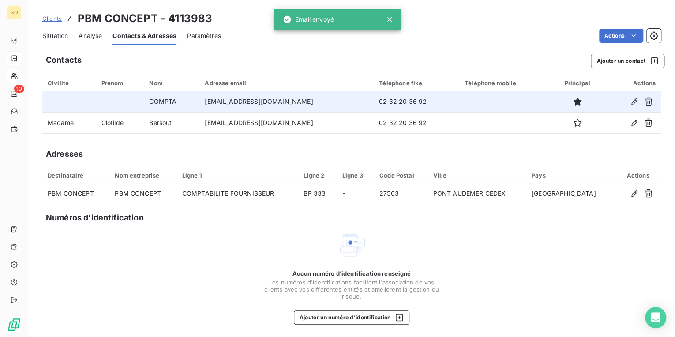
click at [59, 36] on span "Situation" at bounding box center [55, 35] width 26 height 9
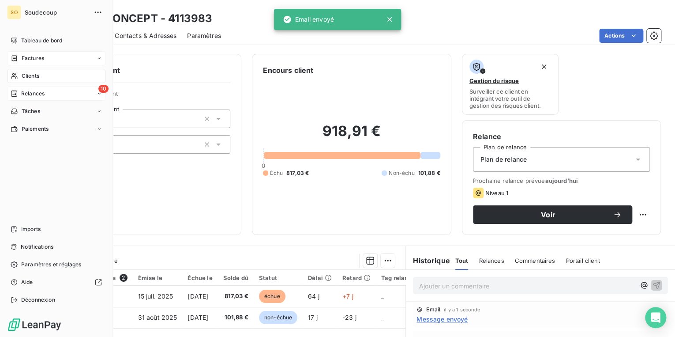
click at [23, 87] on div "10 Relances" at bounding box center [56, 93] width 98 height 14
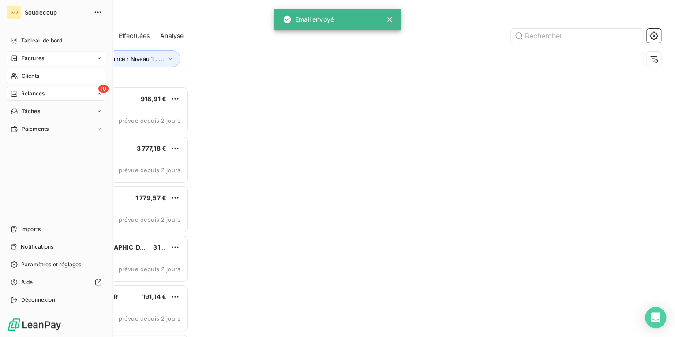
scroll to position [245, 141]
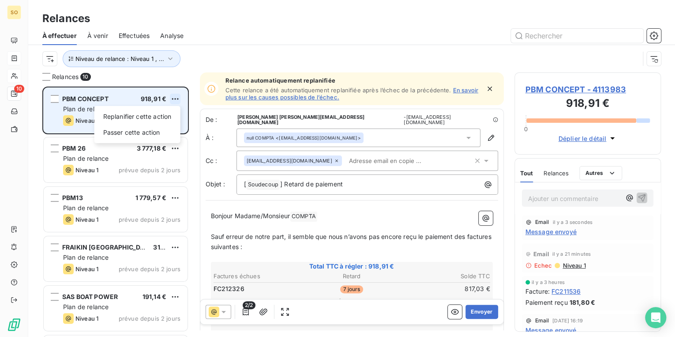
click at [178, 98] on html "SO 10 Relances À effectuer À venir Effectuées Analyse Niveau de relance : Nivea…" at bounding box center [337, 168] width 675 height 337
click at [162, 132] on div "Passer cette action" at bounding box center [137, 132] width 79 height 14
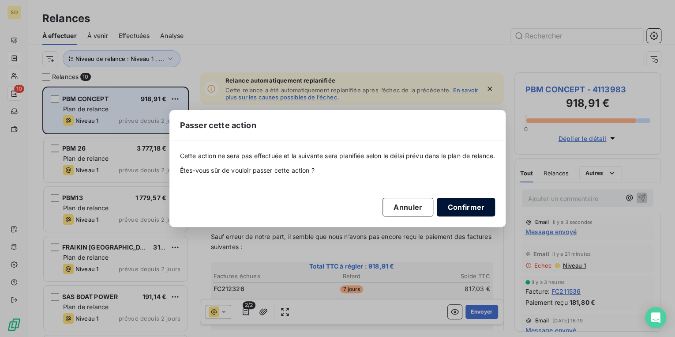
click at [468, 207] on button "Confirmer" at bounding box center [466, 207] width 58 height 19
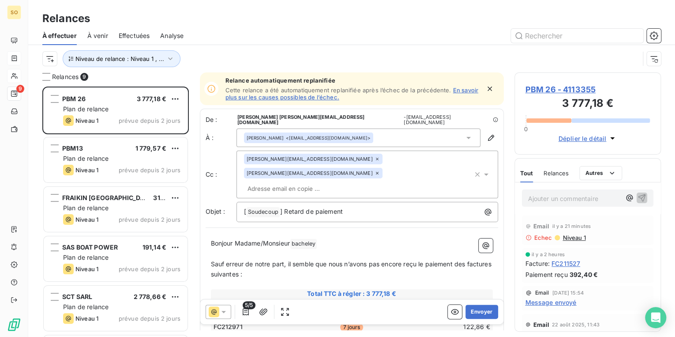
click at [543, 86] on span "PBM 26 - 4113355" at bounding box center [587, 89] width 125 height 12
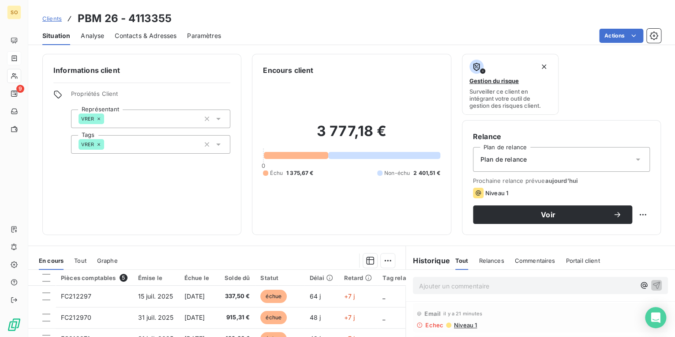
click at [166, 33] on span "Contacts & Adresses" at bounding box center [146, 35] width 62 height 9
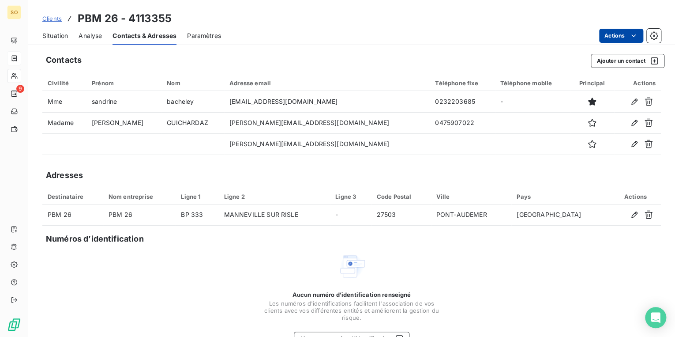
click at [605, 34] on html "SO 9 Clients PBM 26 - 4113355 Situation Analyse Contacts & Adresses Paramètres …" at bounding box center [337, 168] width 675 height 337
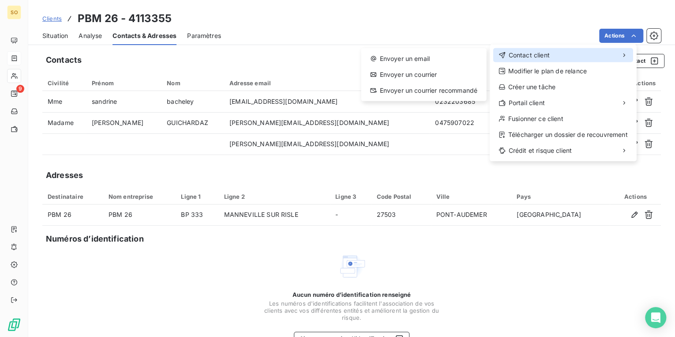
click at [566, 57] on div "Contact client" at bounding box center [563, 55] width 140 height 14
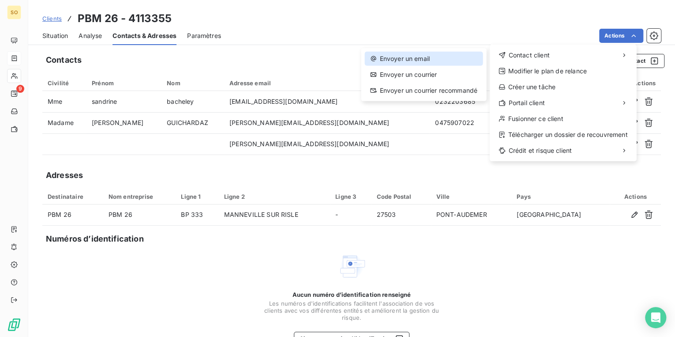
click at [462, 60] on div "Envoyer un email" at bounding box center [423, 59] width 118 height 14
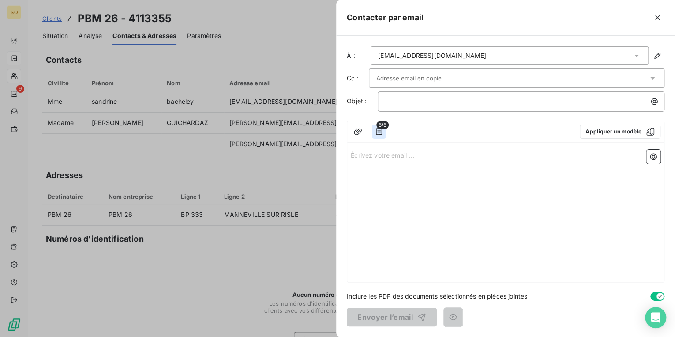
click at [380, 131] on icon "button" at bounding box center [379, 131] width 6 height 7
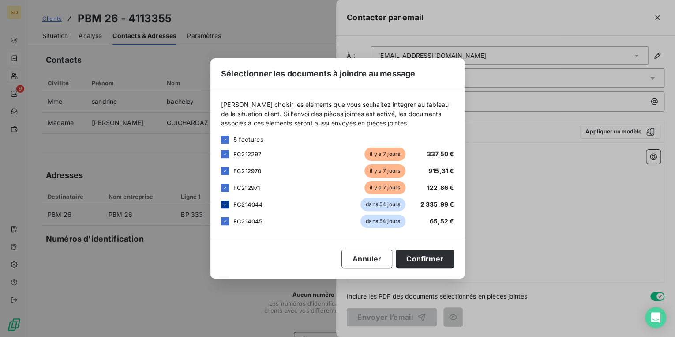
click at [227, 205] on icon at bounding box center [224, 204] width 5 height 5
click at [226, 219] on icon at bounding box center [224, 220] width 5 height 5
click at [431, 257] on button "Confirmer" at bounding box center [425, 258] width 58 height 19
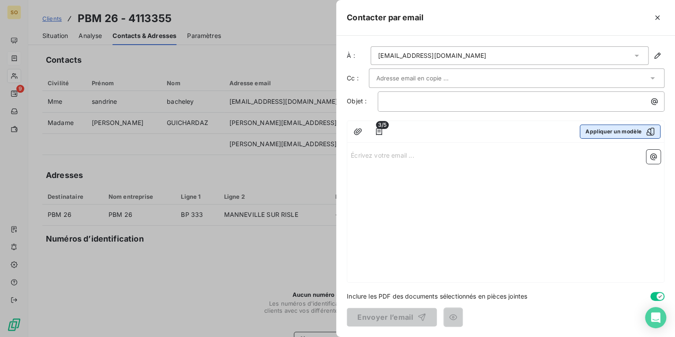
click at [607, 126] on button "Appliquer un modèle" at bounding box center [620, 131] width 81 height 14
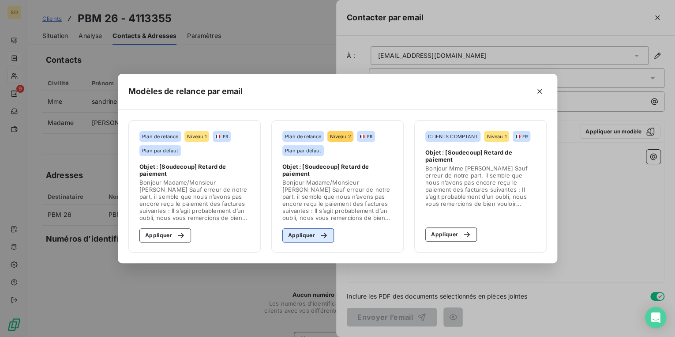
click at [323, 234] on icon "button" at bounding box center [323, 235] width 9 height 9
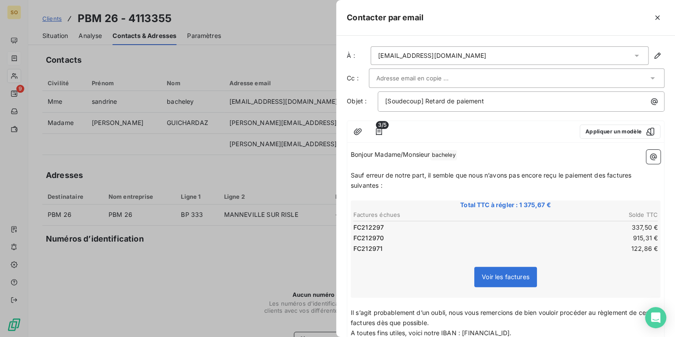
click at [441, 153] on span "bacheley ﻿" at bounding box center [443, 155] width 26 height 10
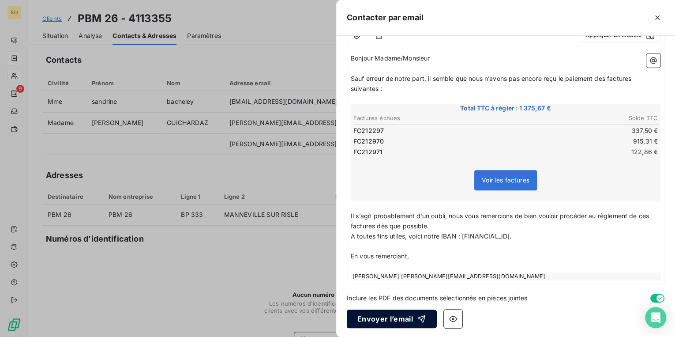
click at [392, 315] on button "Envoyer l’email" at bounding box center [392, 318] width 90 height 19
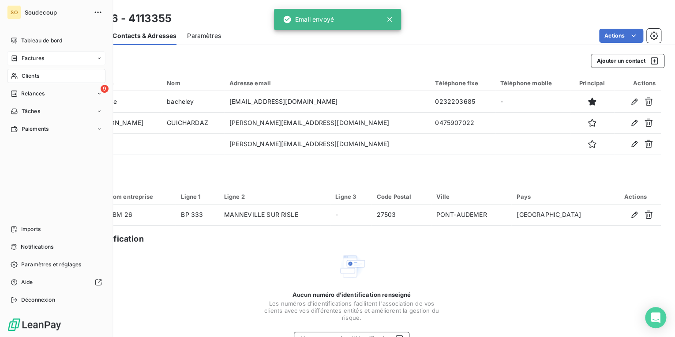
drag, startPoint x: 27, startPoint y: 89, endPoint x: 22, endPoint y: 93, distance: 5.9
click at [22, 93] on span "Relances" at bounding box center [32, 94] width 23 height 8
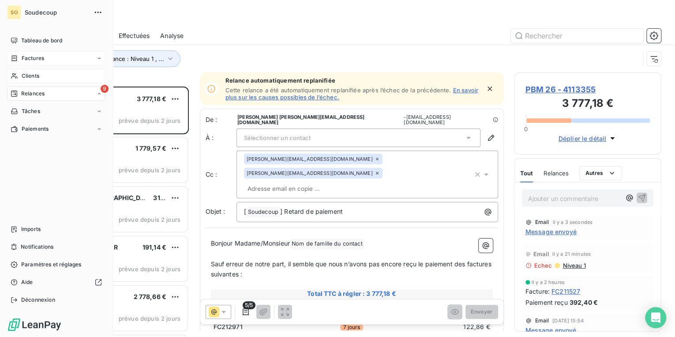
scroll to position [245, 141]
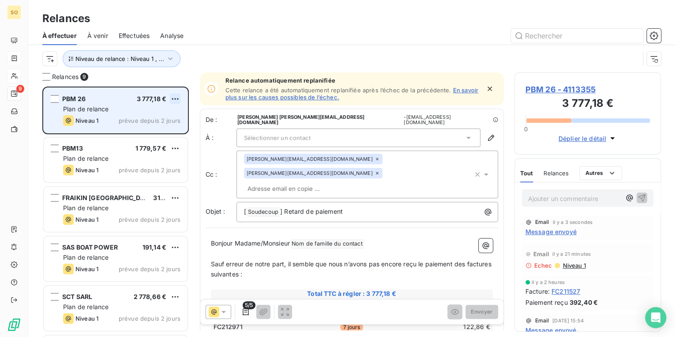
click at [173, 97] on html "SO 9 Relances À effectuer À venir Effectuées Analyse Niveau de relance : Niveau…" at bounding box center [337, 168] width 675 height 337
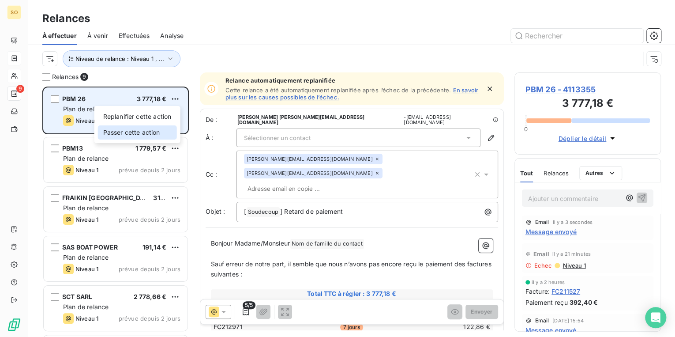
click at [152, 127] on div "Passer cette action" at bounding box center [137, 132] width 79 height 14
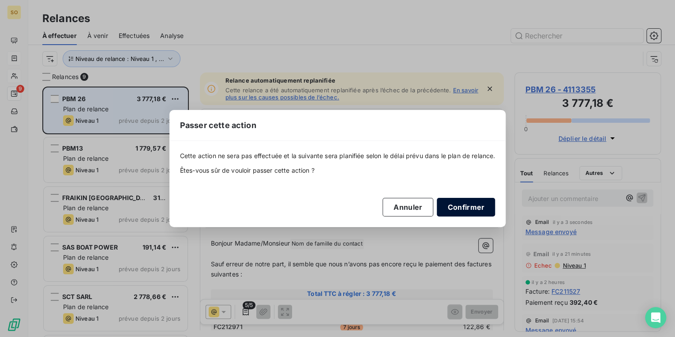
click at [459, 206] on button "Confirmer" at bounding box center [466, 207] width 58 height 19
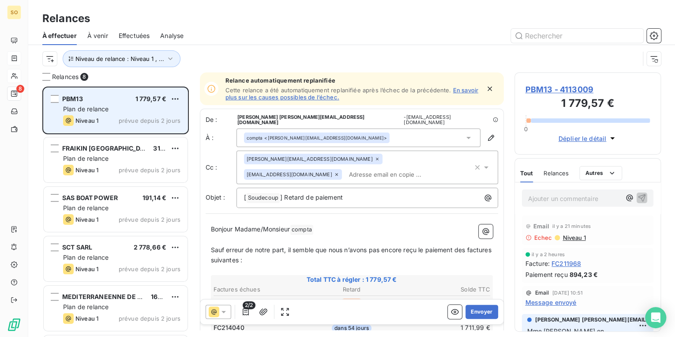
click at [538, 89] on span "PBM13 - 4113009" at bounding box center [587, 89] width 125 height 12
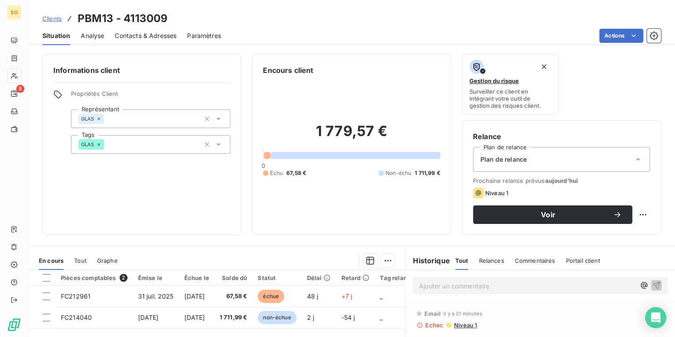
click at [155, 32] on span "Contacts & Adresses" at bounding box center [146, 35] width 62 height 9
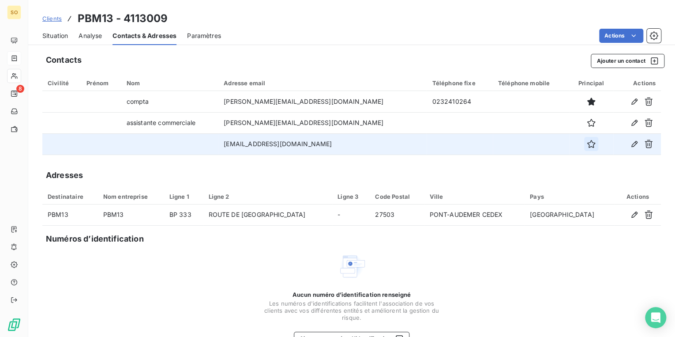
click at [587, 143] on icon "button" at bounding box center [591, 143] width 9 height 9
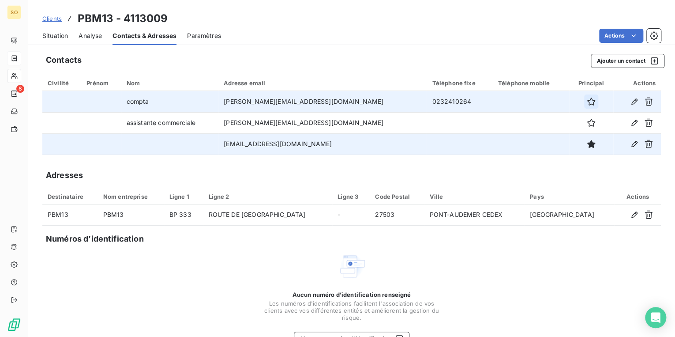
click at [587, 104] on icon "button" at bounding box center [591, 101] width 8 height 8
click at [587, 146] on icon "button" at bounding box center [591, 144] width 8 height 8
click at [607, 36] on html "SO 8 Clients PBM13 - 4113009 Situation Analyse Contacts & Adresses Paramètres A…" at bounding box center [337, 168] width 675 height 337
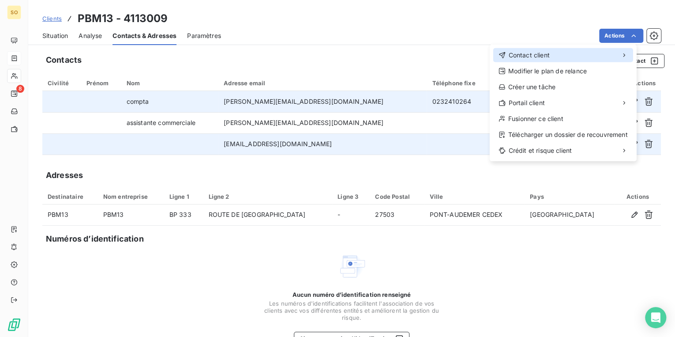
click at [550, 52] on div "Contact client" at bounding box center [563, 55] width 140 height 14
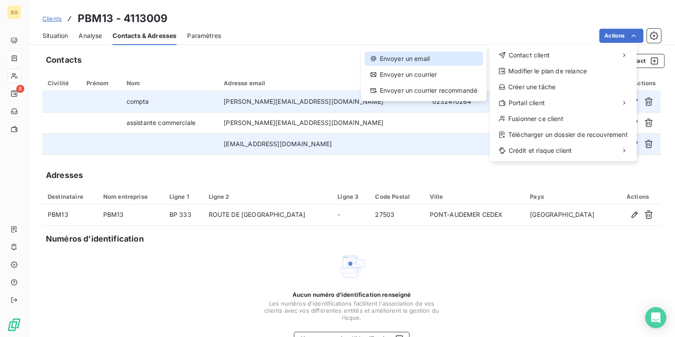
click at [437, 59] on div "Envoyer un email" at bounding box center [423, 59] width 118 height 14
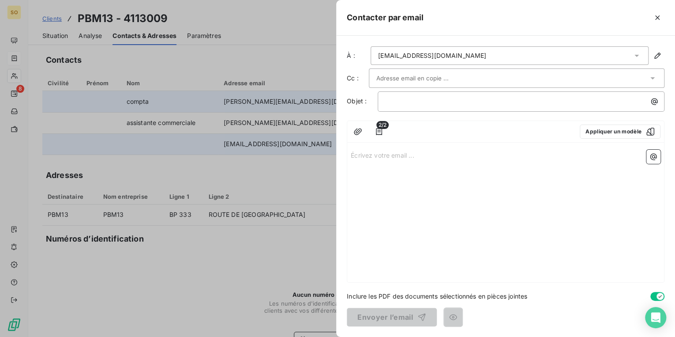
click at [405, 78] on input "text" at bounding box center [423, 77] width 95 height 13
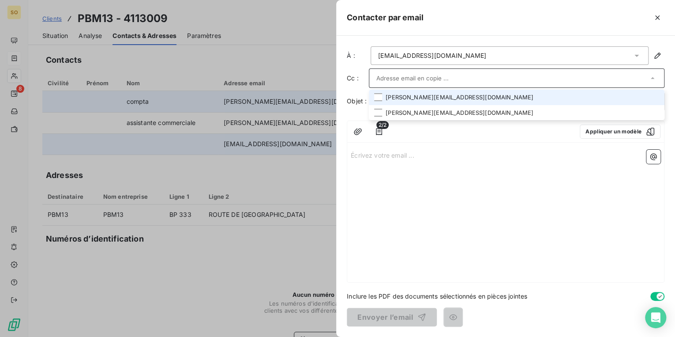
click at [406, 98] on li "[PERSON_NAME][EMAIL_ADDRESS][DOMAIN_NAME]" at bounding box center [517, 97] width 296 height 15
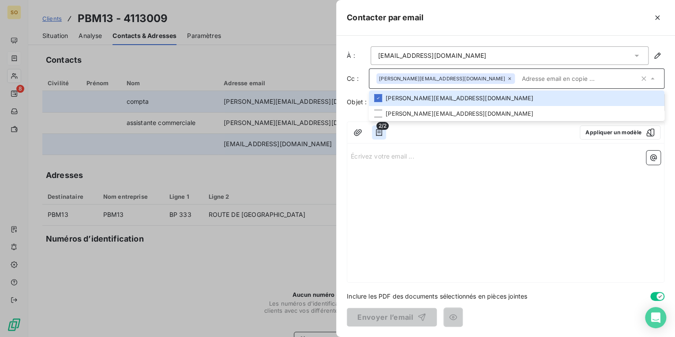
click at [379, 132] on icon "button" at bounding box center [379, 132] width 6 height 7
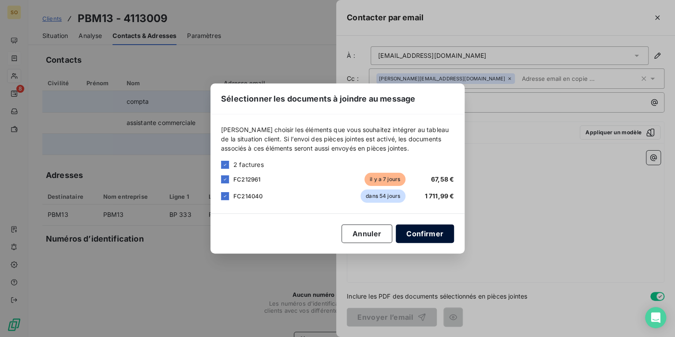
click at [419, 229] on button "Confirmer" at bounding box center [425, 233] width 58 height 19
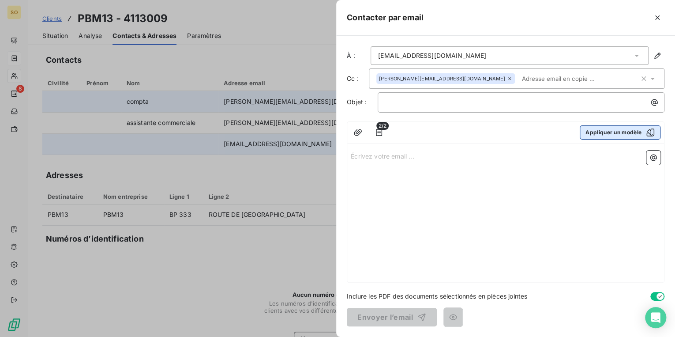
click at [591, 134] on button "Appliquer un modèle" at bounding box center [620, 132] width 81 height 14
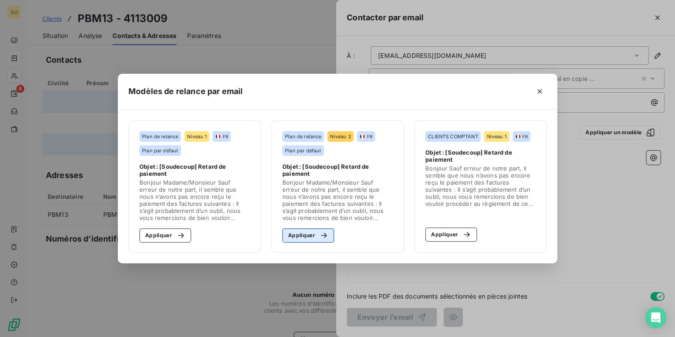
click at [304, 236] on button "Appliquer" at bounding box center [308, 235] width 52 height 14
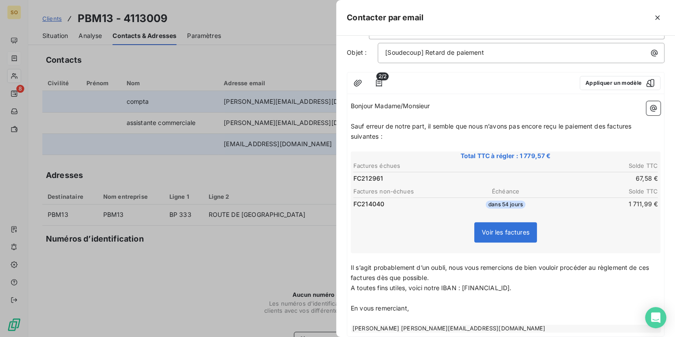
scroll to position [101, 0]
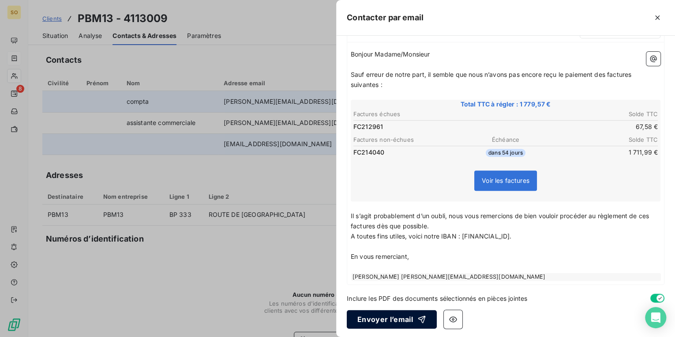
click at [404, 320] on button "Envoyer l’email" at bounding box center [392, 319] width 90 height 19
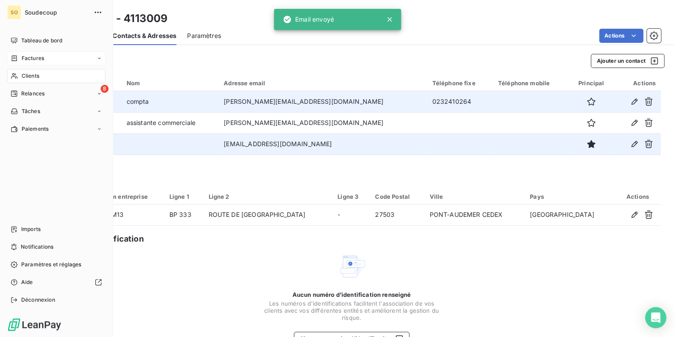
click at [30, 92] on span "Relances" at bounding box center [32, 94] width 23 height 8
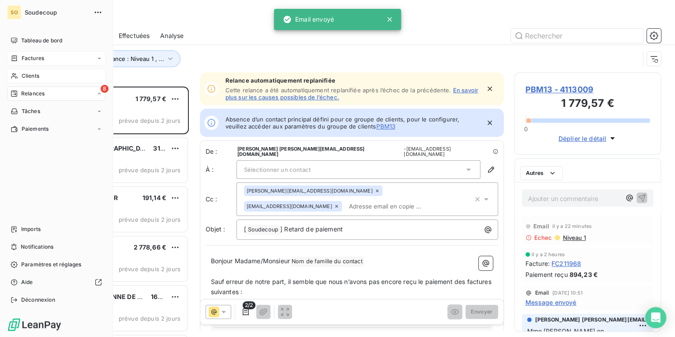
scroll to position [245, 141]
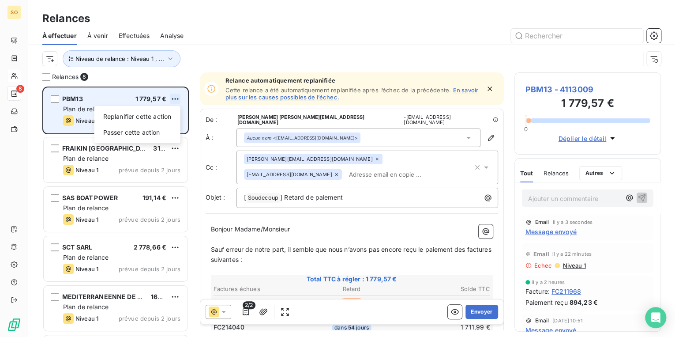
click at [176, 97] on html "SO 8 Relances À effectuer À venir Effectuées Analyse Niveau de relance : Niveau…" at bounding box center [337, 168] width 675 height 337
click at [149, 136] on div "Passer cette action" at bounding box center [137, 132] width 79 height 14
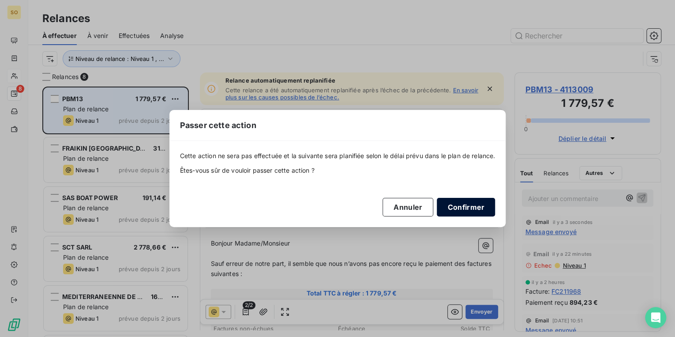
click at [491, 203] on button "Confirmer" at bounding box center [466, 207] width 58 height 19
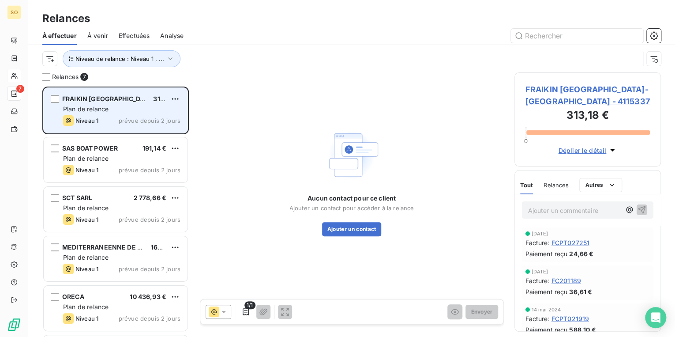
click at [587, 92] on span "FRAIKIN [GEOGRAPHIC_DATA]- [GEOGRAPHIC_DATA] - 4115337" at bounding box center [587, 95] width 125 height 24
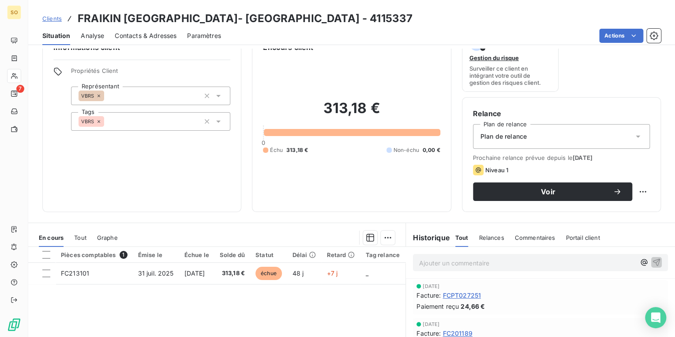
scroll to position [35, 0]
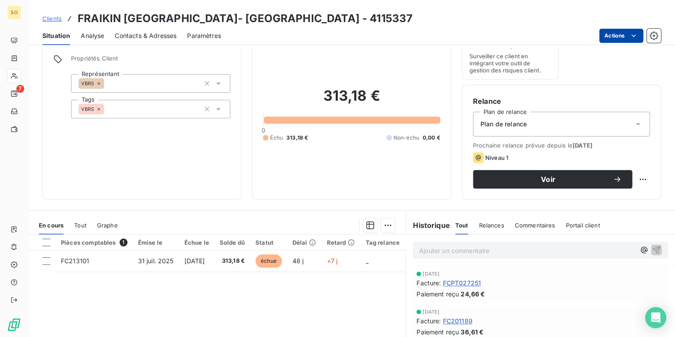
click at [607, 34] on html "SO 7 Clients FRAIKIN [GEOGRAPHIC_DATA]- LE PONTET - 4115337 Situation Analyse C…" at bounding box center [337, 168] width 675 height 337
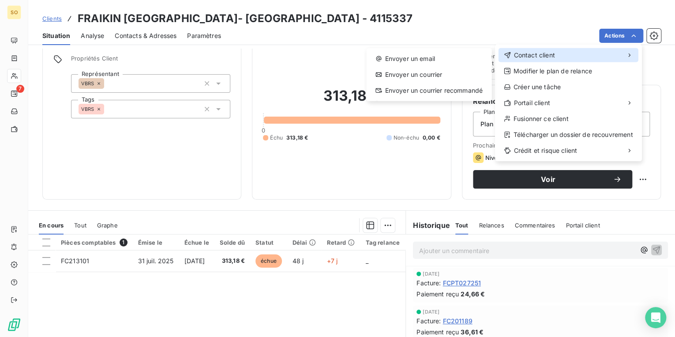
click at [525, 51] on span "Contact client" at bounding box center [534, 55] width 41 height 9
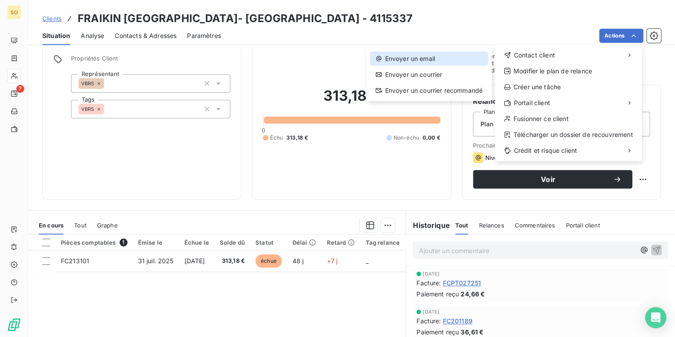
click at [421, 61] on div "Envoyer un email" at bounding box center [429, 59] width 118 height 14
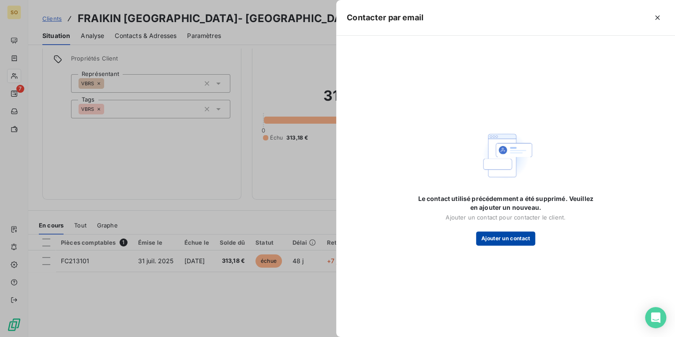
click at [497, 240] on button "Ajouter un contact" at bounding box center [506, 238] width 60 height 14
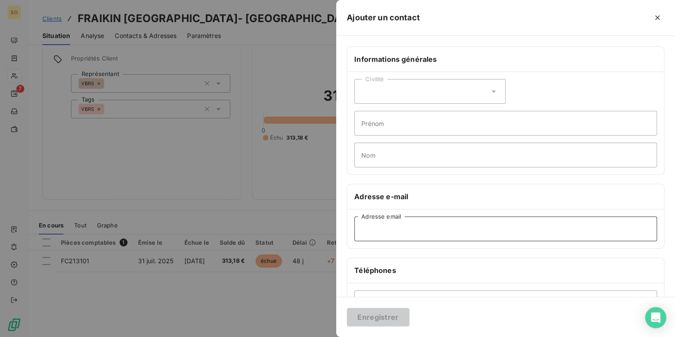
click at [389, 226] on input "Adresse email" at bounding box center [505, 228] width 303 height 25
paste input "[EMAIL_ADDRESS][DOMAIN_NAME]"
type input "[EMAIL_ADDRESS][DOMAIN_NAME]"
click at [395, 316] on button "Enregistrer" at bounding box center [378, 316] width 63 height 19
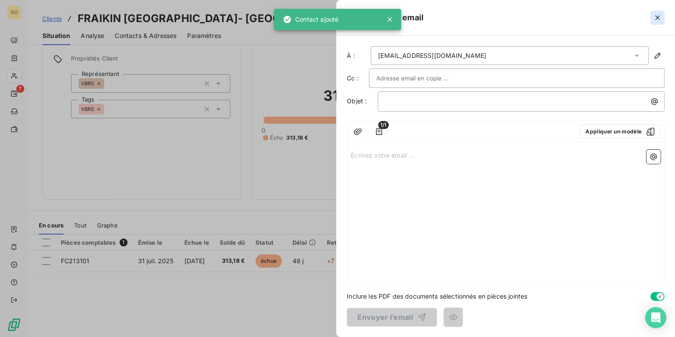
click at [656, 16] on icon "button" at bounding box center [657, 17] width 4 height 4
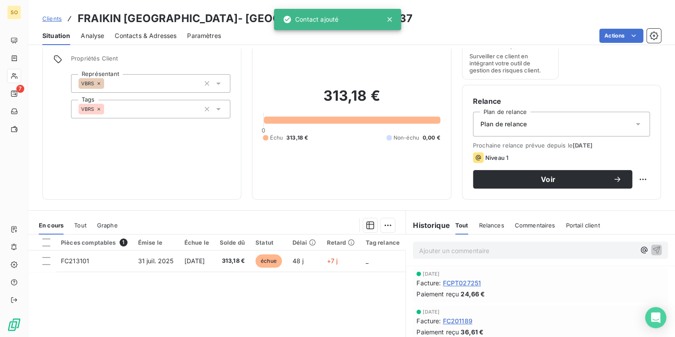
click at [169, 34] on span "Contacts & Adresses" at bounding box center [146, 35] width 62 height 9
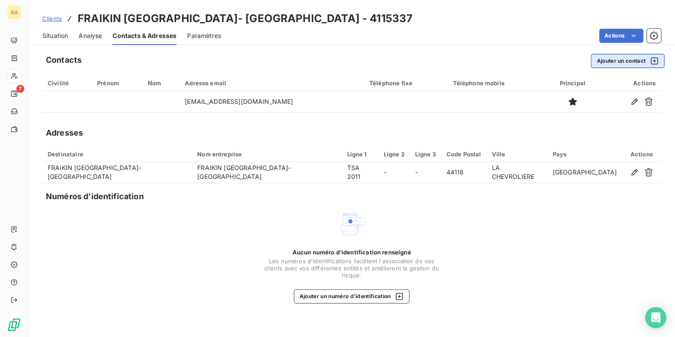
click at [626, 62] on button "Ajouter un contact" at bounding box center [628, 61] width 74 height 14
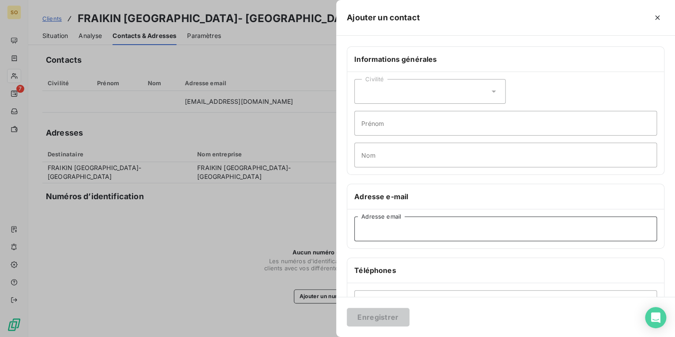
click at [383, 229] on input "Adresse email" at bounding box center [505, 228] width 303 height 25
paste input "[EMAIL_ADDRESS][DOMAIN_NAME]"
type input "[EMAIL_ADDRESS][DOMAIN_NAME]"
click at [385, 150] on input "Nom" at bounding box center [505, 154] width 303 height 25
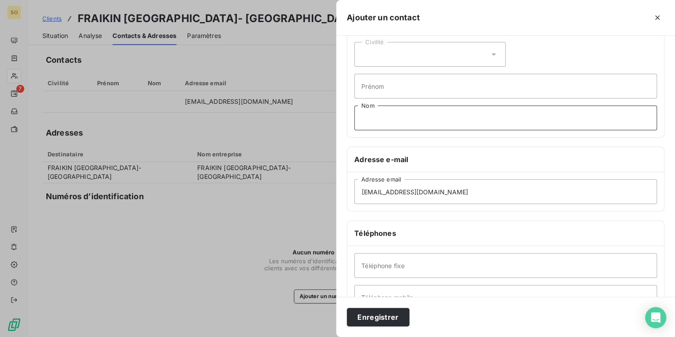
scroll to position [71, 0]
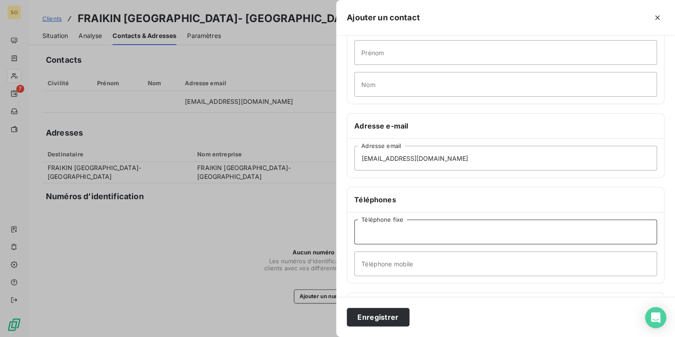
click at [417, 229] on input "Téléphone fixe" at bounding box center [505, 231] width 303 height 25
paste input "04 90 31 39 43"
type input "04 90 31 39 43"
click at [375, 319] on button "Enregistrer" at bounding box center [378, 316] width 63 height 19
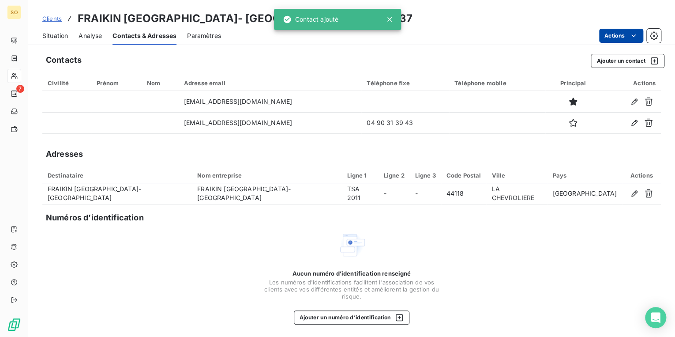
click at [604, 35] on html "SO 7 Clients FRAIKIN [GEOGRAPHIC_DATA]- LE PONTET - 4115337 Situation Analyse C…" at bounding box center [337, 168] width 675 height 337
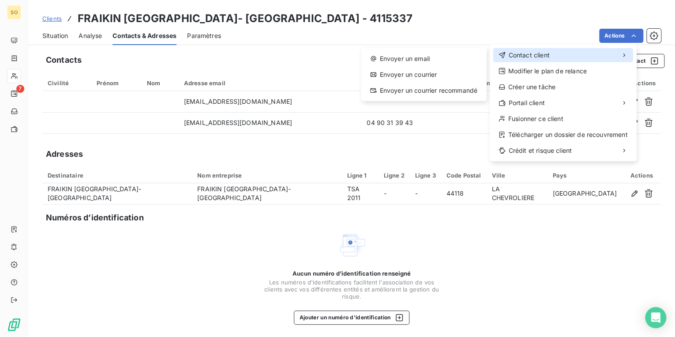
click at [557, 52] on div "Contact client" at bounding box center [563, 55] width 140 height 14
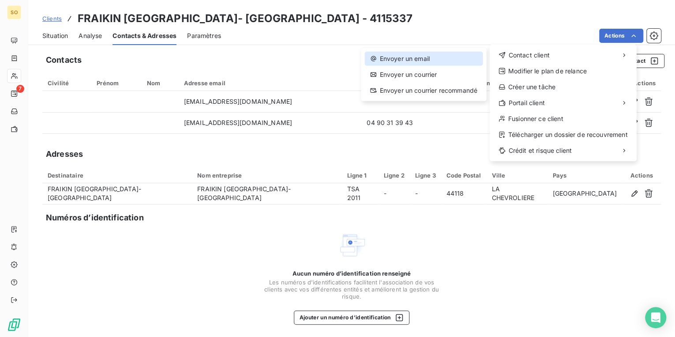
click at [412, 56] on div "Envoyer un email" at bounding box center [423, 59] width 118 height 14
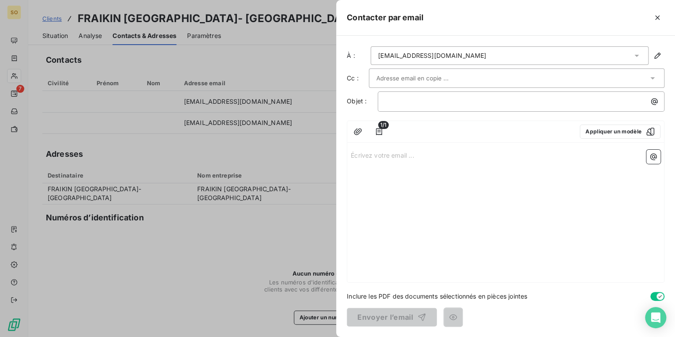
click at [396, 79] on input "text" at bounding box center [423, 77] width 95 height 13
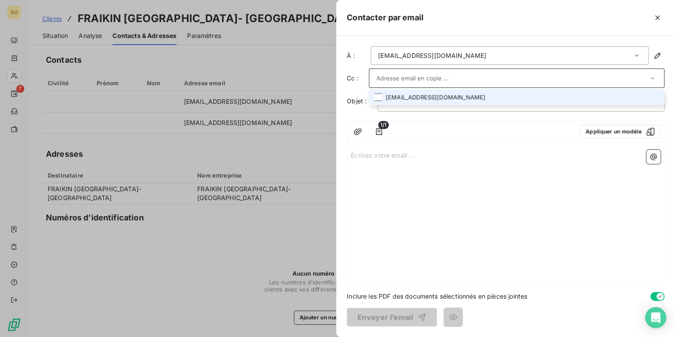
click at [394, 100] on li "[EMAIL_ADDRESS][DOMAIN_NAME]" at bounding box center [517, 97] width 296 height 15
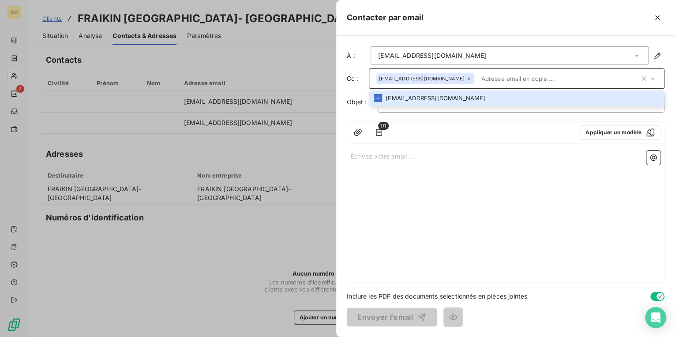
click at [380, 127] on span "1/1" at bounding box center [383, 126] width 11 height 8
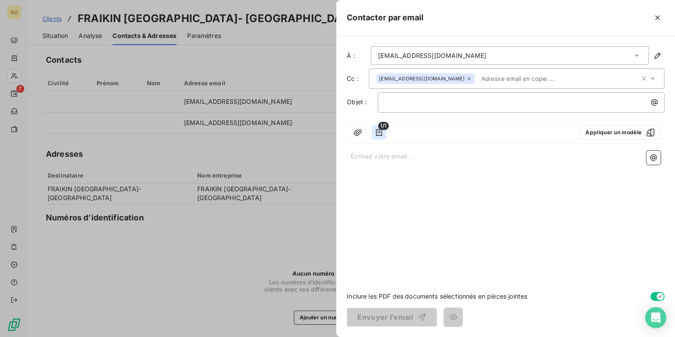
click at [379, 132] on icon "button" at bounding box center [379, 132] width 6 height 7
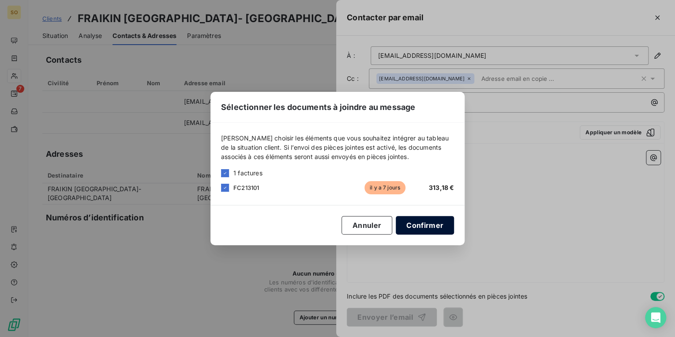
click at [439, 229] on button "Confirmer" at bounding box center [425, 225] width 58 height 19
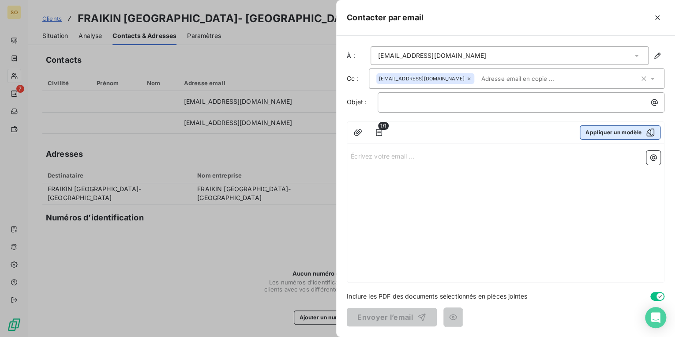
click at [616, 137] on button "Appliquer un modèle" at bounding box center [620, 132] width 81 height 14
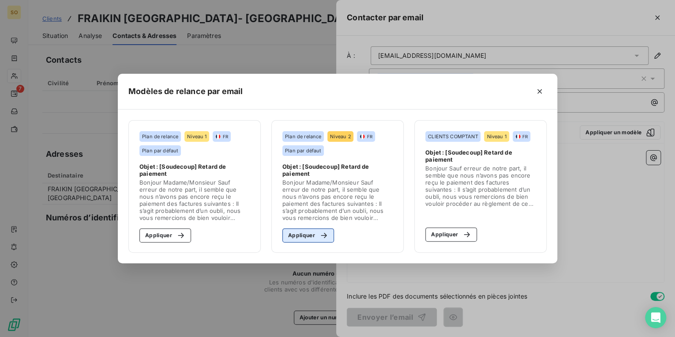
click at [323, 237] on icon "button" at bounding box center [324, 234] width 6 height 5
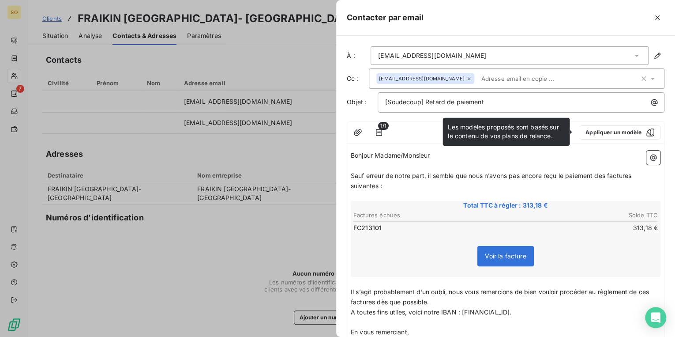
click at [606, 174] on span "Sauf erreur de notre part, il semble que nous n’avons pas encore reçu le paieme…" at bounding box center [492, 181] width 282 height 18
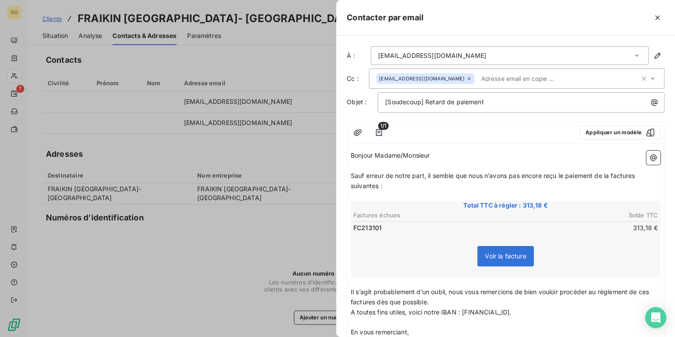
click at [635, 174] on span "Sauf erreur de notre part, il semble que nous n’avons pas encore reçu le paieme…" at bounding box center [494, 181] width 286 height 18
click at [375, 185] on span "Sauf erreur de notre part, il semble que nous n’avons pas encore reçu le paieme…" at bounding box center [492, 181] width 283 height 18
click at [372, 299] on span "Il s’agit probablement d’un oubli, nous vous remercions de bien vouloir procéde…" at bounding box center [501, 297] width 300 height 18
click at [650, 293] on span "Il s’agit probablement d’un oubli, nous vous remercions de bien vouloir procéde…" at bounding box center [501, 297] width 300 height 18
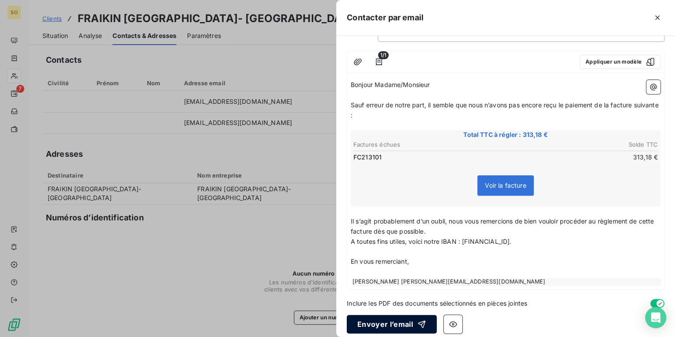
click at [401, 330] on button "Envoyer l’email" at bounding box center [392, 324] width 90 height 19
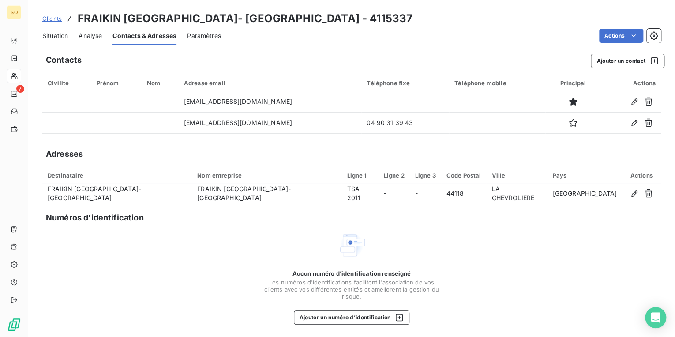
click at [59, 12] on div "Clients FRAIKIN [GEOGRAPHIC_DATA]- [GEOGRAPHIC_DATA] - 4115337" at bounding box center [227, 19] width 370 height 16
click at [59, 14] on link "Clients" at bounding box center [51, 18] width 19 height 9
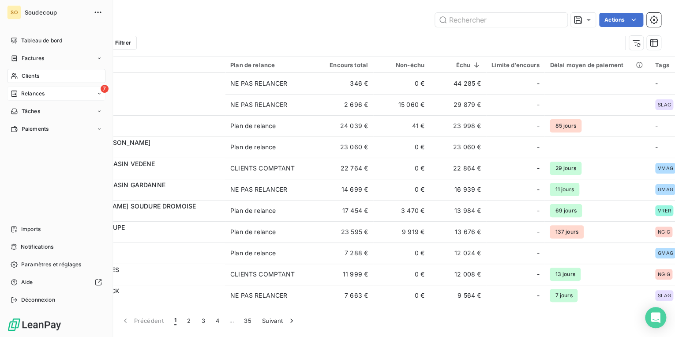
click at [19, 92] on div "Relances" at bounding box center [28, 94] width 34 height 8
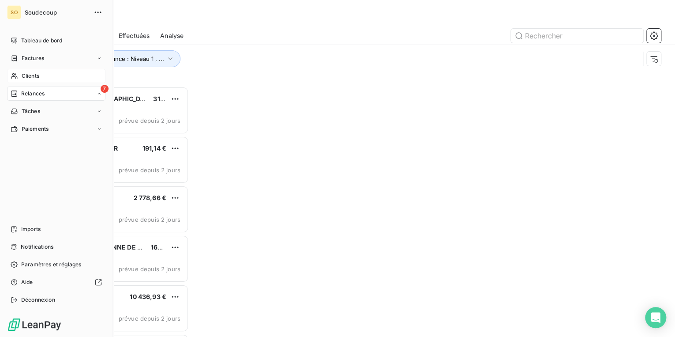
scroll to position [245, 141]
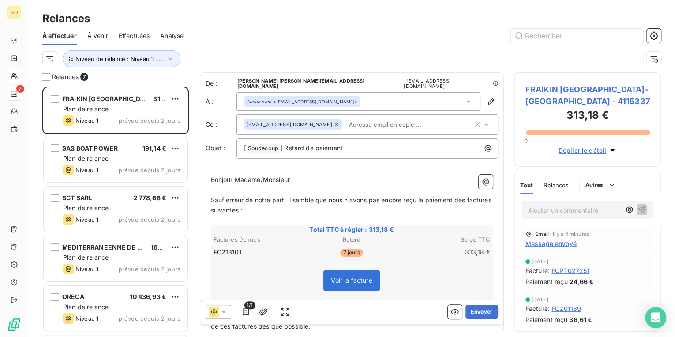
click at [552, 88] on span "FRAIKIN [GEOGRAPHIC_DATA]- [GEOGRAPHIC_DATA] - 4115337" at bounding box center [587, 95] width 125 height 24
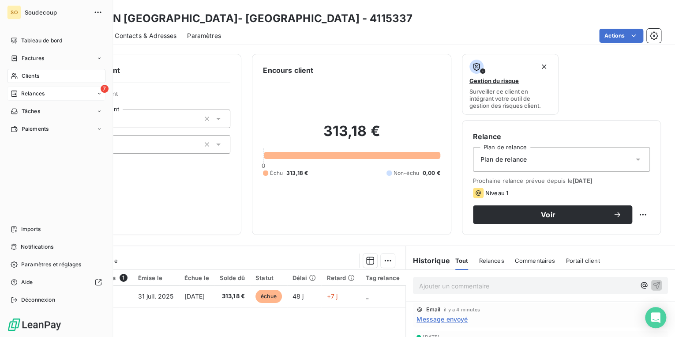
click at [44, 91] on span "Relances" at bounding box center [32, 94] width 23 height 8
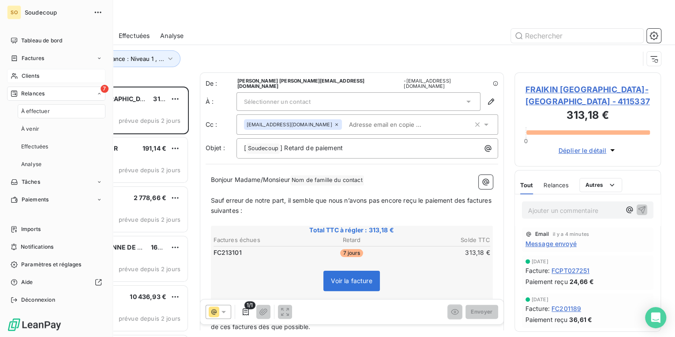
scroll to position [245, 141]
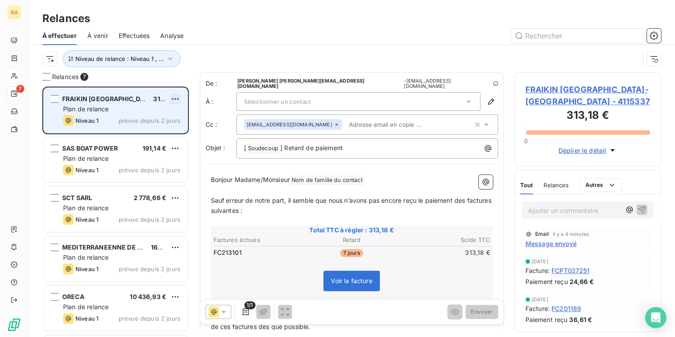
click at [171, 95] on html "SO 7 Relances À effectuer À venir Effectuées Analyse Niveau de relance : Niveau…" at bounding box center [337, 168] width 675 height 337
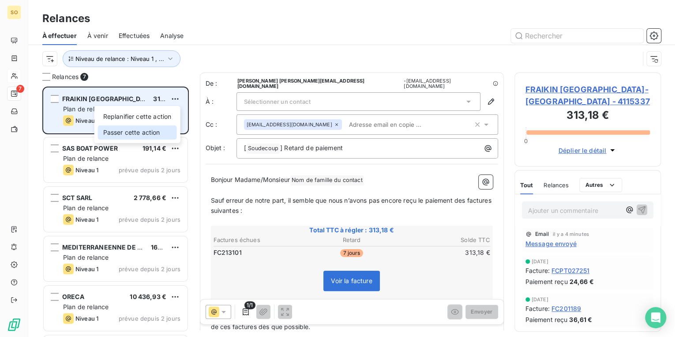
click at [155, 131] on div "Passer cette action" at bounding box center [137, 132] width 79 height 14
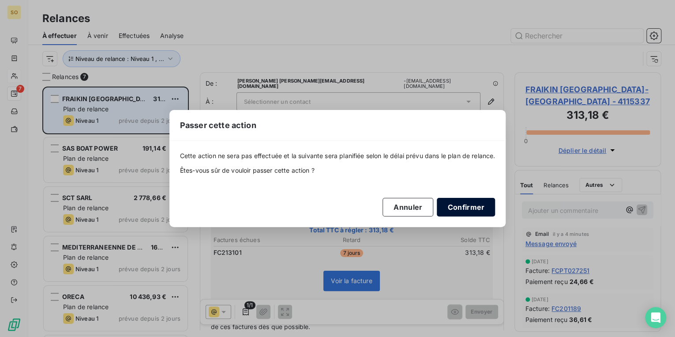
click at [463, 208] on button "Confirmer" at bounding box center [466, 207] width 58 height 19
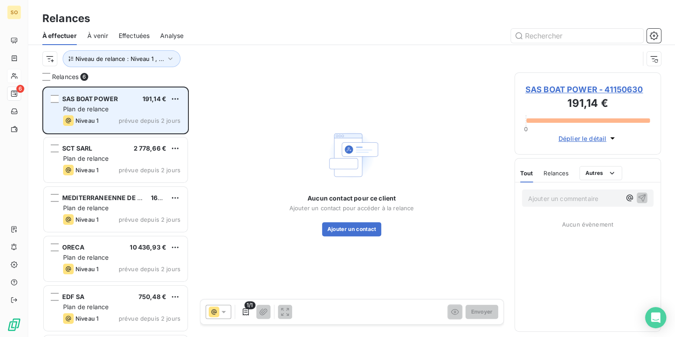
click at [568, 86] on span "SAS BOAT POWER - 41150630" at bounding box center [587, 89] width 125 height 12
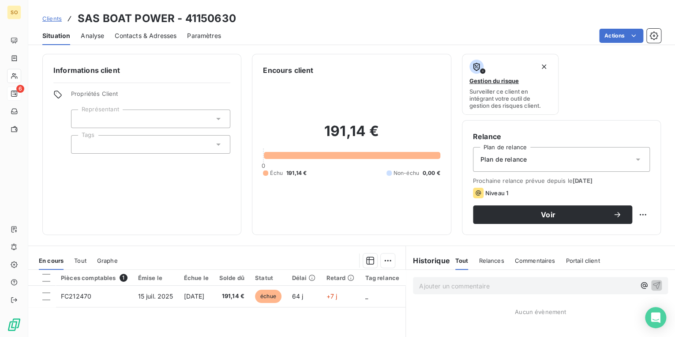
click at [163, 36] on span "Contacts & Adresses" at bounding box center [146, 35] width 62 height 9
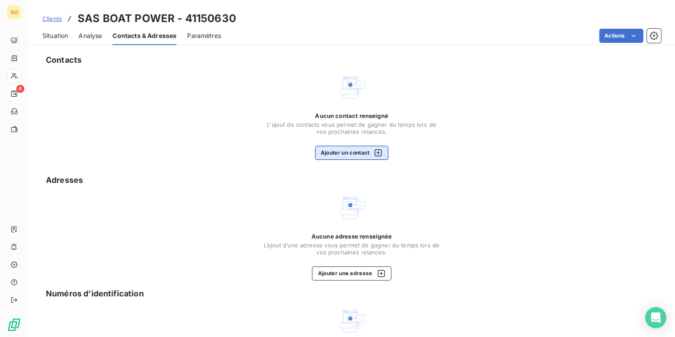
click at [341, 148] on button "Ajouter un contact" at bounding box center [352, 153] width 74 height 14
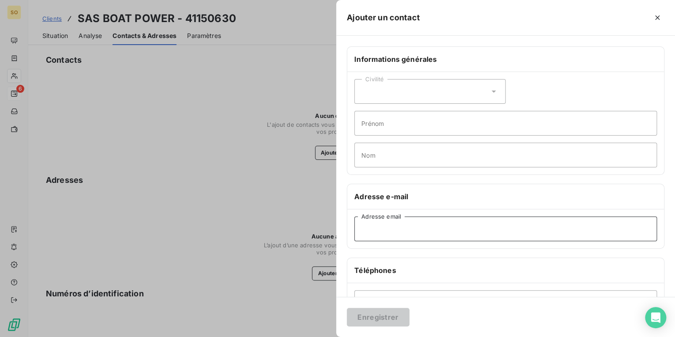
click at [422, 219] on input "Adresse email" at bounding box center [505, 228] width 303 height 25
paste input "[EMAIL_ADDRESS][DOMAIN_NAME]"
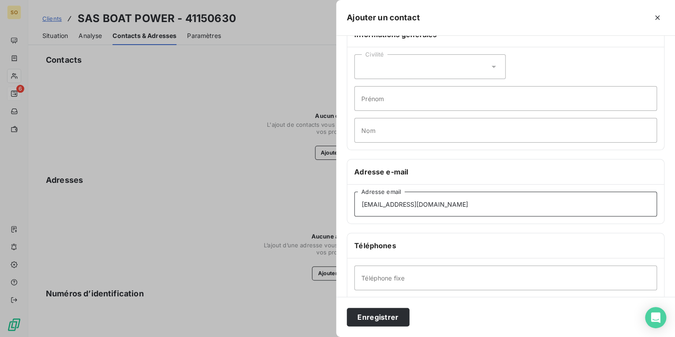
scroll to position [35, 0]
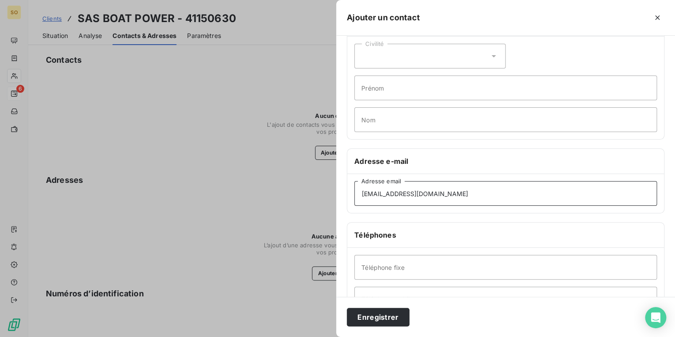
type input "[EMAIL_ADDRESS][DOMAIN_NAME]"
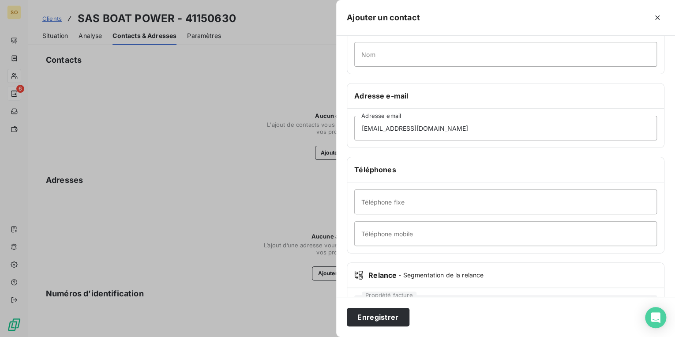
scroll to position [106, 0]
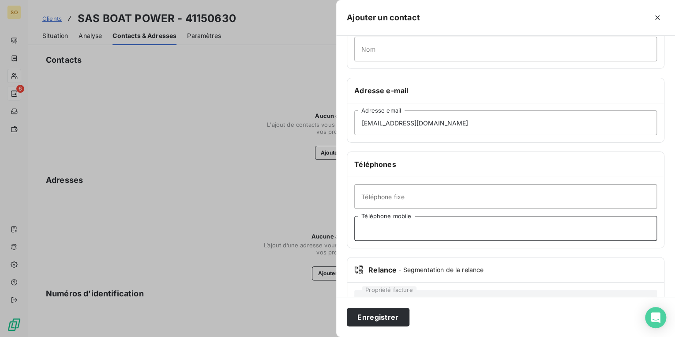
click at [404, 222] on input "Téléphone mobile" at bounding box center [505, 228] width 303 height 25
paste input "06 15 54 72 15"
type input "06 15 54 72 15"
click at [379, 312] on button "Enregistrer" at bounding box center [378, 316] width 63 height 19
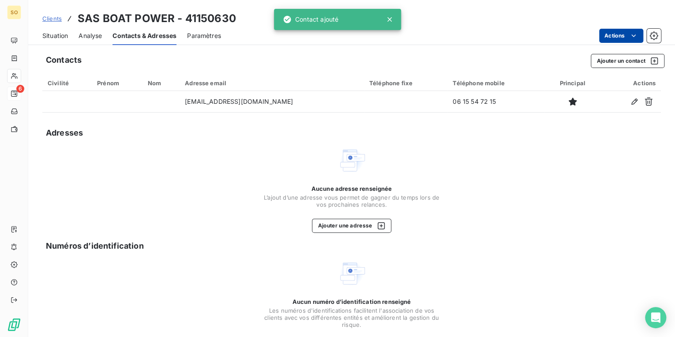
click at [620, 35] on html "SO 6 Clients SAS BOAT POWER - 41150630 Situation Analyse Contacts & Adresses Pa…" at bounding box center [337, 168] width 675 height 337
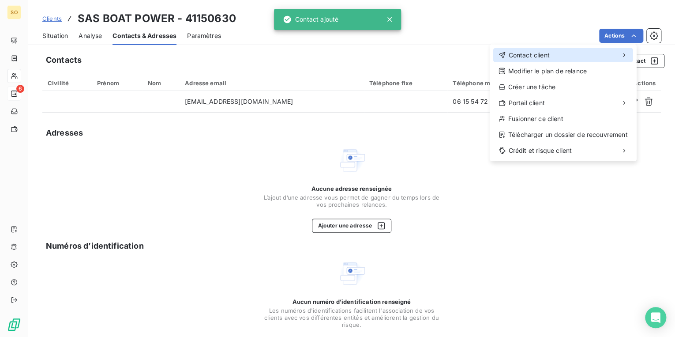
click at [547, 55] on span "Contact client" at bounding box center [528, 55] width 41 height 9
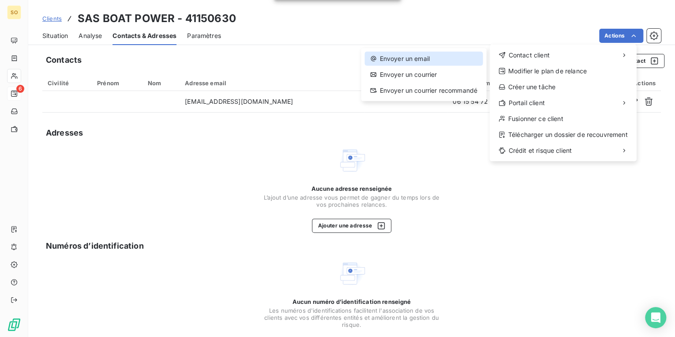
click at [417, 62] on div "Envoyer un email" at bounding box center [423, 59] width 118 height 14
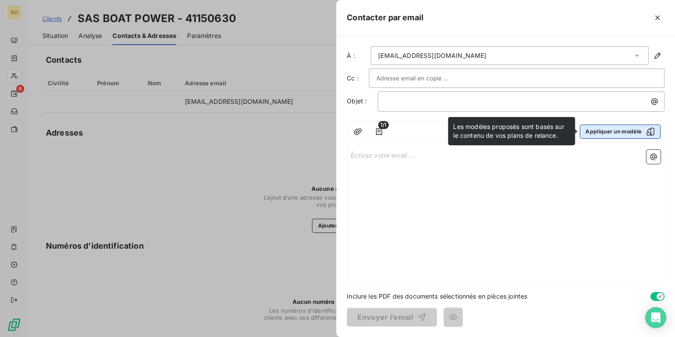
click at [593, 132] on button "Appliquer un modèle" at bounding box center [620, 131] width 81 height 14
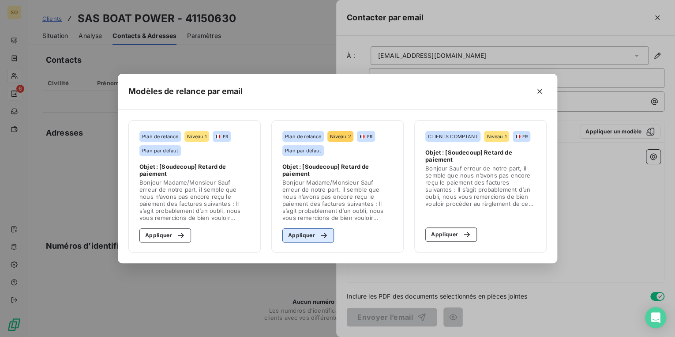
click at [325, 236] on icon "button" at bounding box center [324, 234] width 6 height 5
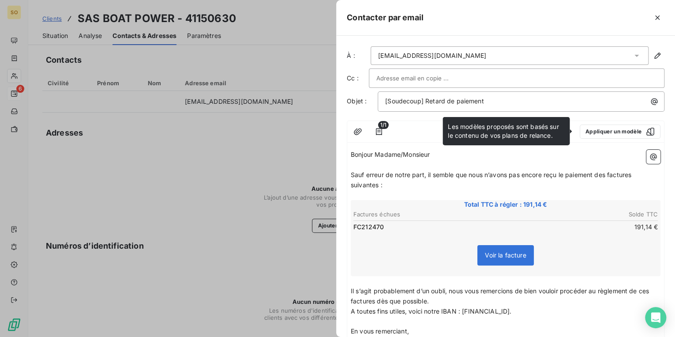
click at [606, 172] on span "Sauf erreur de notre part, il semble que nous n’avons pas encore reçu le paieme…" at bounding box center [492, 180] width 282 height 18
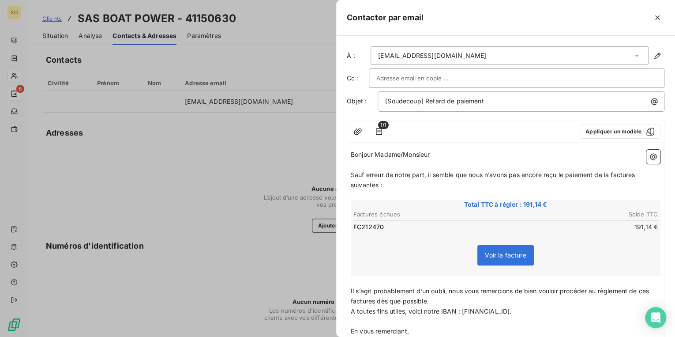
click at [637, 172] on span "Sauf erreur de notre part, il semble que nous n’avons pas encore reçu le paieme…" at bounding box center [494, 180] width 286 height 18
click at [379, 184] on span "Sauf erreur de notre part, il semble que nous n’avons pas encore reçu le paieme…" at bounding box center [492, 180] width 283 height 18
click at [375, 300] on span "Il s’agit probablement d’un oubli, nous vous remercions de bien vouloir procéde…" at bounding box center [501, 296] width 300 height 18
click at [651, 289] on span "Il s’agit probablement d’un oubli, nous vous remercions de bien vouloir procéde…" at bounding box center [501, 296] width 300 height 18
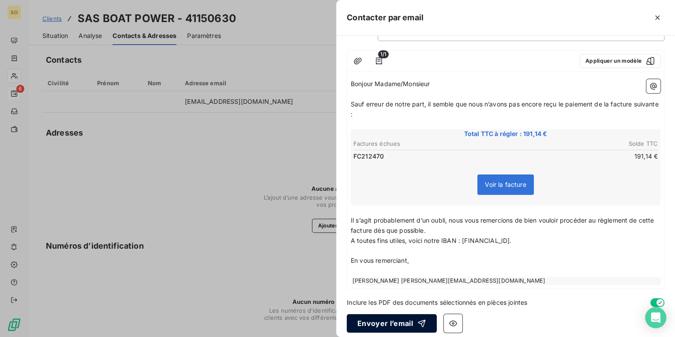
click at [401, 325] on button "Envoyer l’email" at bounding box center [392, 323] width 90 height 19
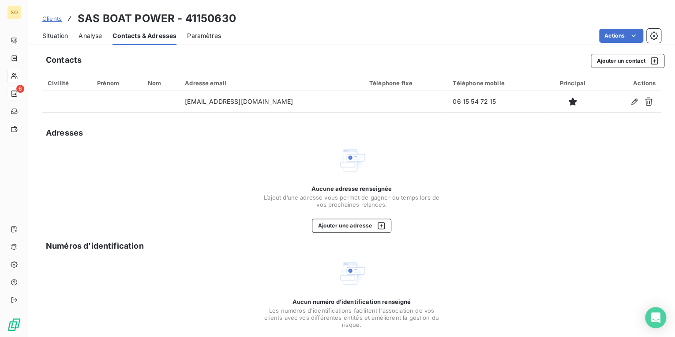
click at [58, 17] on span "Clients" at bounding box center [51, 18] width 19 height 7
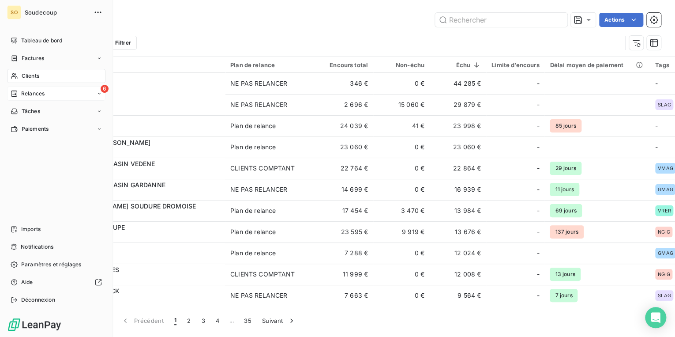
click at [19, 91] on div "Relances" at bounding box center [28, 94] width 34 height 8
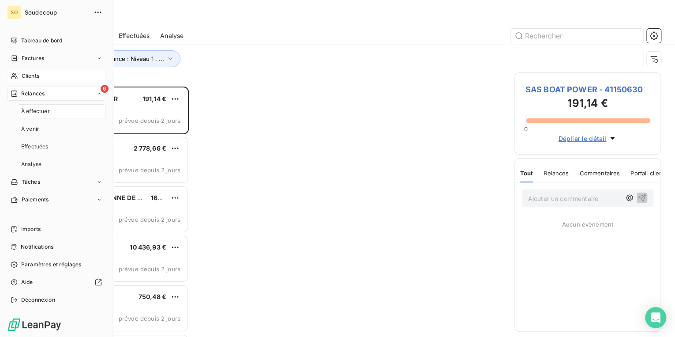
scroll to position [245, 141]
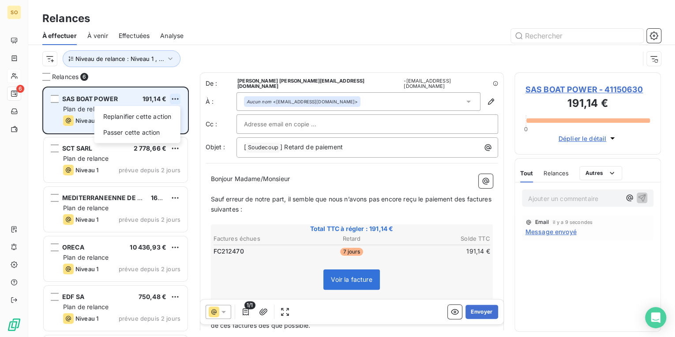
click at [176, 97] on html "SO 6 Relances À effectuer À venir Effectuées Analyse Niveau de relance : Niveau…" at bounding box center [337, 168] width 675 height 337
click at [155, 131] on div "Passer cette action" at bounding box center [137, 132] width 79 height 14
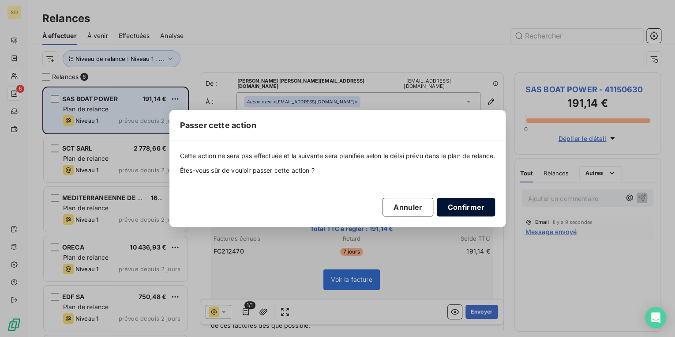
click at [466, 205] on button "Confirmer" at bounding box center [466, 207] width 58 height 19
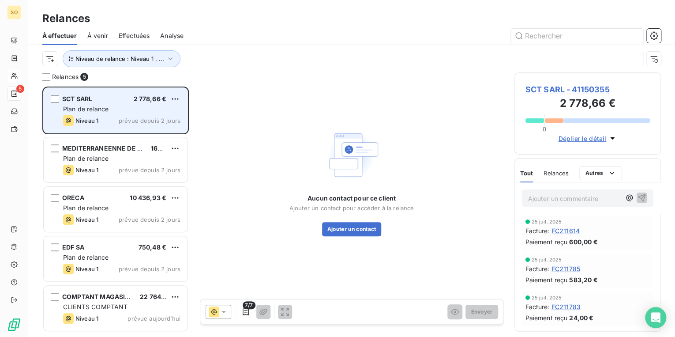
click at [557, 87] on span "SCT SARL - 41150355" at bounding box center [587, 89] width 125 height 12
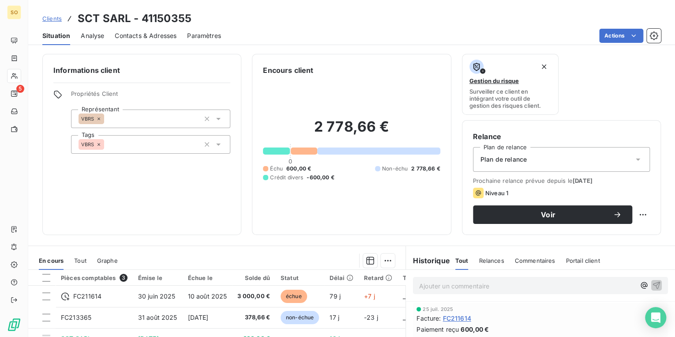
click at [162, 34] on span "Contacts & Adresses" at bounding box center [146, 35] width 62 height 9
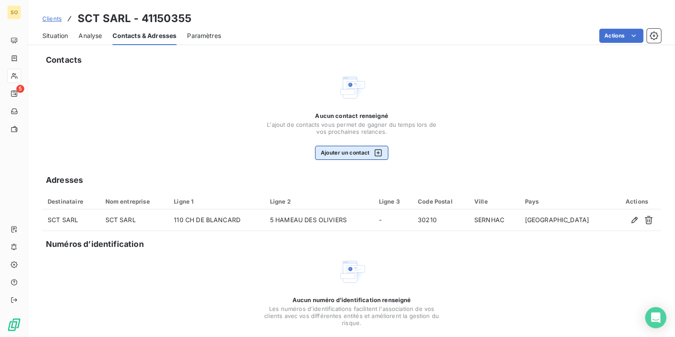
click at [364, 155] on button "Ajouter un contact" at bounding box center [352, 153] width 74 height 14
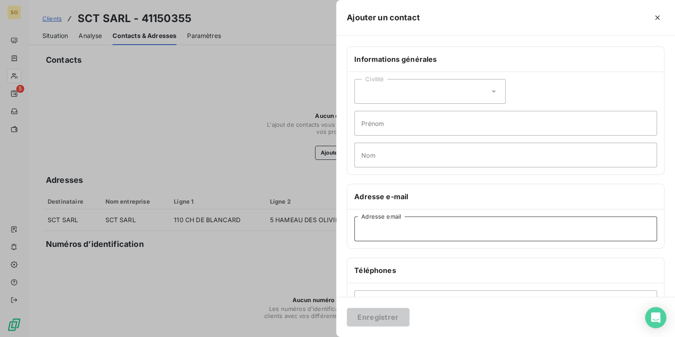
click at [378, 226] on input "Adresse email" at bounding box center [505, 228] width 303 height 25
paste input "[EMAIL_ADDRESS][DOMAIN_NAME]"
type input "[EMAIL_ADDRESS][DOMAIN_NAME]"
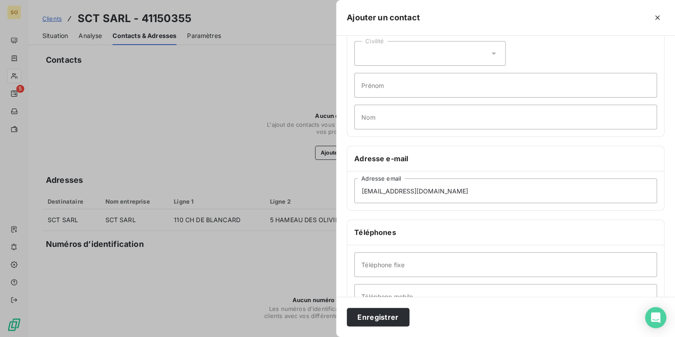
scroll to position [71, 0]
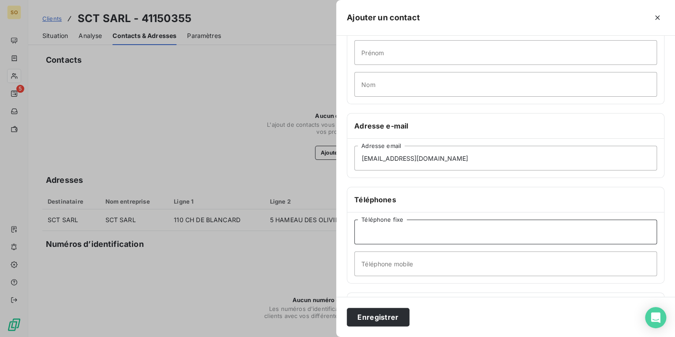
click at [412, 235] on input "Téléphone fixe" at bounding box center [505, 231] width 303 height 25
paste input "04 90 93 03 33"
type input "04 90 93 03 33"
click at [388, 315] on button "Enregistrer" at bounding box center [378, 316] width 63 height 19
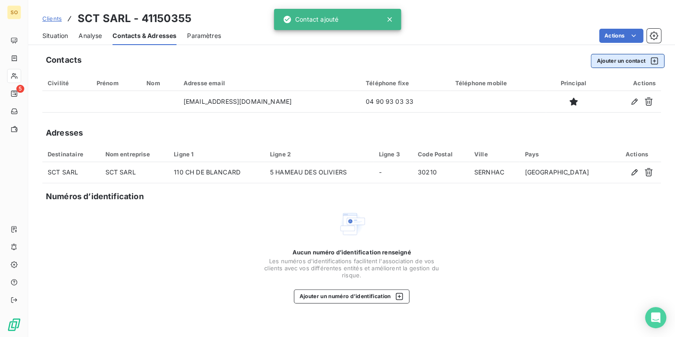
click at [614, 61] on button "Ajouter un contact" at bounding box center [628, 61] width 74 height 14
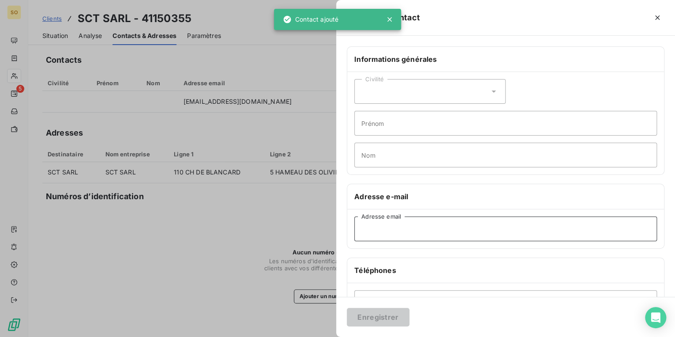
click at [397, 228] on input "Adresse email" at bounding box center [505, 228] width 303 height 25
paste input "[EMAIL_ADDRESS][DOMAIN_NAME]"
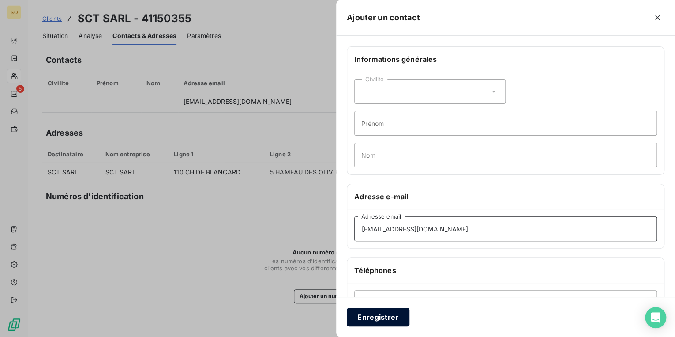
type input "[EMAIL_ADDRESS][DOMAIN_NAME]"
click at [384, 319] on button "Enregistrer" at bounding box center [378, 316] width 63 height 19
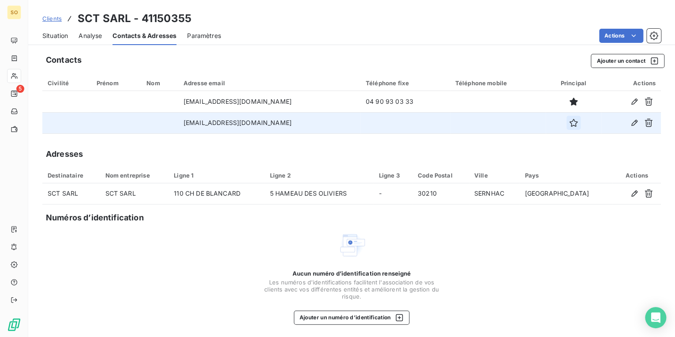
click at [569, 127] on icon "button" at bounding box center [573, 122] width 9 height 9
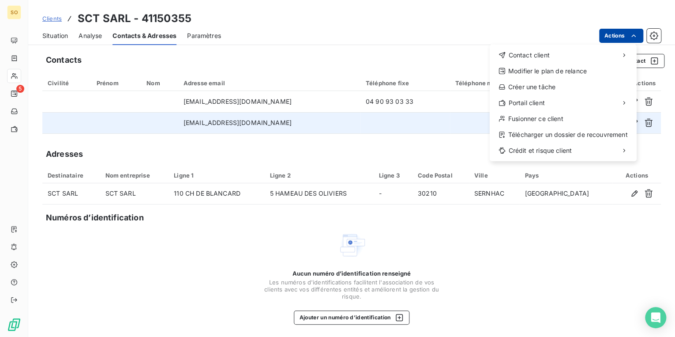
click at [610, 34] on html "SO 5 Clients SCT SARL - 41150355 Situation Analyse Contacts & Adresses Paramètr…" at bounding box center [337, 168] width 675 height 337
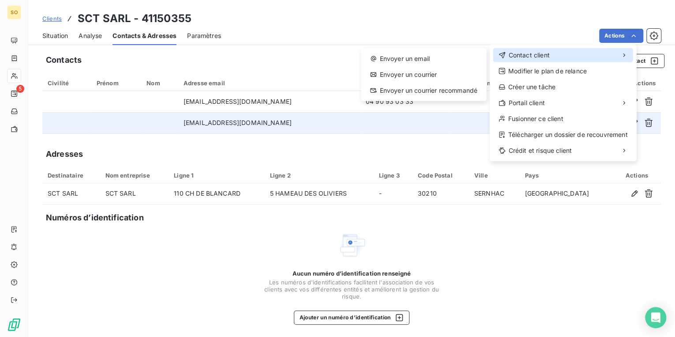
click at [562, 58] on div "Contact client" at bounding box center [563, 55] width 140 height 14
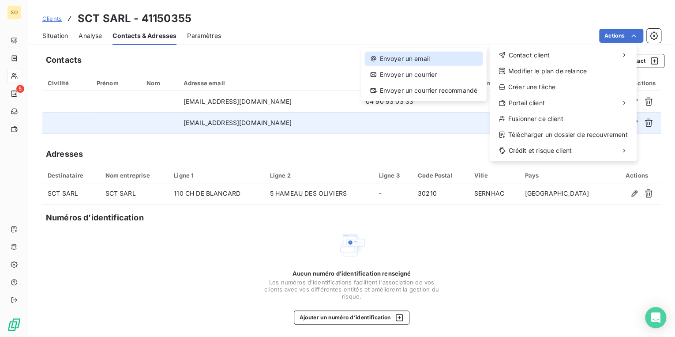
click at [454, 56] on div "Envoyer un email" at bounding box center [423, 59] width 118 height 14
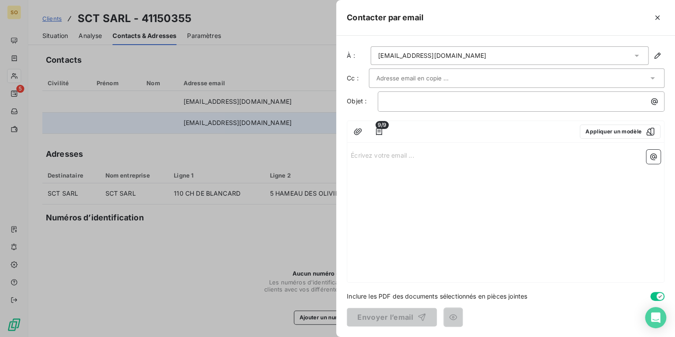
click at [399, 83] on input "text" at bounding box center [423, 77] width 95 height 13
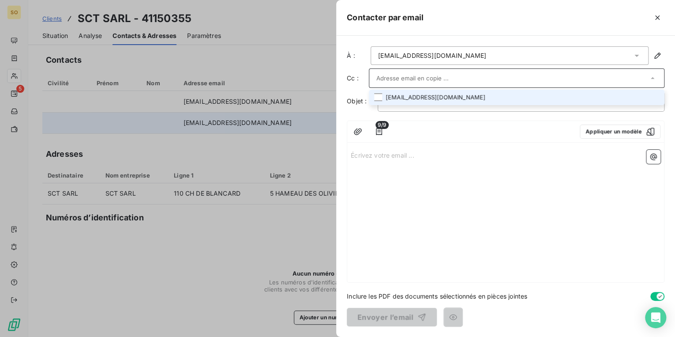
click at [401, 97] on li "[EMAIL_ADDRESS][DOMAIN_NAME]" at bounding box center [517, 97] width 296 height 15
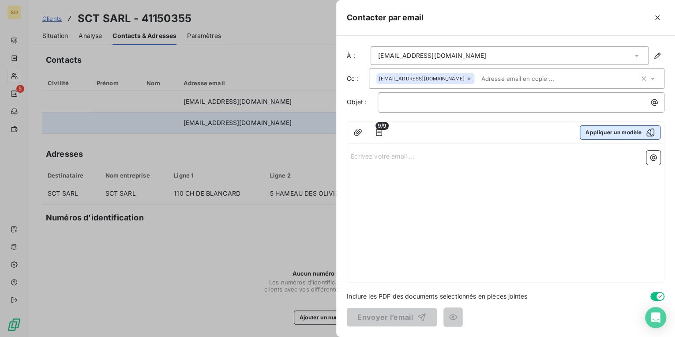
click at [597, 132] on button "Appliquer un modèle" at bounding box center [620, 132] width 81 height 14
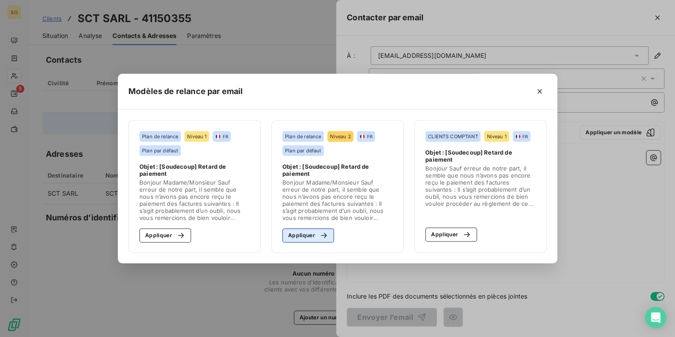
click at [303, 236] on button "Appliquer" at bounding box center [308, 235] width 52 height 14
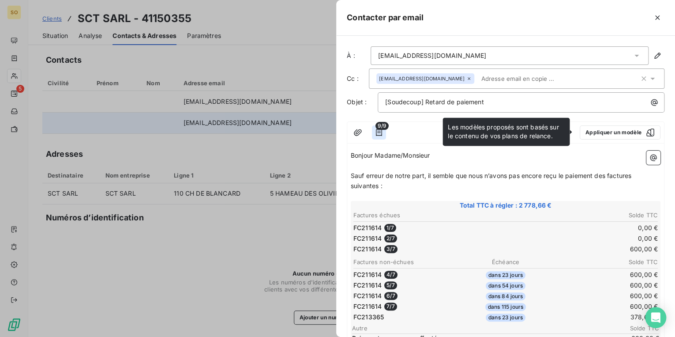
click at [378, 129] on icon "button" at bounding box center [379, 132] width 9 height 9
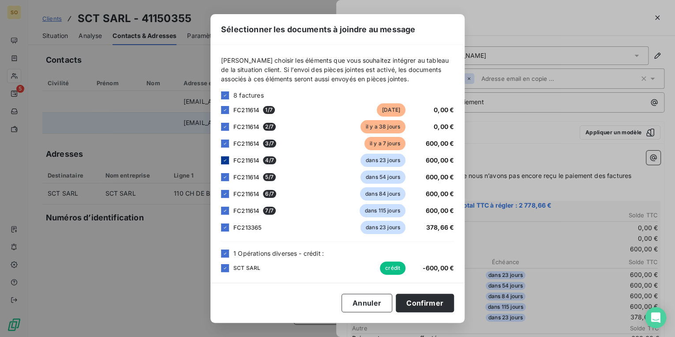
click at [226, 161] on icon at bounding box center [224, 159] width 5 height 5
drag, startPoint x: 227, startPoint y: 176, endPoint x: 226, endPoint y: 188, distance: 12.4
click at [227, 177] on icon at bounding box center [224, 176] width 5 height 5
drag, startPoint x: 226, startPoint y: 194, endPoint x: 225, endPoint y: 207, distance: 12.8
click at [226, 196] on icon at bounding box center [224, 193] width 5 height 5
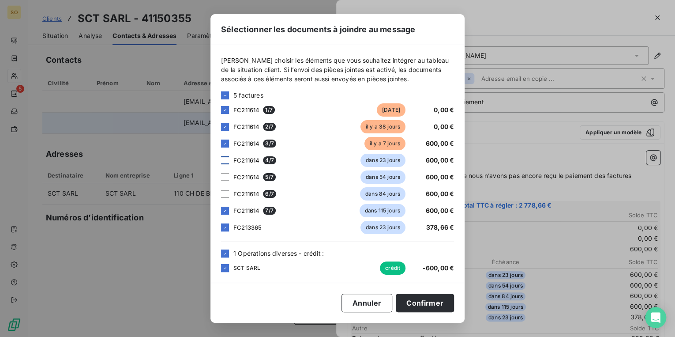
click at [226, 218] on div "5 factures FC211614 1 / 7 [DATE] 0,00 € FC211614 2 / 7 [DATE] 0,00 € FC211614 3…" at bounding box center [337, 161] width 233 height 143
click at [226, 213] on icon at bounding box center [224, 210] width 5 height 5
click at [225, 230] on div at bounding box center [225, 227] width 8 height 8
click at [227, 254] on icon at bounding box center [224, 253] width 5 height 5
click at [225, 108] on icon at bounding box center [224, 109] width 5 height 5
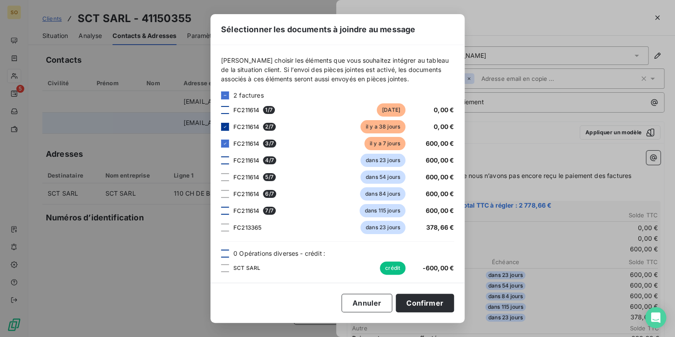
click at [225, 127] on icon at bounding box center [224, 126] width 5 height 5
click at [426, 300] on button "Confirmer" at bounding box center [425, 302] width 58 height 19
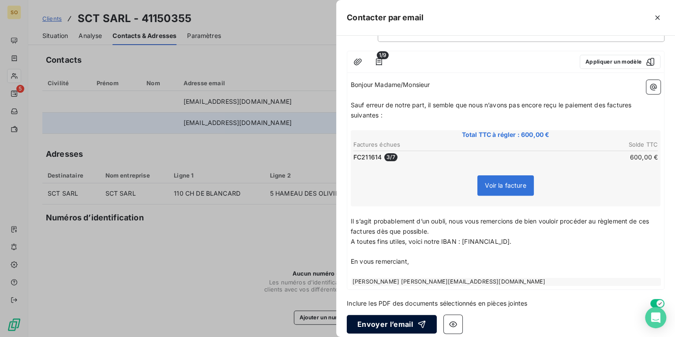
click at [390, 323] on button "Envoyer l’email" at bounding box center [392, 324] width 90 height 19
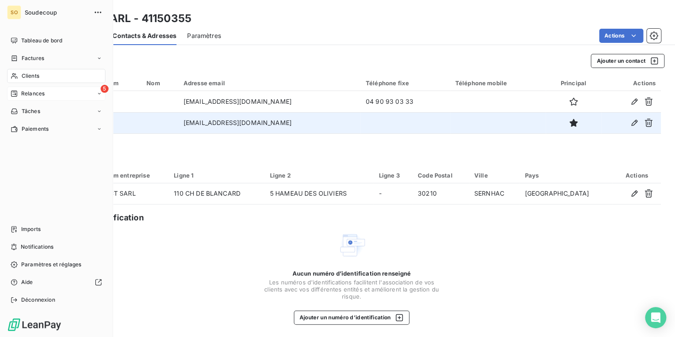
click at [26, 92] on span "Relances" at bounding box center [32, 94] width 23 height 8
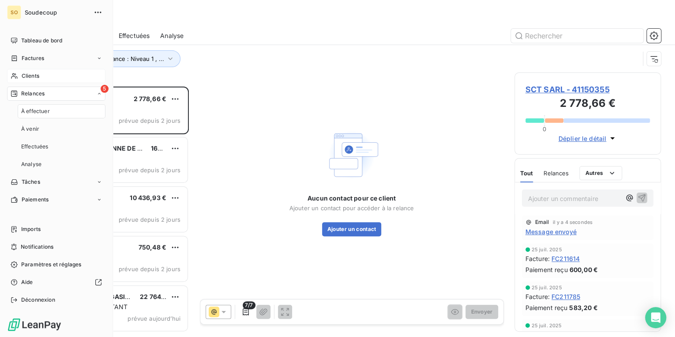
scroll to position [245, 141]
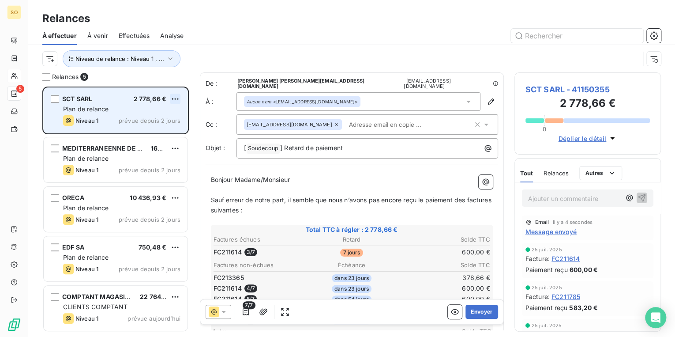
click at [173, 98] on html "SO 5 Relances À effectuer À venir Effectuées Analyse Niveau de relance : Niveau…" at bounding box center [337, 168] width 675 height 337
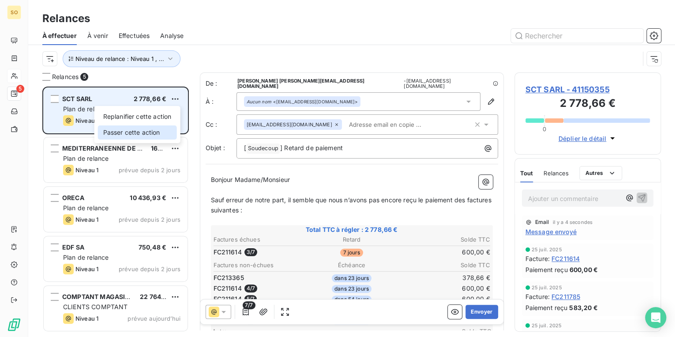
click at [155, 129] on div "Passer cette action" at bounding box center [137, 132] width 79 height 14
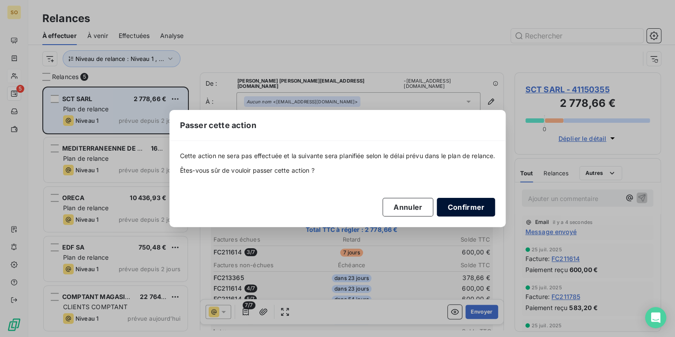
click at [467, 201] on button "Confirmer" at bounding box center [466, 207] width 58 height 19
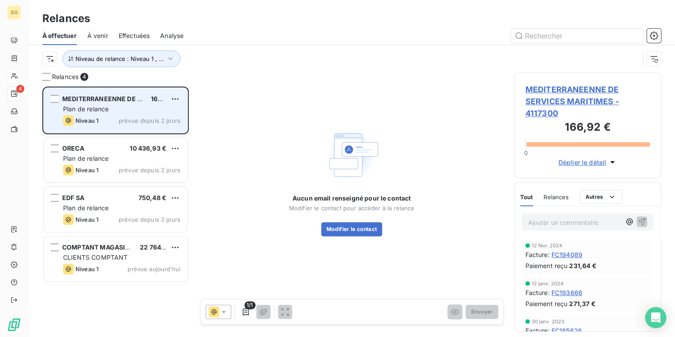
click at [105, 97] on span "MEDITERRANEENNE DE SERVICES MARITIMES" at bounding box center [133, 98] width 143 height 7
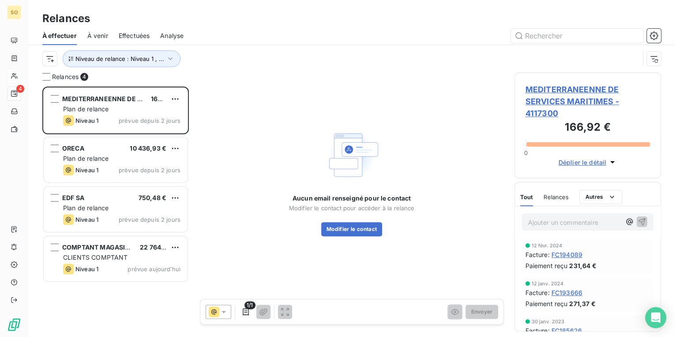
click at [533, 90] on span "MEDITERRANEENNE DE SERVICES MARITIMES - 4117300" at bounding box center [587, 101] width 125 height 36
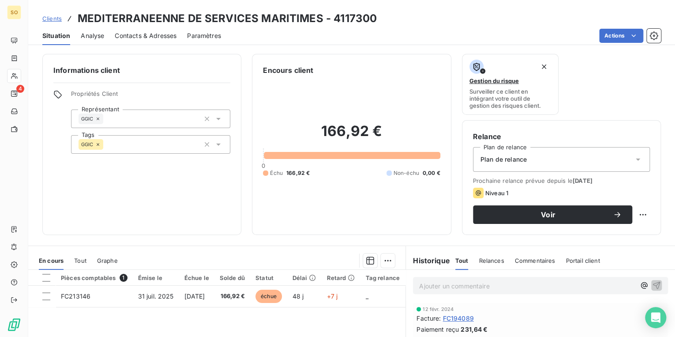
click at [154, 31] on span "Contacts & Adresses" at bounding box center [146, 35] width 62 height 9
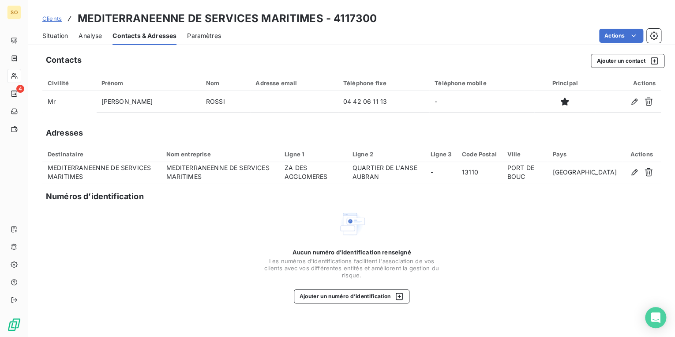
click at [61, 35] on span "Situation" at bounding box center [55, 35] width 26 height 9
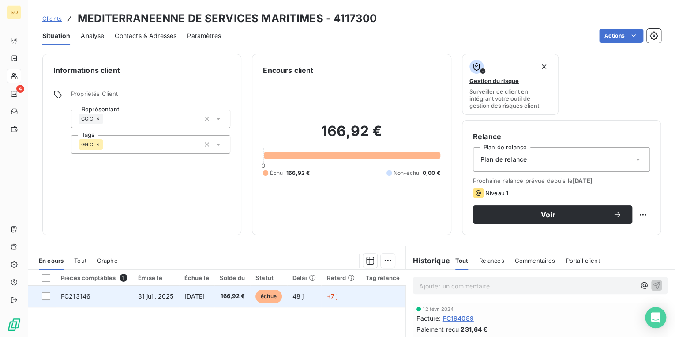
click at [180, 298] on td "[DATE]" at bounding box center [196, 295] width 35 height 21
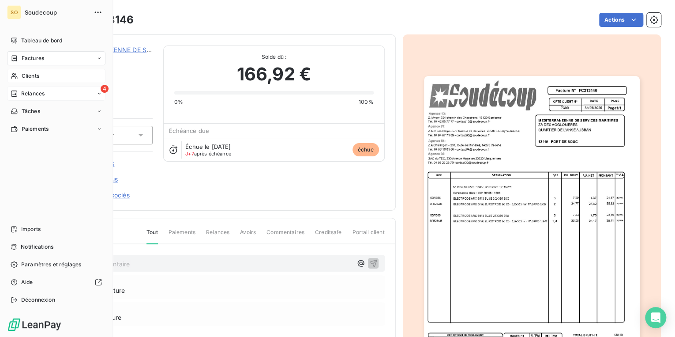
click at [39, 95] on span "Relances" at bounding box center [32, 94] width 23 height 8
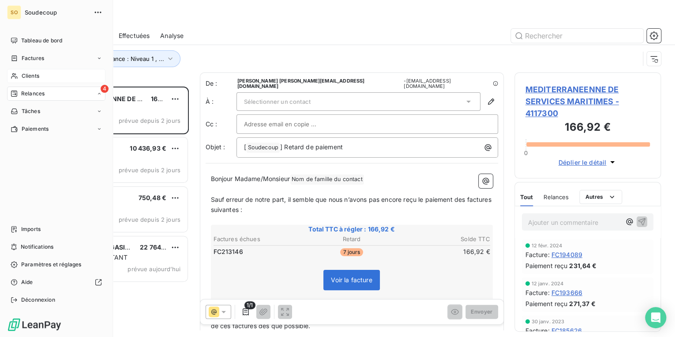
scroll to position [245, 141]
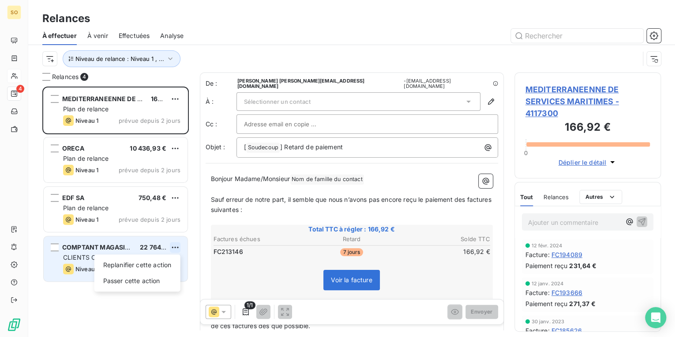
click at [172, 245] on html "SO 4 Relances À effectuer À venir Effectuées Analyse Niveau de relance : Niveau…" at bounding box center [337, 168] width 675 height 337
click at [139, 281] on div "Passer cette action" at bounding box center [137, 281] width 79 height 14
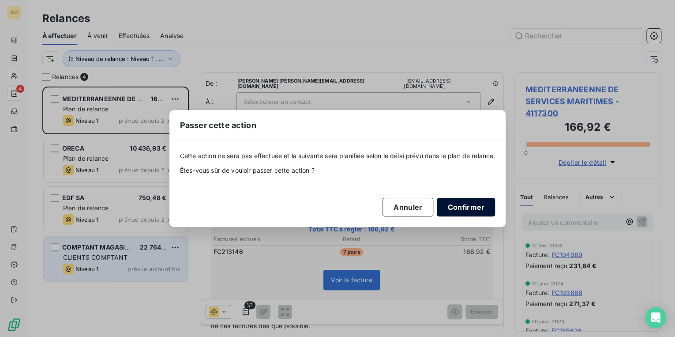
click at [461, 207] on button "Confirmer" at bounding box center [466, 207] width 58 height 19
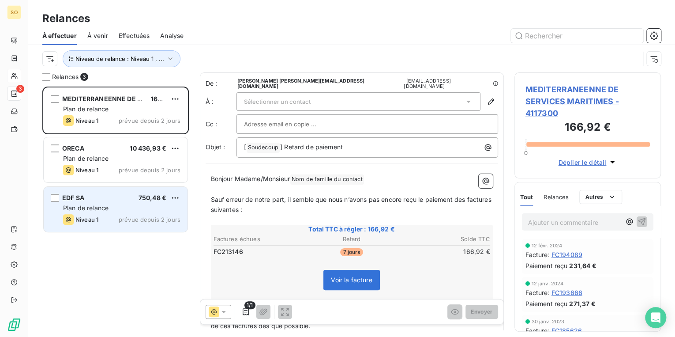
click at [67, 198] on span "EDF SA" at bounding box center [73, 197] width 22 height 7
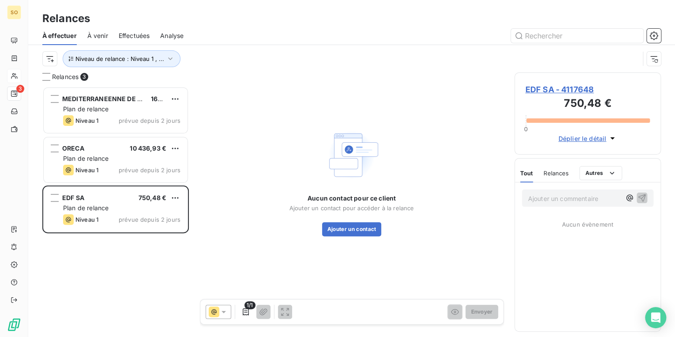
click at [553, 86] on span "EDF SA - 4117648" at bounding box center [587, 89] width 125 height 12
click at [551, 91] on span "EDF SA - 4117648" at bounding box center [587, 89] width 125 height 12
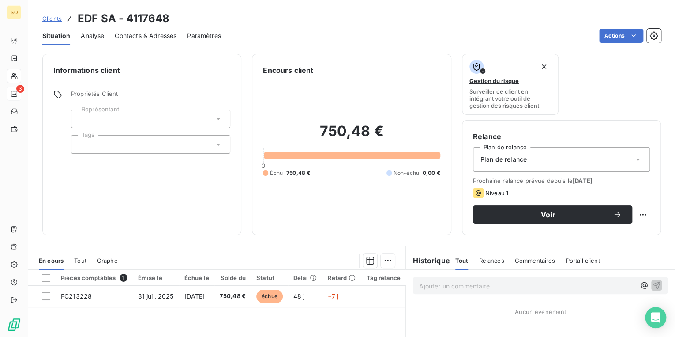
click at [131, 37] on span "Contacts & Adresses" at bounding box center [146, 35] width 62 height 9
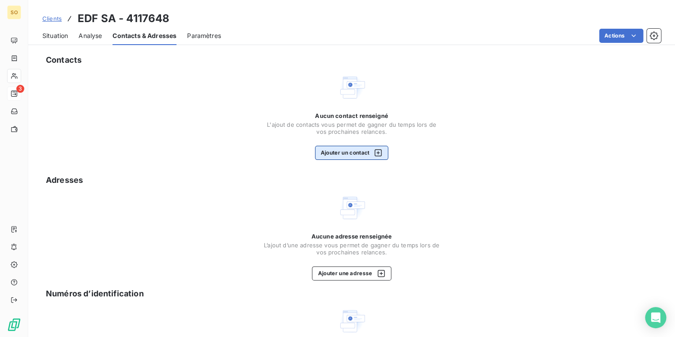
click at [352, 155] on button "Ajouter un contact" at bounding box center [352, 153] width 74 height 14
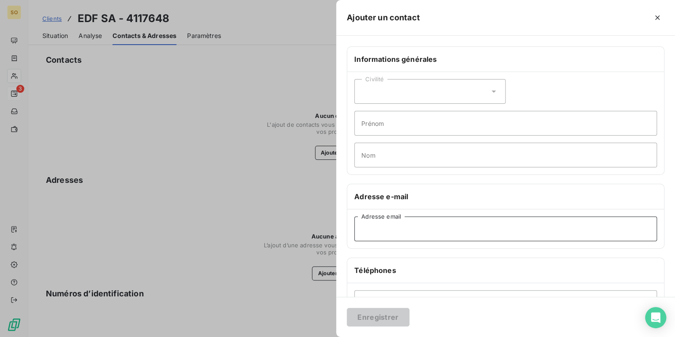
click at [411, 232] on input "Adresse email" at bounding box center [505, 228] width 303 height 25
paste input "[PERSON_NAME][EMAIL_ADDRESS][DOMAIN_NAME]"
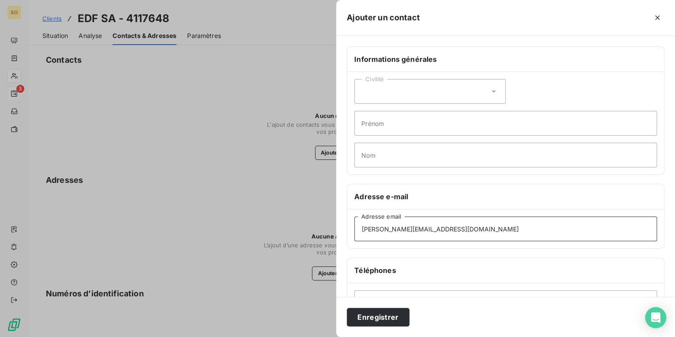
type input "[PERSON_NAME][EMAIL_ADDRESS][DOMAIN_NAME]"
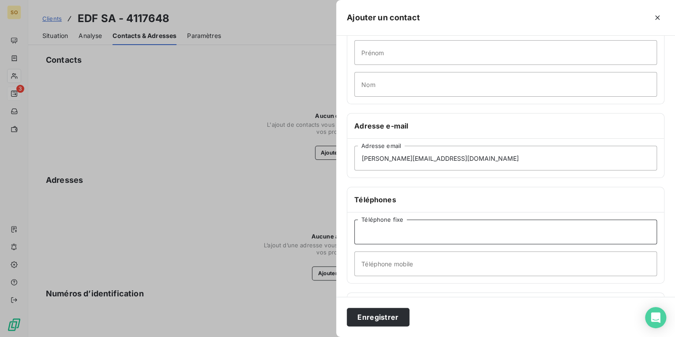
click at [435, 224] on input "Téléphone fixe" at bounding box center [505, 231] width 303 height 25
paste input "07 88 13 90 02"
type input "07 88 13 90 02"
click at [379, 320] on button "Enregistrer" at bounding box center [378, 316] width 63 height 19
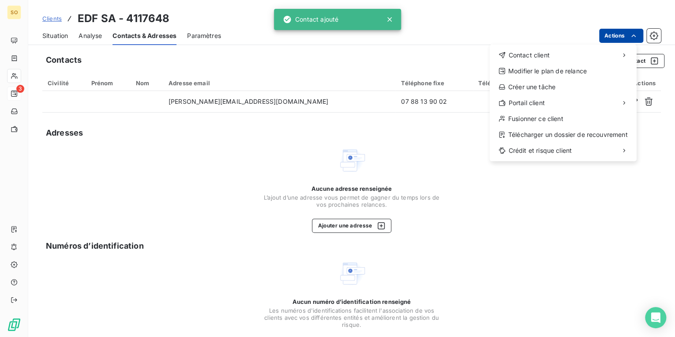
click at [604, 34] on html "SO 3 Clients EDF SA - 4117648 Situation Analyse Contacts & Adresses Paramètres …" at bounding box center [337, 168] width 675 height 337
click at [548, 55] on span "Contact client" at bounding box center [528, 55] width 41 height 9
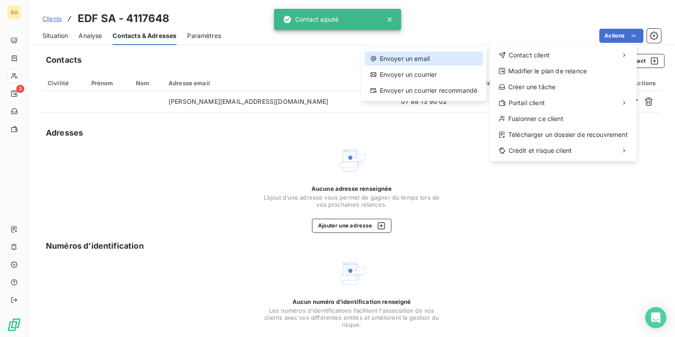
click at [421, 59] on div "Envoyer un email" at bounding box center [423, 59] width 118 height 14
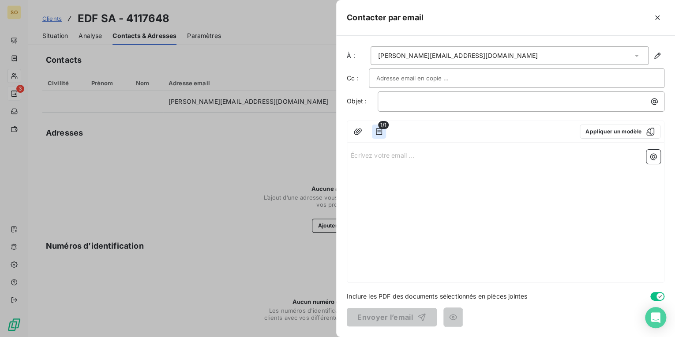
click at [381, 131] on icon "button" at bounding box center [379, 131] width 6 height 7
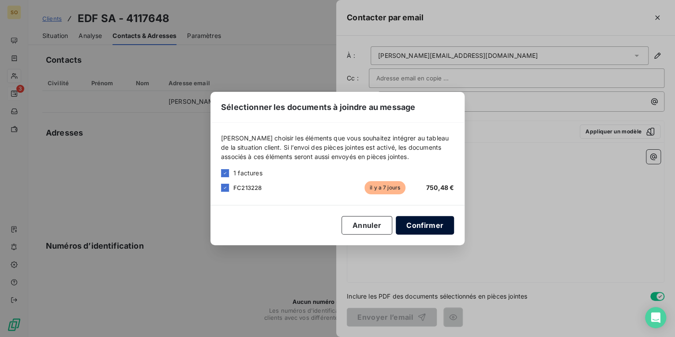
click at [422, 221] on button "Confirmer" at bounding box center [425, 225] width 58 height 19
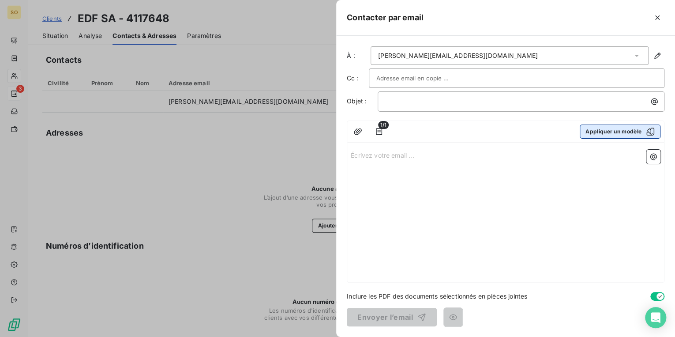
click at [604, 129] on button "Appliquer un modèle" at bounding box center [620, 131] width 81 height 14
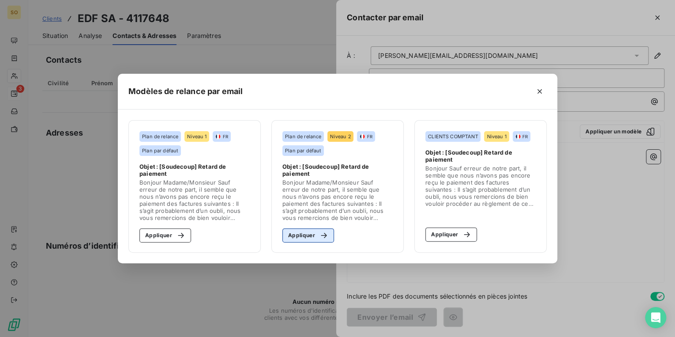
click at [325, 231] on icon "button" at bounding box center [323, 235] width 9 height 9
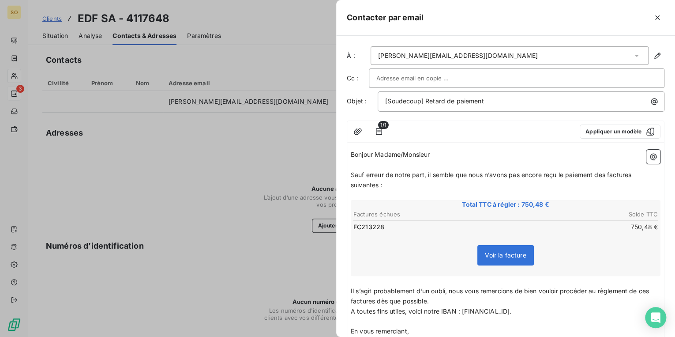
click at [607, 172] on span "Sauf erreur de notre part, il semble que nous n’avons pas encore reçu le paieme…" at bounding box center [492, 180] width 282 height 18
click at [637, 175] on span "Sauf erreur de notre part, il semble que nous n’avons pas encore reçu le paieme…" at bounding box center [494, 180] width 286 height 18
click at [378, 183] on span "Sauf erreur de notre part, il semble que nous n’avons pas encore reçu le paieme…" at bounding box center [492, 180] width 283 height 18
click at [374, 300] on span "Il s’agit probablement d’un oubli, nous vous remercions de bien vouloir procéde…" at bounding box center [501, 296] width 300 height 18
click at [651, 291] on span "Il s’agit probablement d’un oubli, nous vous remercions de bien vouloir procéde…" at bounding box center [501, 296] width 300 height 18
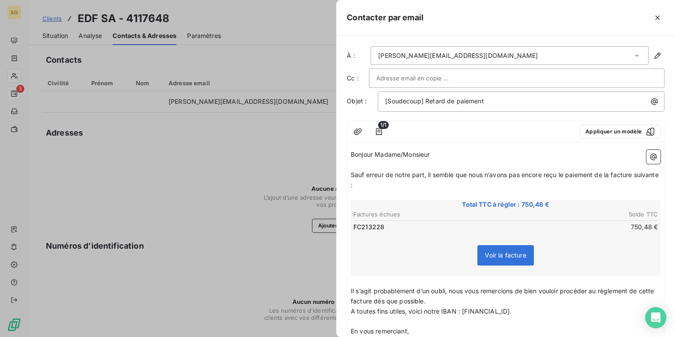
scroll to position [75, 0]
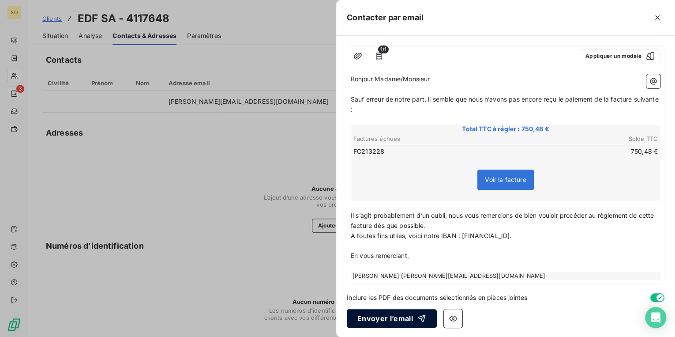
click at [404, 316] on button "Envoyer l’email" at bounding box center [392, 318] width 90 height 19
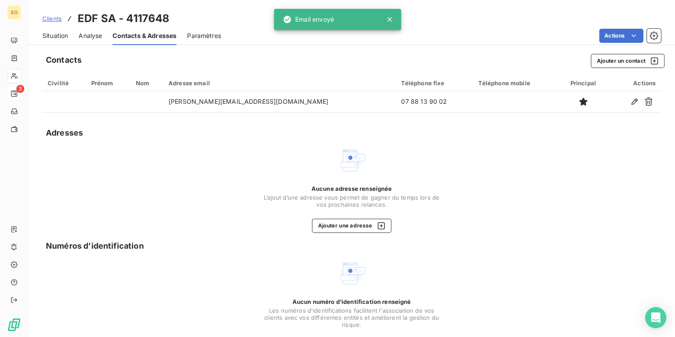
click at [68, 37] on span "Situation" at bounding box center [55, 35] width 26 height 9
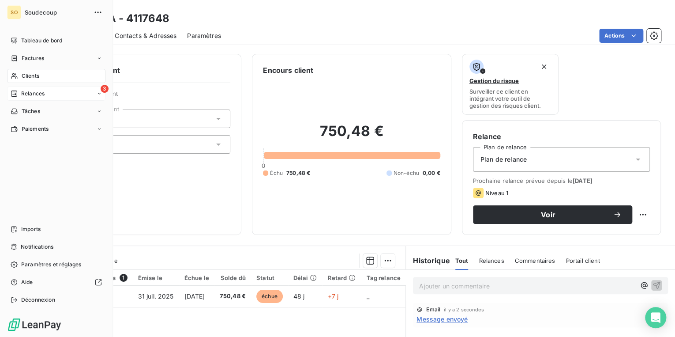
click at [39, 93] on span "Relances" at bounding box center [32, 94] width 23 height 8
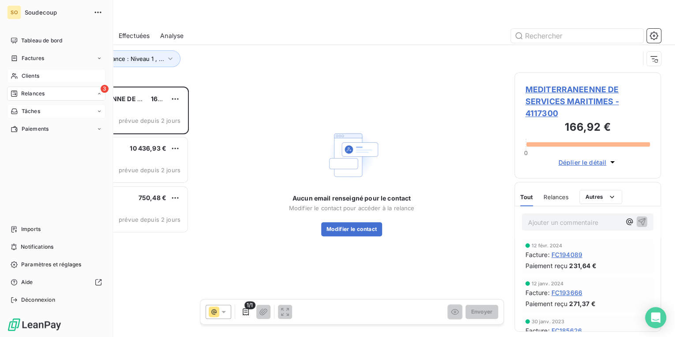
scroll to position [245, 141]
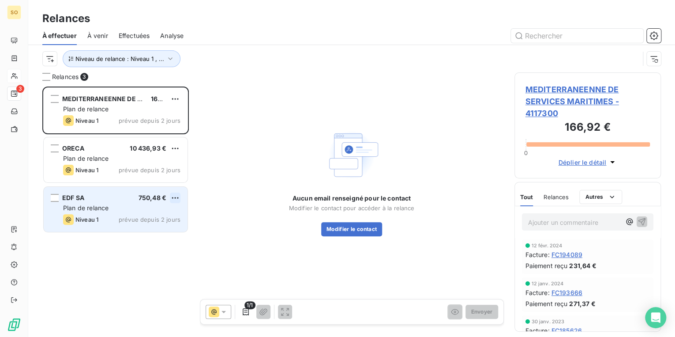
click at [176, 198] on html "SO 3 Relances À effectuer À venir Effectuées Analyse Niveau de relance : Niveau…" at bounding box center [337, 168] width 675 height 337
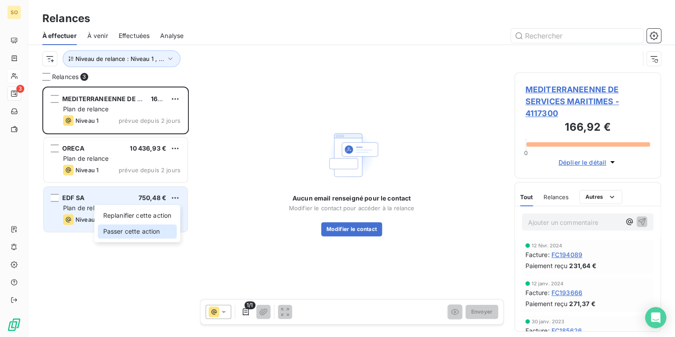
click at [144, 228] on div "Passer cette action" at bounding box center [137, 231] width 79 height 14
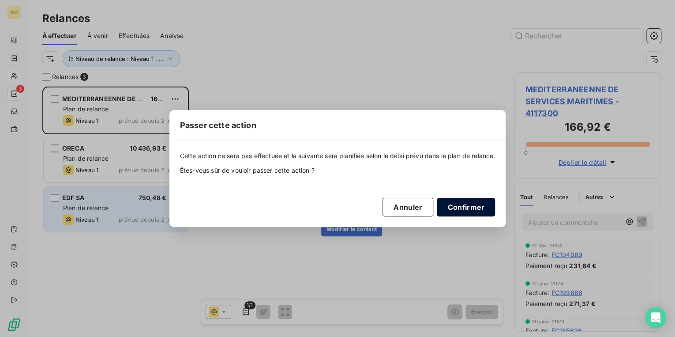
click at [472, 207] on button "Confirmer" at bounding box center [466, 207] width 58 height 19
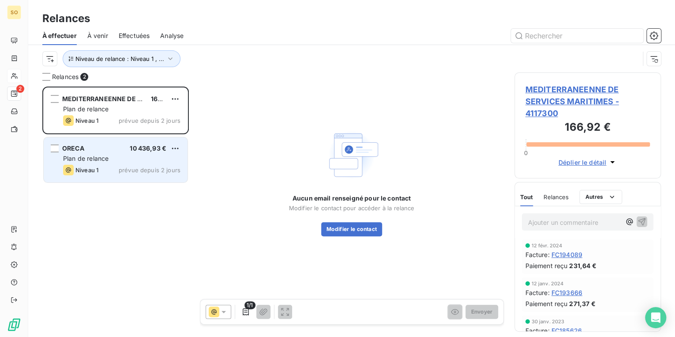
click at [81, 146] on span "ORECA" at bounding box center [73, 147] width 22 height 7
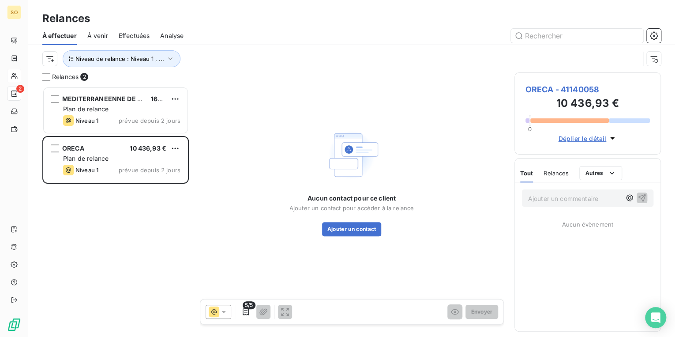
click at [541, 92] on span "ORECA - 41140058" at bounding box center [587, 89] width 125 height 12
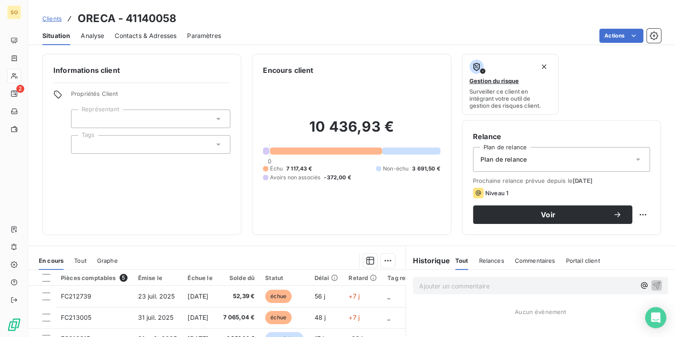
click at [141, 33] on span "Contacts & Adresses" at bounding box center [146, 35] width 62 height 9
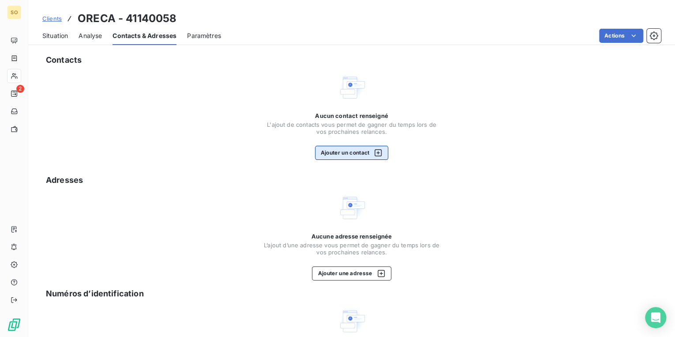
click at [340, 156] on button "Ajouter un contact" at bounding box center [352, 153] width 74 height 14
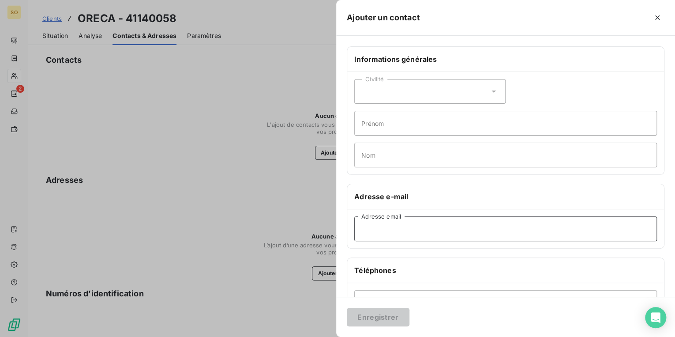
click at [367, 232] on input "Adresse email" at bounding box center [505, 228] width 303 height 25
paste input "[EMAIL_ADDRESS][DOMAIN_NAME]"
type input "[EMAIL_ADDRESS][DOMAIN_NAME]"
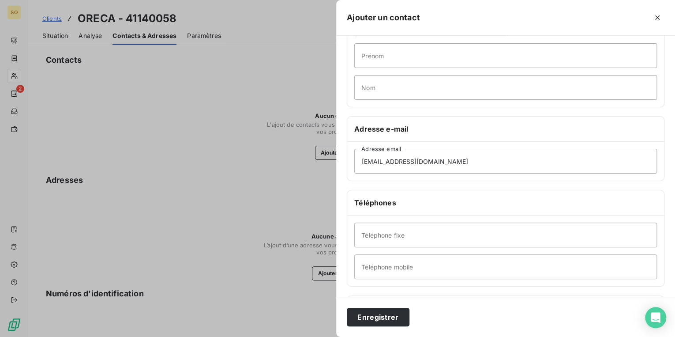
scroll to position [71, 0]
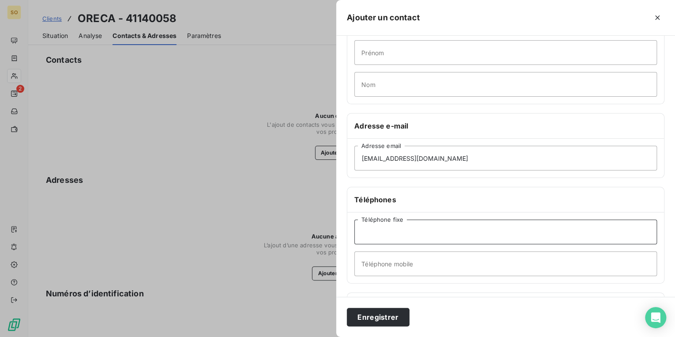
click at [482, 236] on input "Téléphone fixe" at bounding box center [505, 231] width 303 height 25
paste input "04 94 885790"
type input "04 94 885790"
click at [392, 321] on button "Enregistrer" at bounding box center [378, 316] width 63 height 19
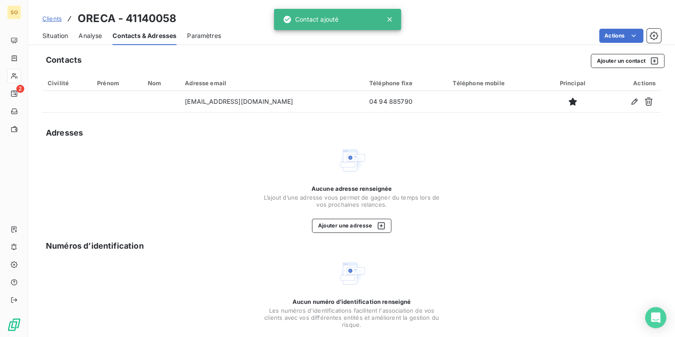
click at [62, 38] on span "Situation" at bounding box center [55, 35] width 26 height 9
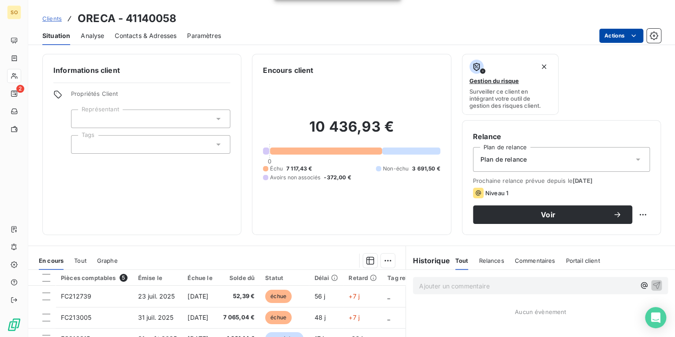
click at [621, 37] on html "SO 2 Clients ORECA - 41140058 Situation Analyse Contacts & Adresses Paramètres …" at bounding box center [337, 168] width 675 height 337
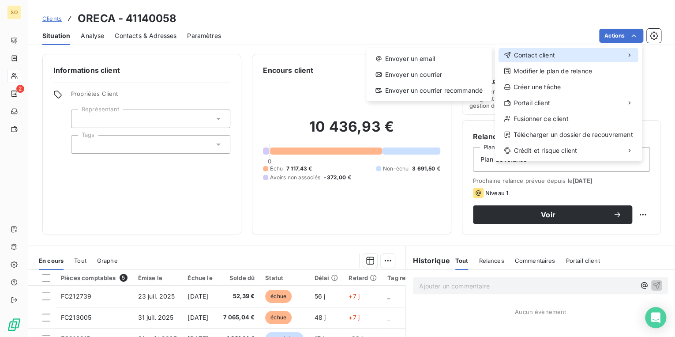
click at [539, 55] on span "Contact client" at bounding box center [534, 55] width 41 height 9
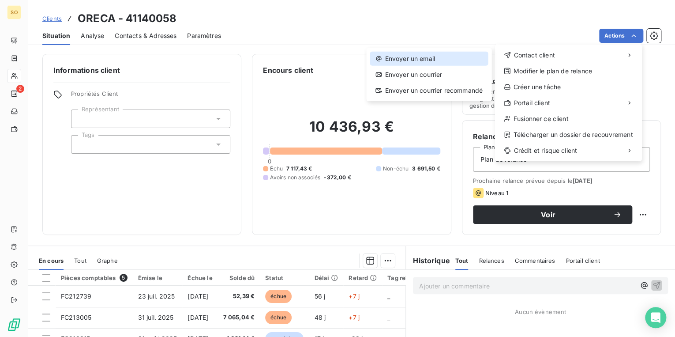
click at [454, 56] on div "Envoyer un email" at bounding box center [429, 59] width 118 height 14
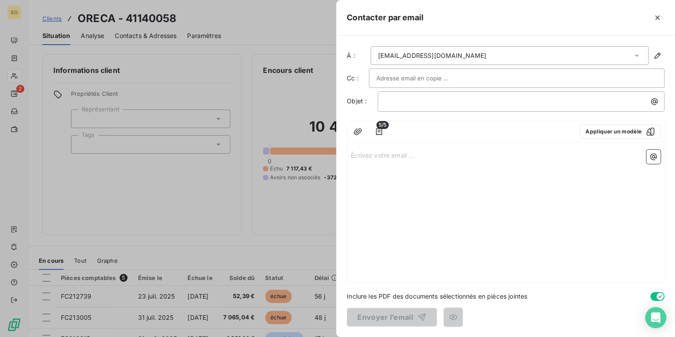
click at [398, 81] on input "text" at bounding box center [423, 77] width 95 height 13
click at [380, 132] on icon "button" at bounding box center [379, 131] width 9 height 9
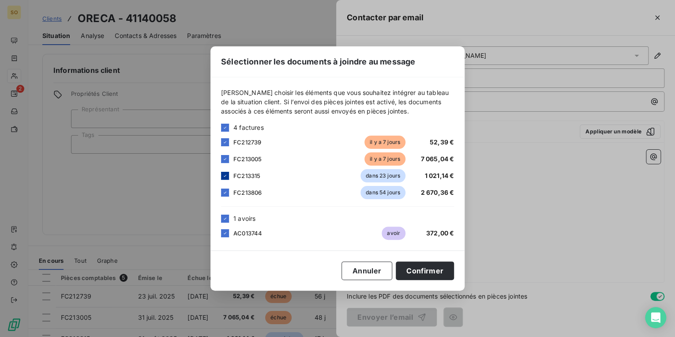
click at [226, 176] on icon at bounding box center [224, 175] width 5 height 5
click at [226, 194] on icon at bounding box center [224, 192] width 5 height 5
click at [226, 217] on icon at bounding box center [225, 218] width 3 height 2
click at [226, 235] on div at bounding box center [225, 233] width 8 height 8
click at [225, 233] on icon at bounding box center [225, 233] width 3 height 2
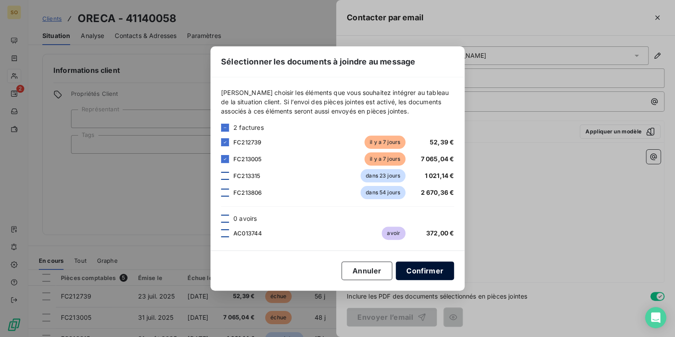
click at [418, 277] on button "Confirmer" at bounding box center [425, 270] width 58 height 19
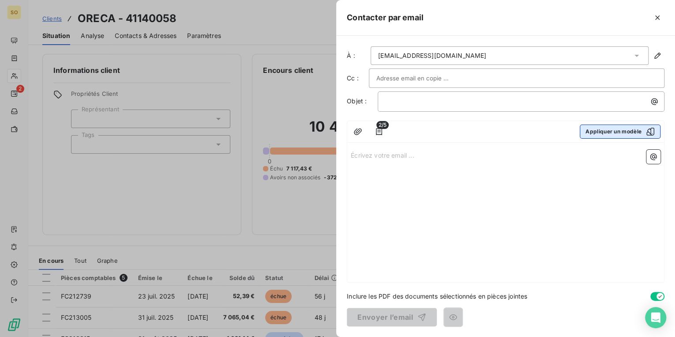
click at [603, 136] on button "Appliquer un modèle" at bounding box center [620, 131] width 81 height 14
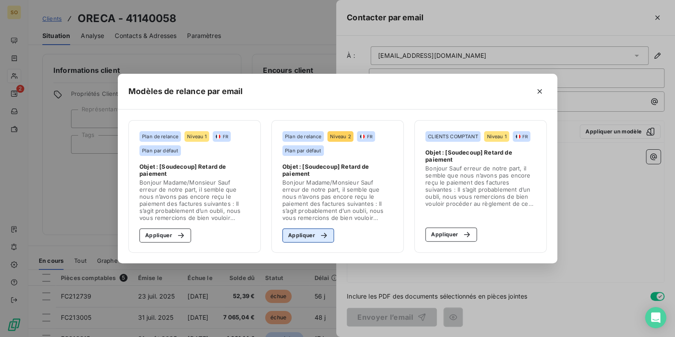
click at [312, 236] on button "Appliquer" at bounding box center [308, 235] width 52 height 14
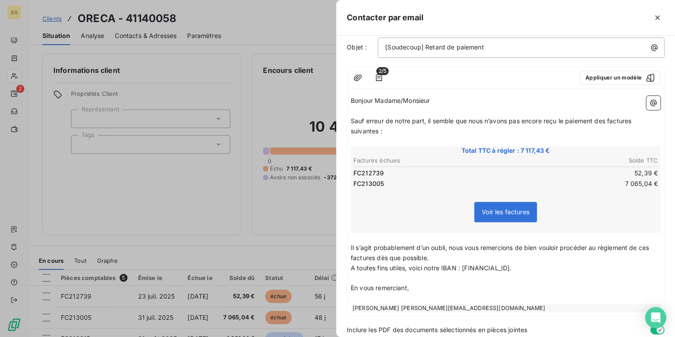
scroll to position [86, 0]
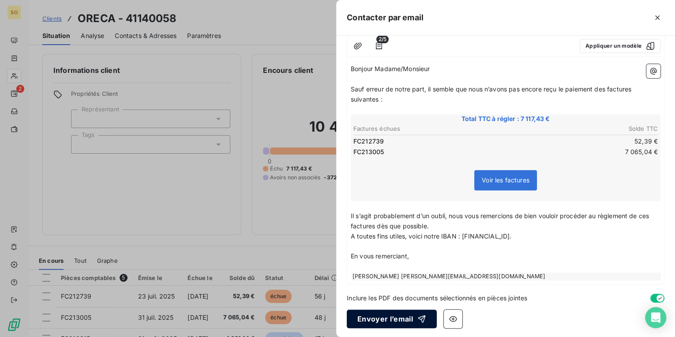
click at [399, 315] on button "Envoyer l’email" at bounding box center [392, 318] width 90 height 19
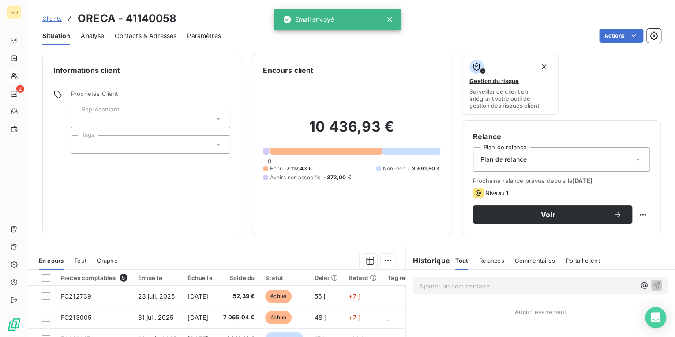
click at [53, 19] on span "Clients" at bounding box center [51, 18] width 19 height 7
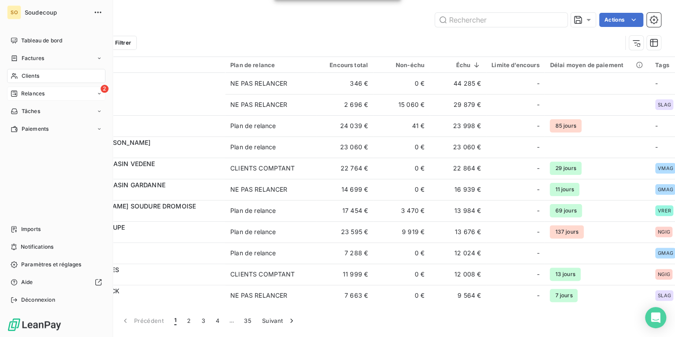
click at [21, 92] on span "Relances" at bounding box center [32, 94] width 23 height 8
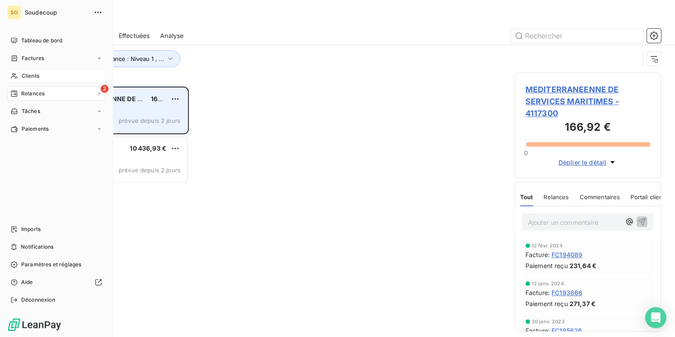
scroll to position [245, 141]
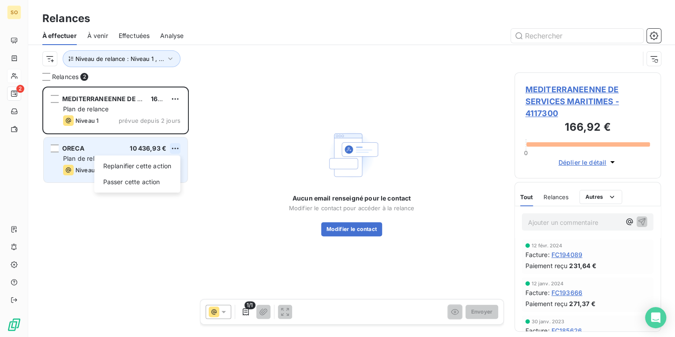
click at [176, 143] on html "SO 2 Relances À effectuer À venir Effectuées Analyse Niveau de relance : Niveau…" at bounding box center [337, 168] width 675 height 337
click at [137, 180] on div "Passer cette action" at bounding box center [137, 182] width 79 height 14
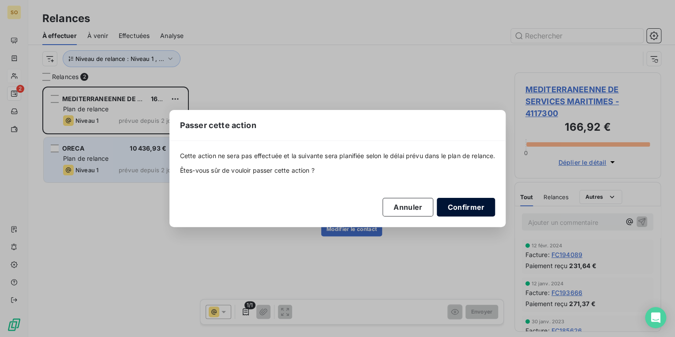
click at [462, 210] on button "Confirmer" at bounding box center [466, 207] width 58 height 19
